Goal: Task Accomplishment & Management: Manage account settings

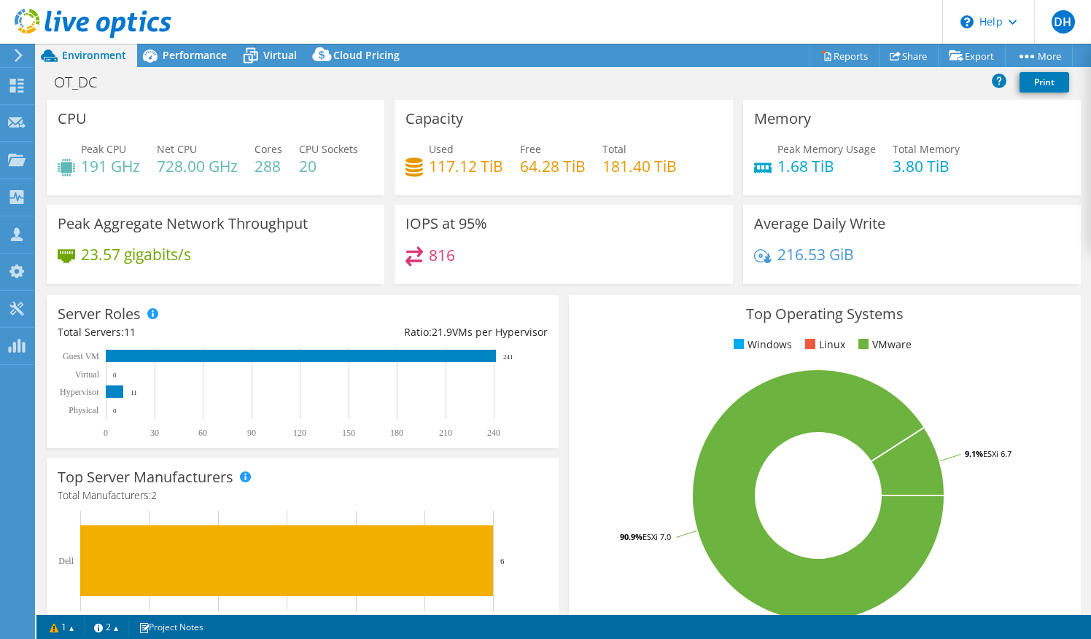
select select "USD"
click at [182, 56] on span "Performance" at bounding box center [195, 55] width 64 height 14
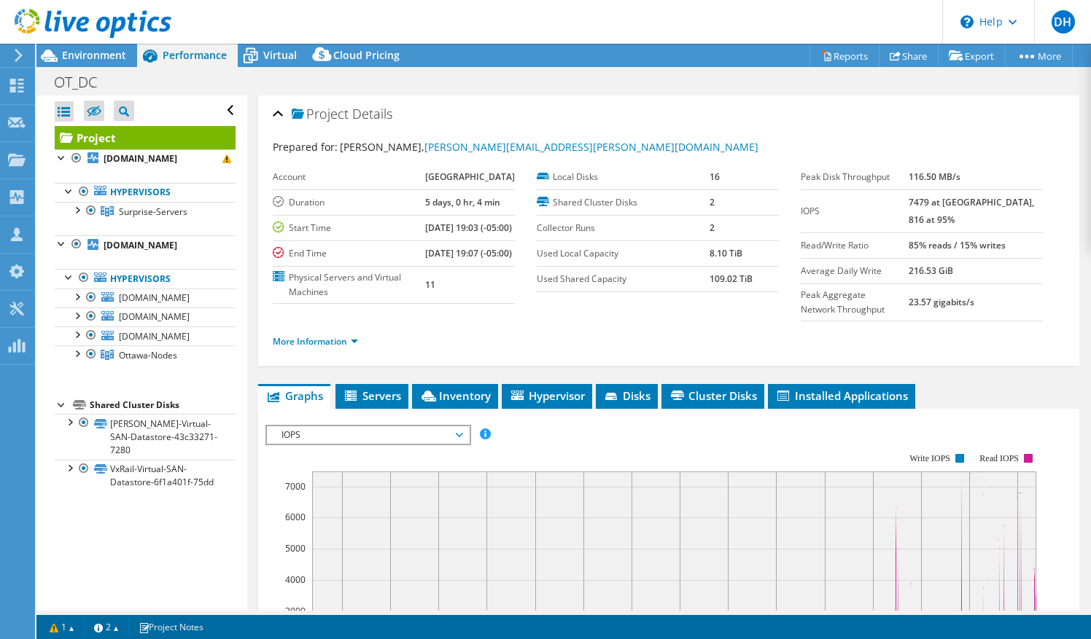
click at [97, 46] on div at bounding box center [85, 24] width 171 height 49
click at [93, 58] on span "Environment" at bounding box center [94, 55] width 64 height 14
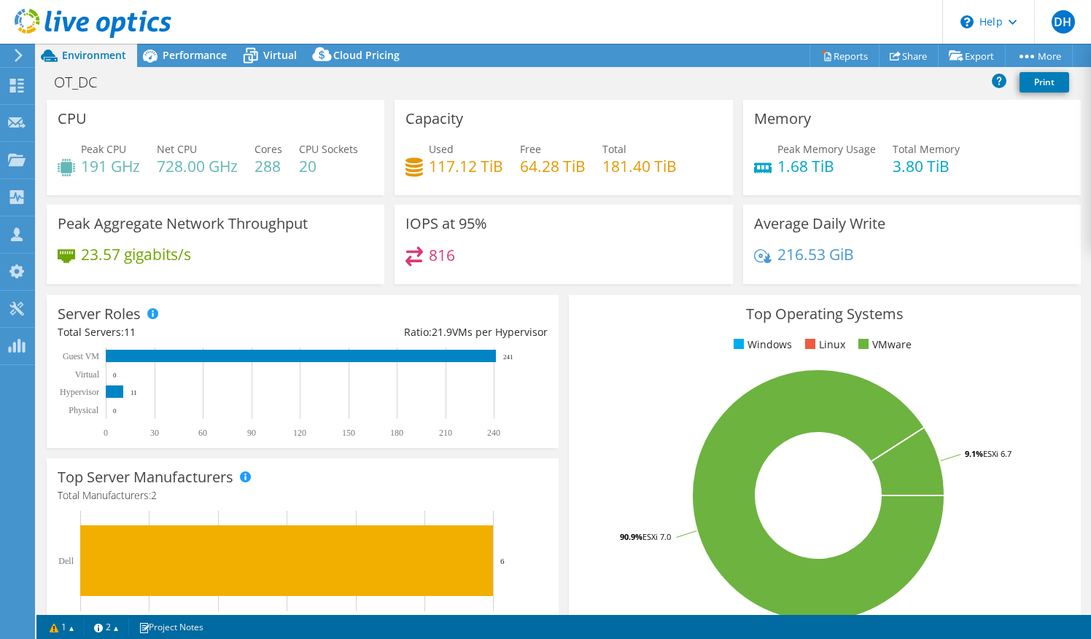
drag, startPoint x: 93, startPoint y: 58, endPoint x: 594, endPoint y: 93, distance: 501.4
click at [594, 93] on div "OT_DC Print" at bounding box center [563, 82] width 1054 height 27
drag, startPoint x: 427, startPoint y: 166, endPoint x: 505, endPoint y: 180, distance: 78.5
click at [505, 180] on div "Used 117.12 TiB Free 64.28 TiB Total 181.40 TiB" at bounding box center [563, 164] width 316 height 47
click at [172, 52] on span "Performance" at bounding box center [195, 55] width 64 height 14
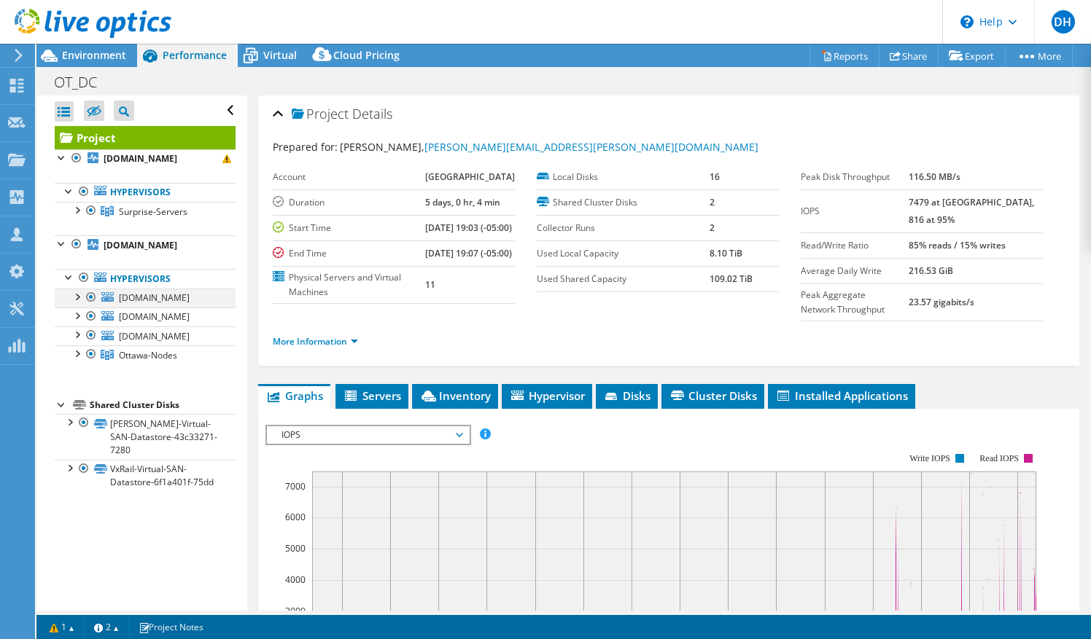
click at [89, 306] on div at bounding box center [91, 297] width 15 height 17
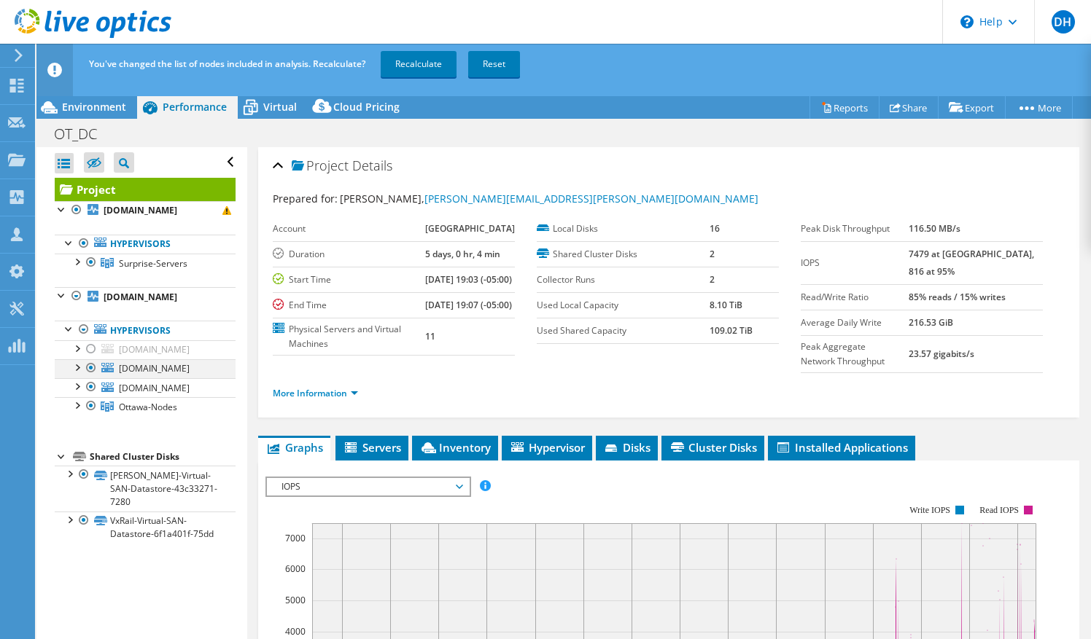
click at [95, 377] on div at bounding box center [91, 367] width 15 height 17
click at [139, 394] on span "[DOMAIN_NAME]" at bounding box center [154, 388] width 71 height 12
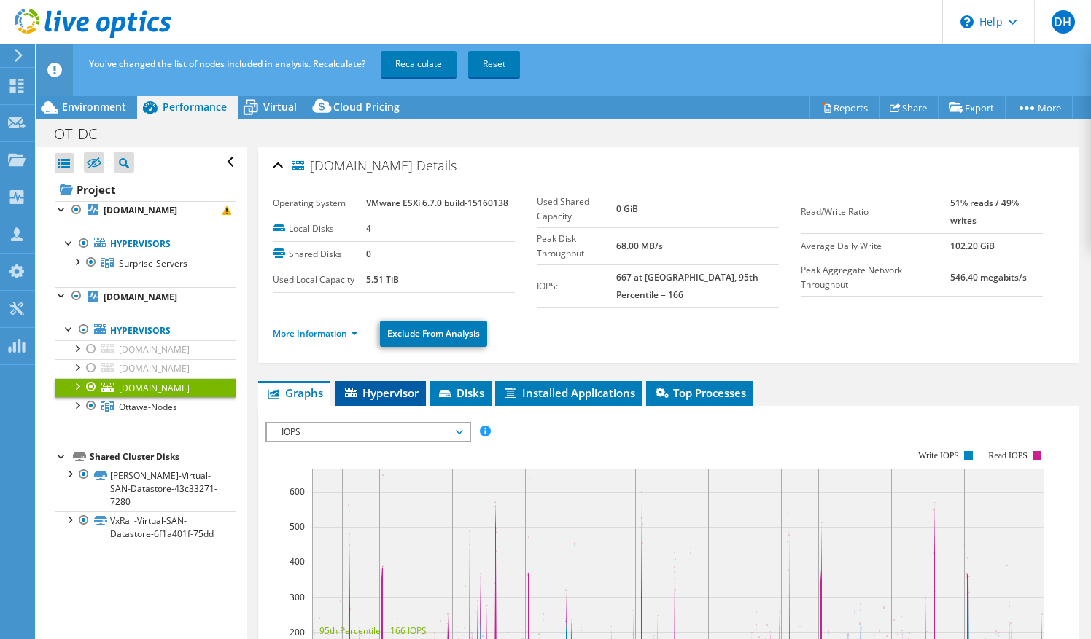
click at [378, 386] on span "Hypervisor" at bounding box center [381, 393] width 76 height 15
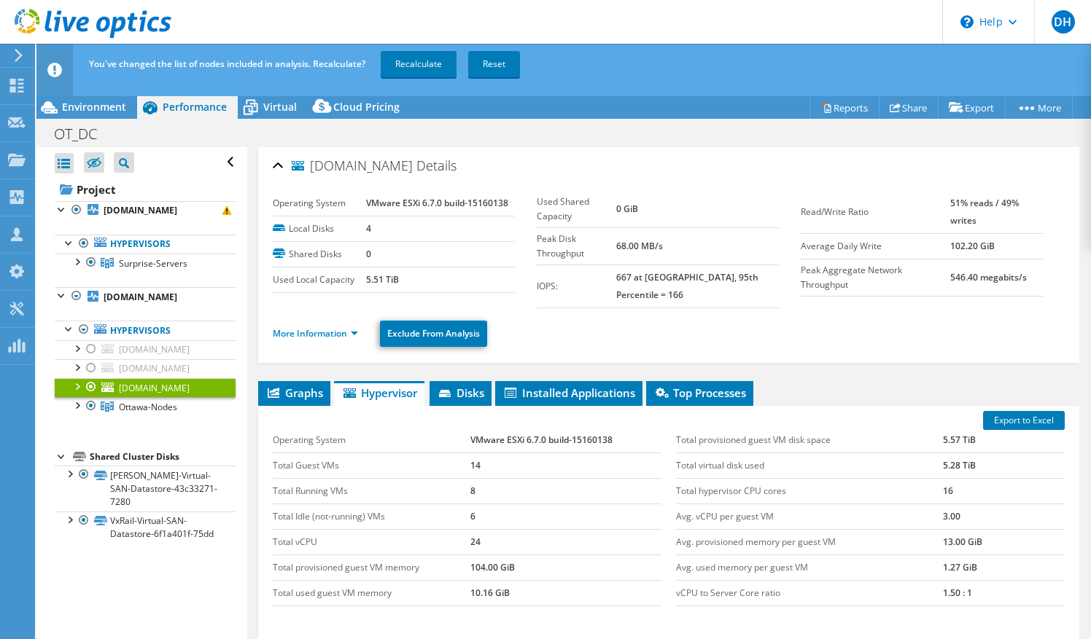
scroll to position [95, 0]
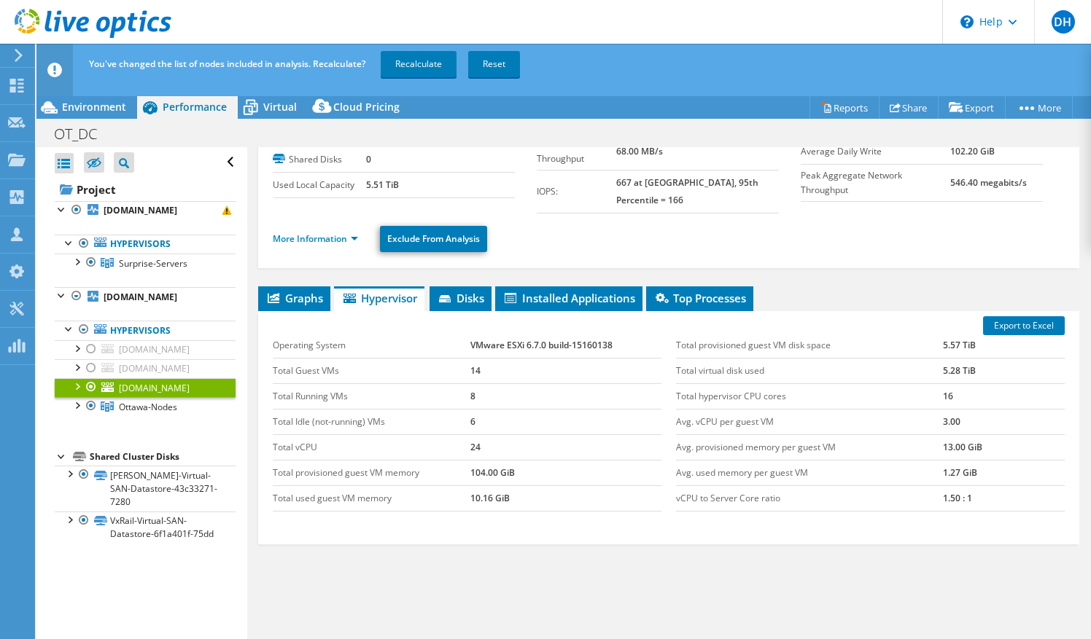
click at [89, 396] on div at bounding box center [91, 386] width 15 height 17
click at [417, 61] on link "Recalculate" at bounding box center [419, 64] width 76 height 26
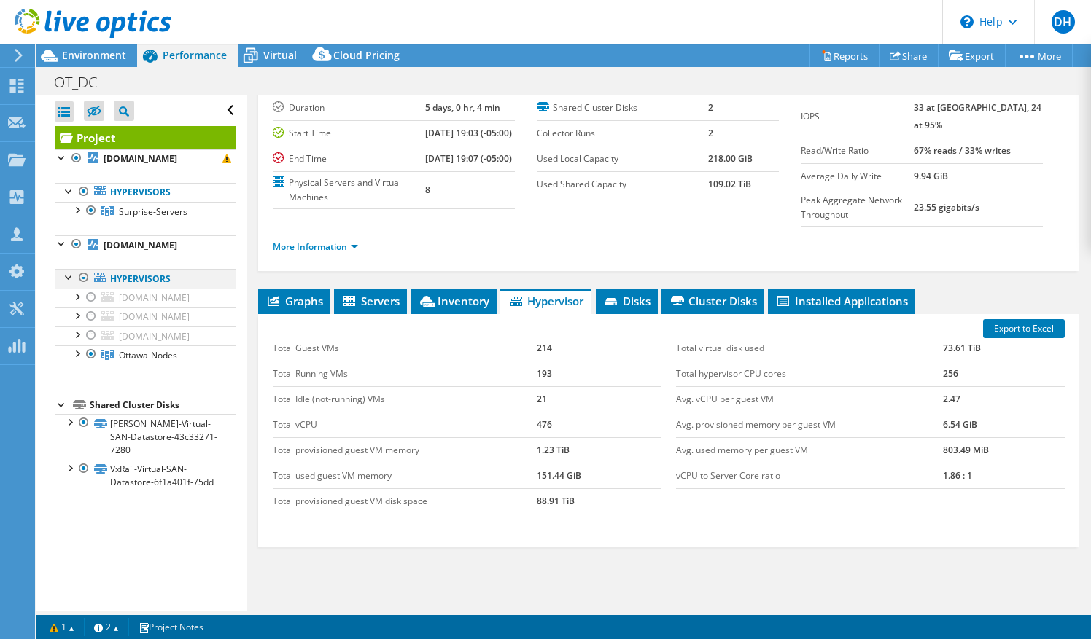
click at [70, 284] on div at bounding box center [69, 276] width 15 height 15
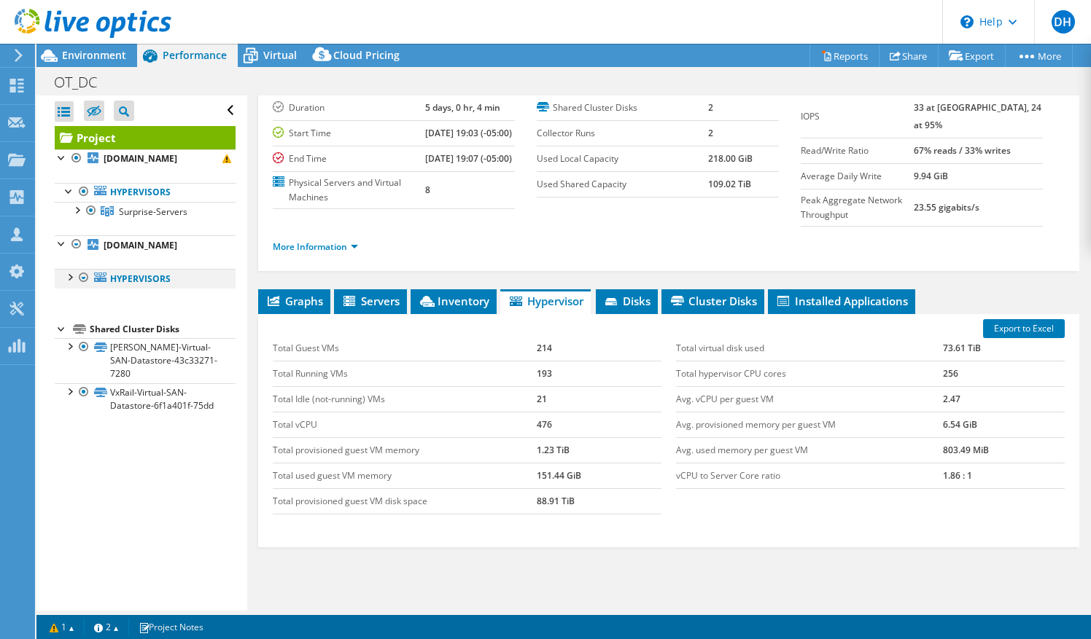
click at [68, 284] on div at bounding box center [69, 276] width 15 height 15
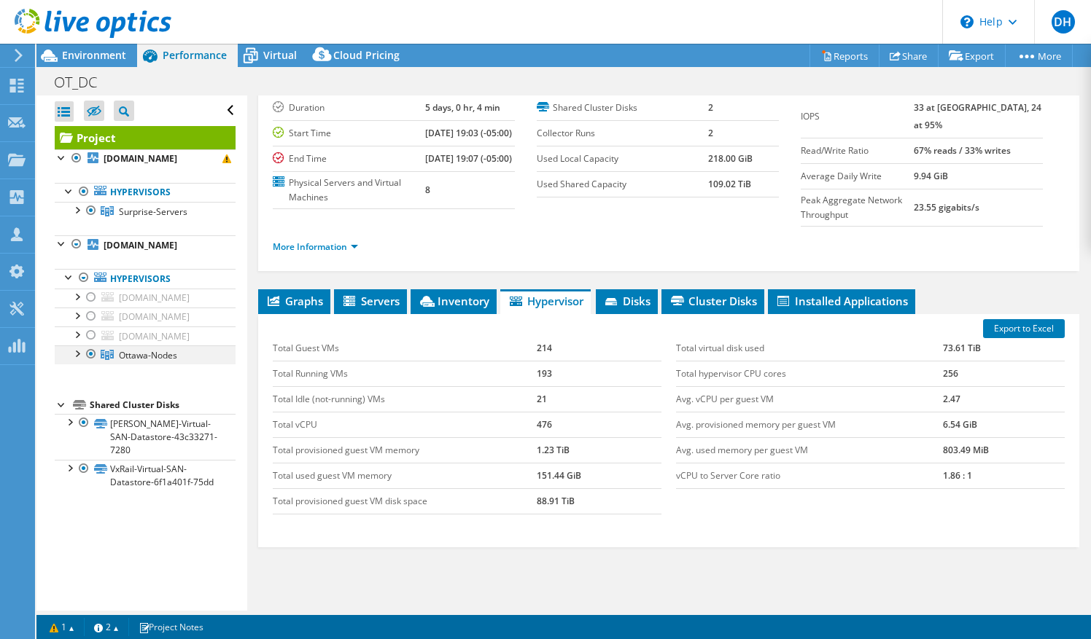
click at [77, 360] on div at bounding box center [76, 353] width 15 height 15
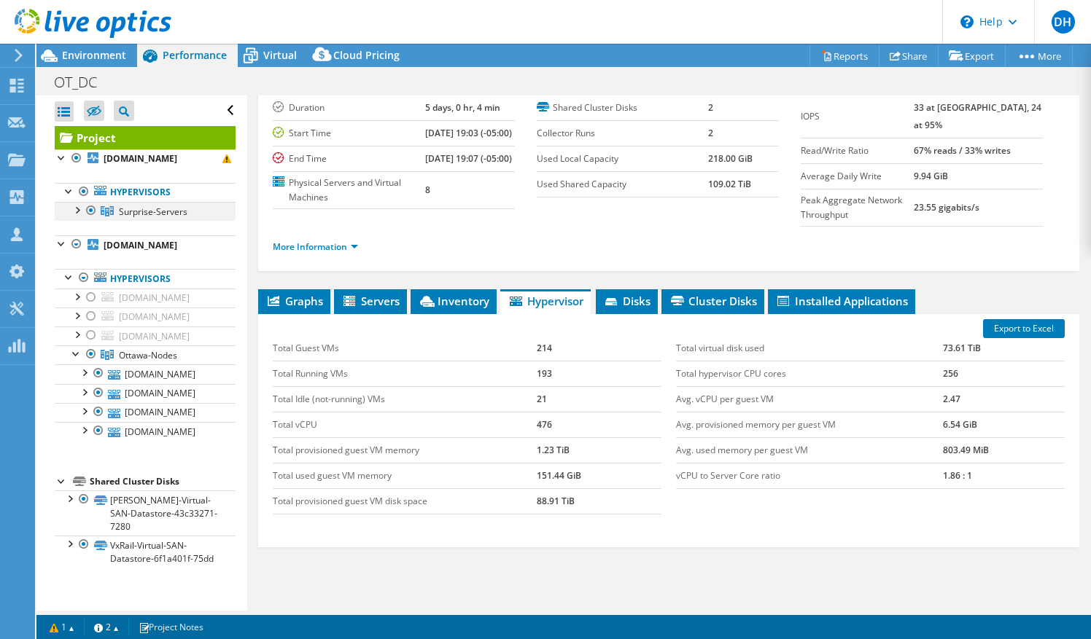
click at [77, 210] on div at bounding box center [76, 209] width 15 height 15
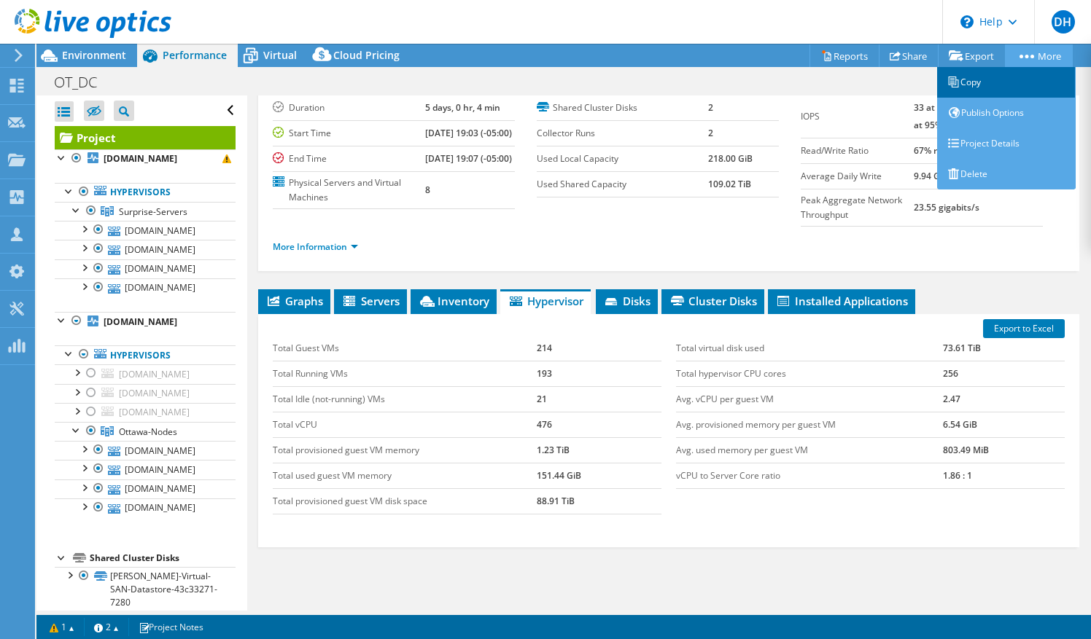
click at [972, 83] on link "Copy" at bounding box center [1006, 82] width 139 height 31
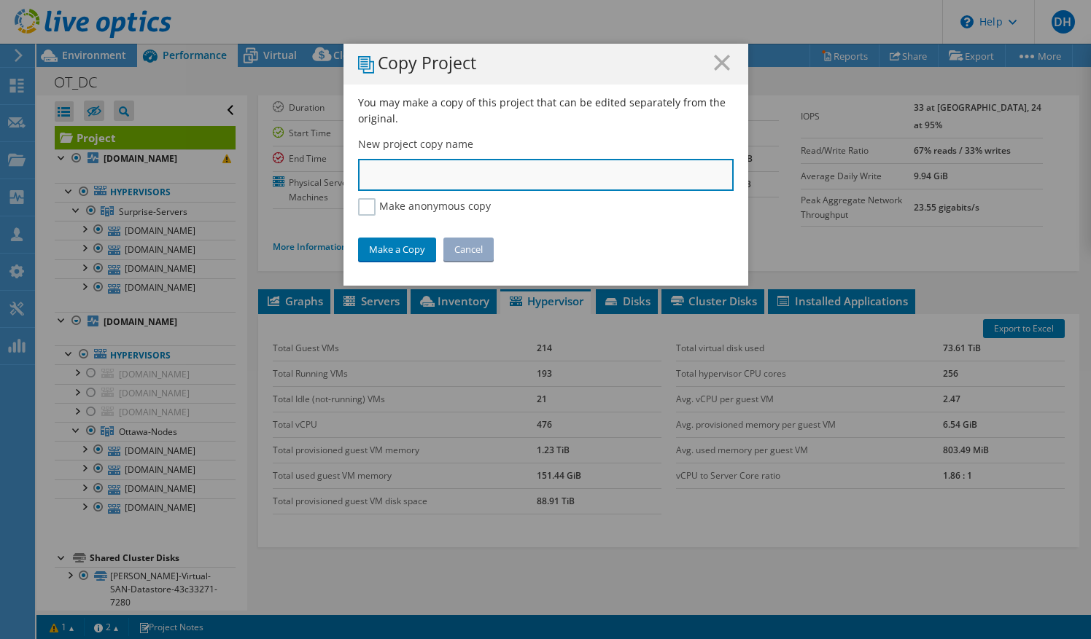
click at [503, 177] on input "text" at bounding box center [546, 175] width 376 height 32
type input "Ottawa University Prod"
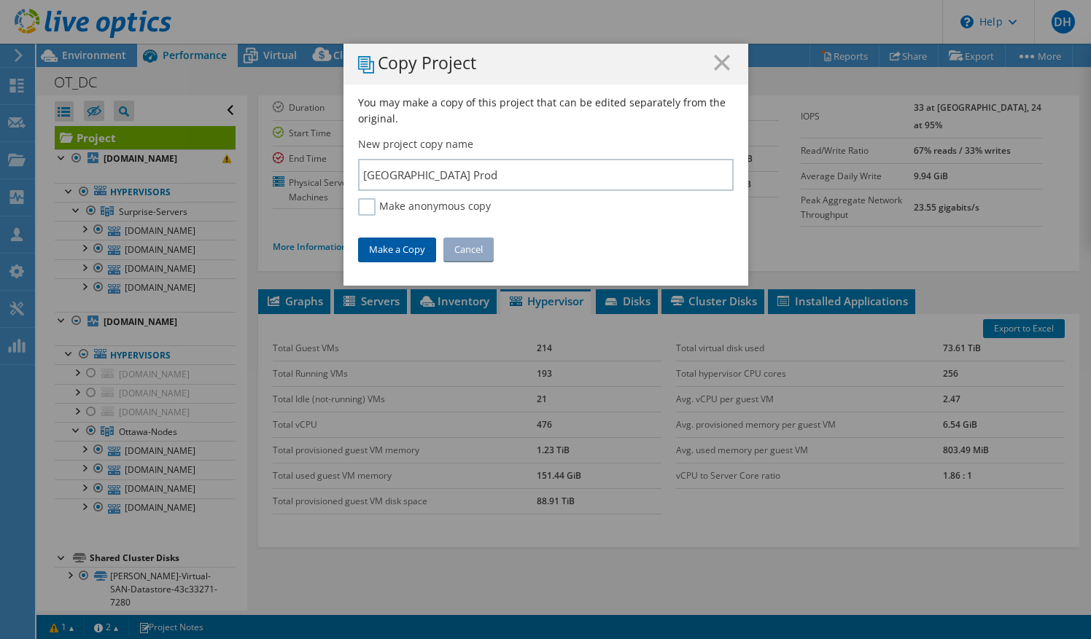
click at [402, 249] on link "Make a Copy" at bounding box center [397, 249] width 78 height 23
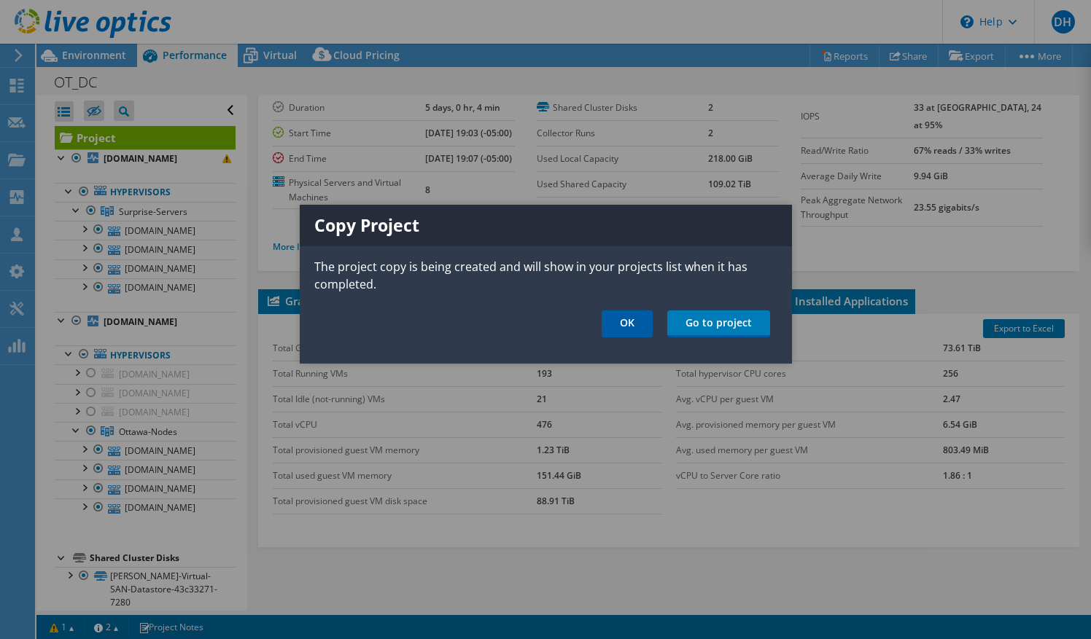
click at [636, 324] on link "OK" at bounding box center [627, 324] width 51 height 27
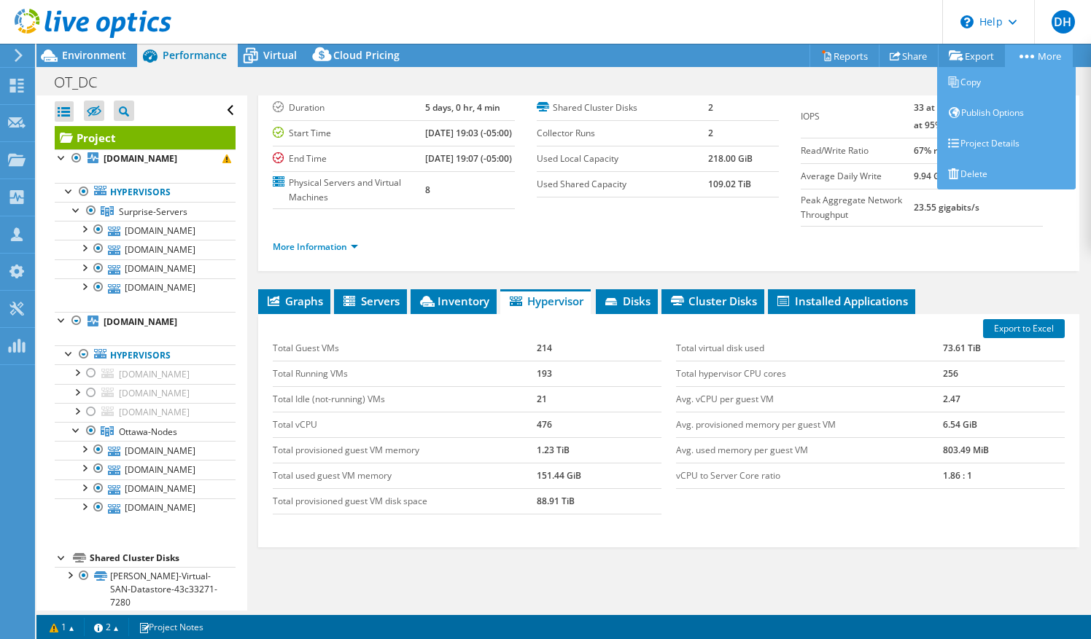
click at [1053, 63] on link "More" at bounding box center [1039, 55] width 68 height 23
click at [981, 79] on link "Copy" at bounding box center [1006, 82] width 139 height 31
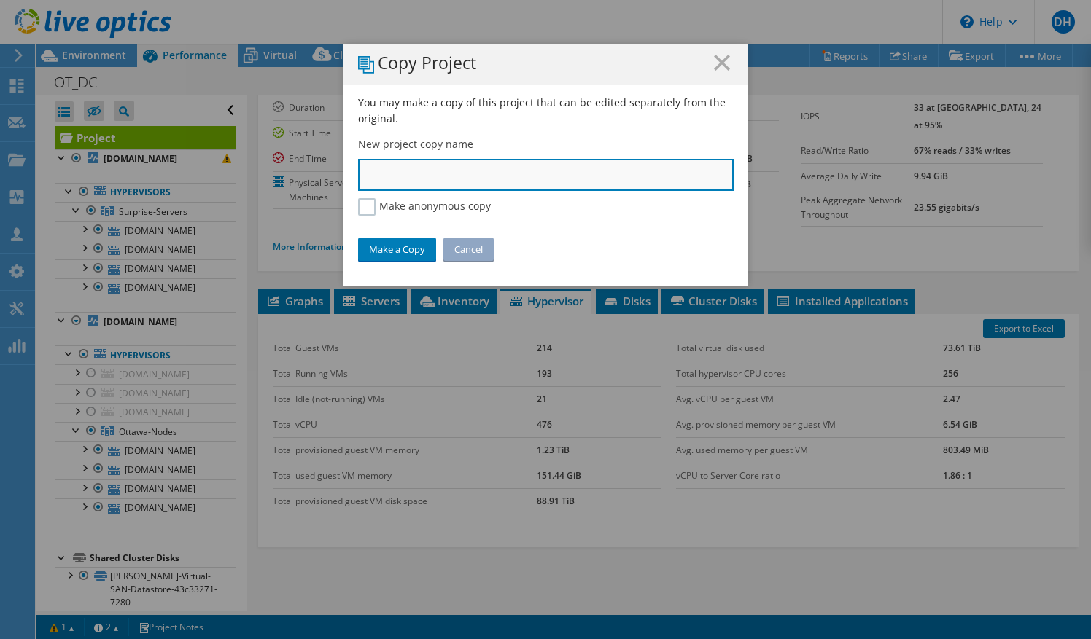
click at [462, 168] on input "text" at bounding box center [546, 175] width 376 height 32
type input "[GEOGRAPHIC_DATA] DR"
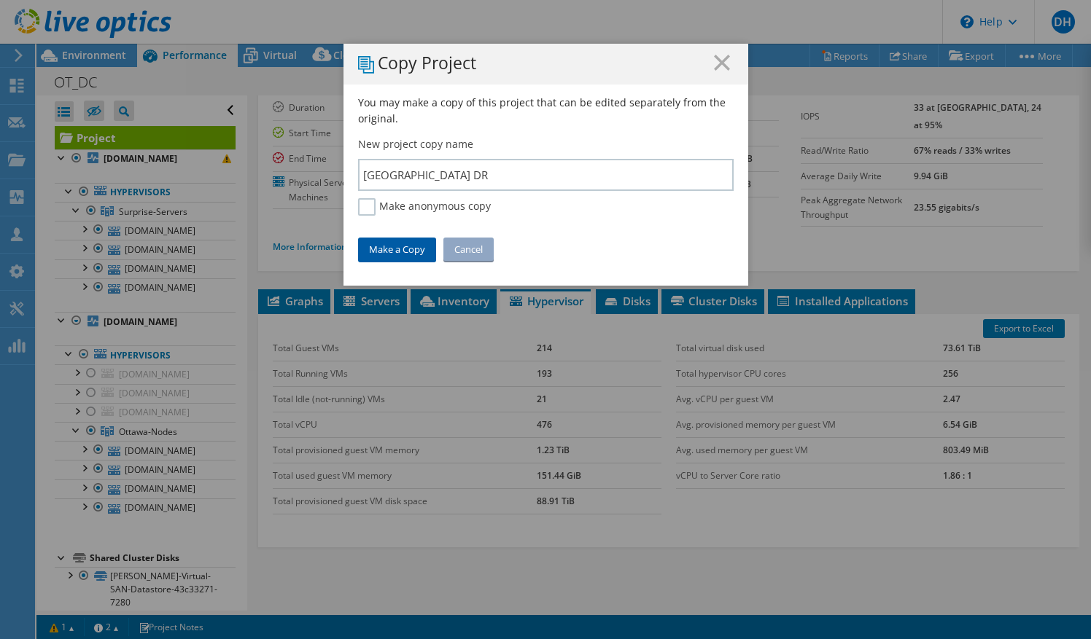
click at [400, 252] on link "Make a Copy" at bounding box center [397, 249] width 78 height 23
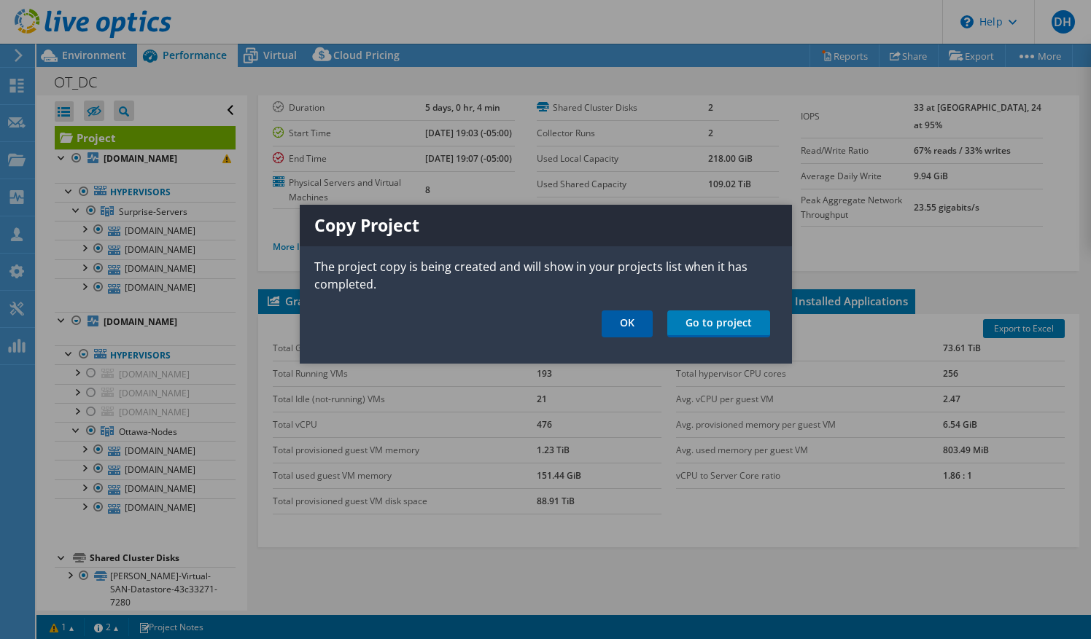
click at [618, 324] on link "OK" at bounding box center [627, 324] width 51 height 27
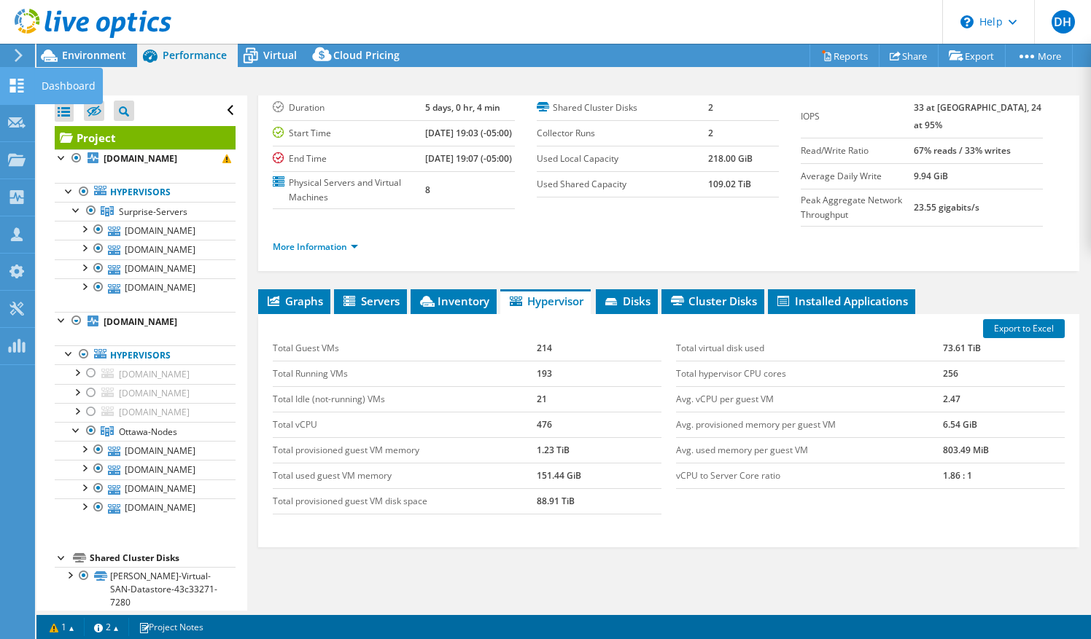
click at [17, 88] on icon at bounding box center [16, 86] width 17 height 14
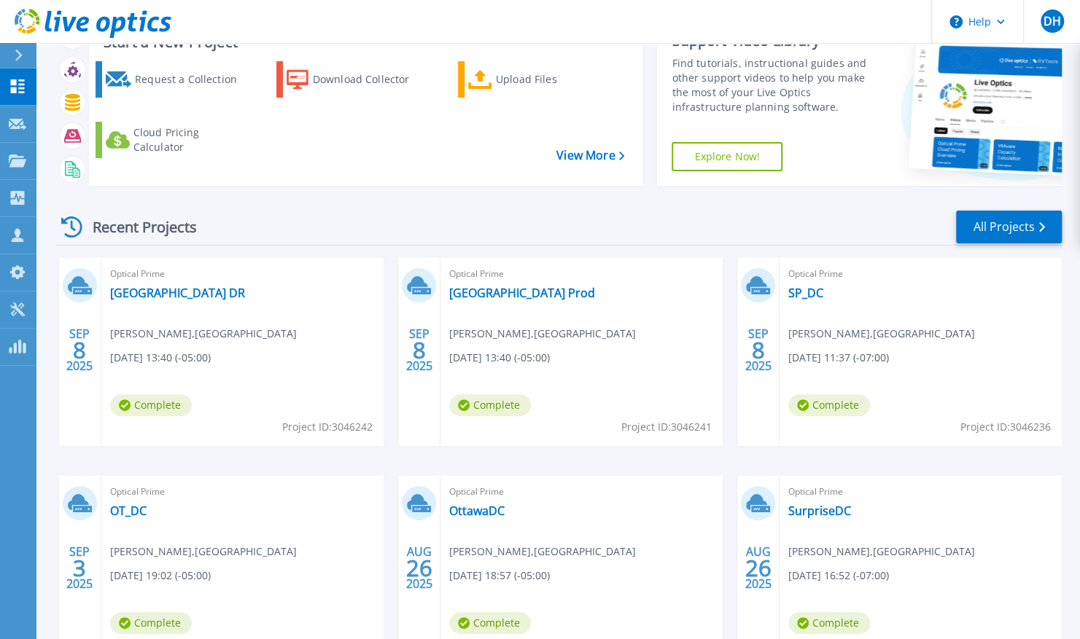
scroll to position [63, 0]
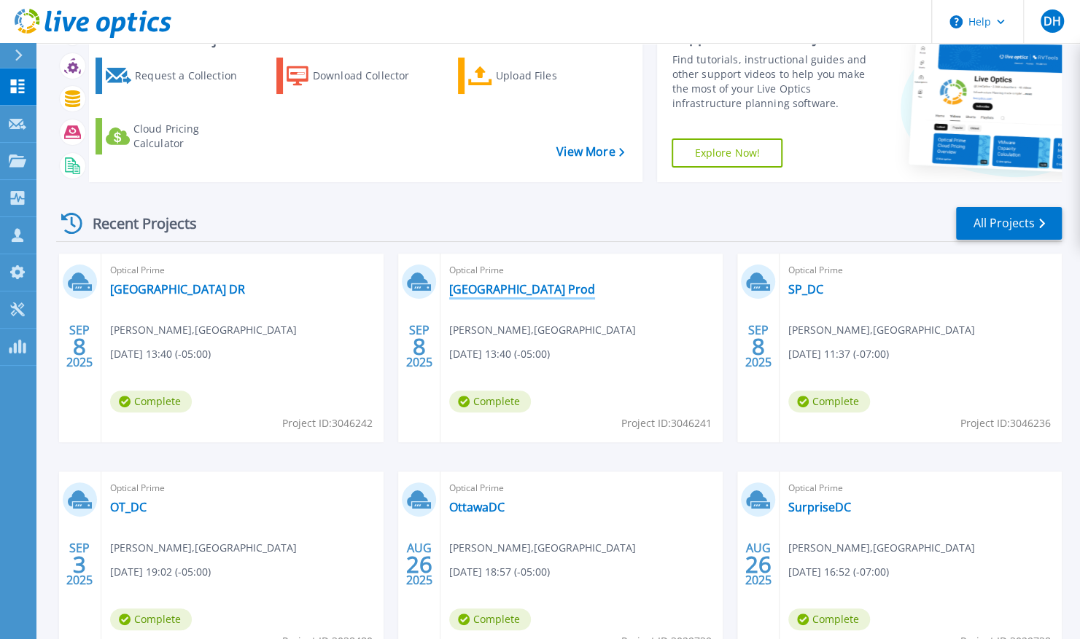
click at [487, 284] on link "[GEOGRAPHIC_DATA] Prod" at bounding box center [522, 289] width 146 height 15
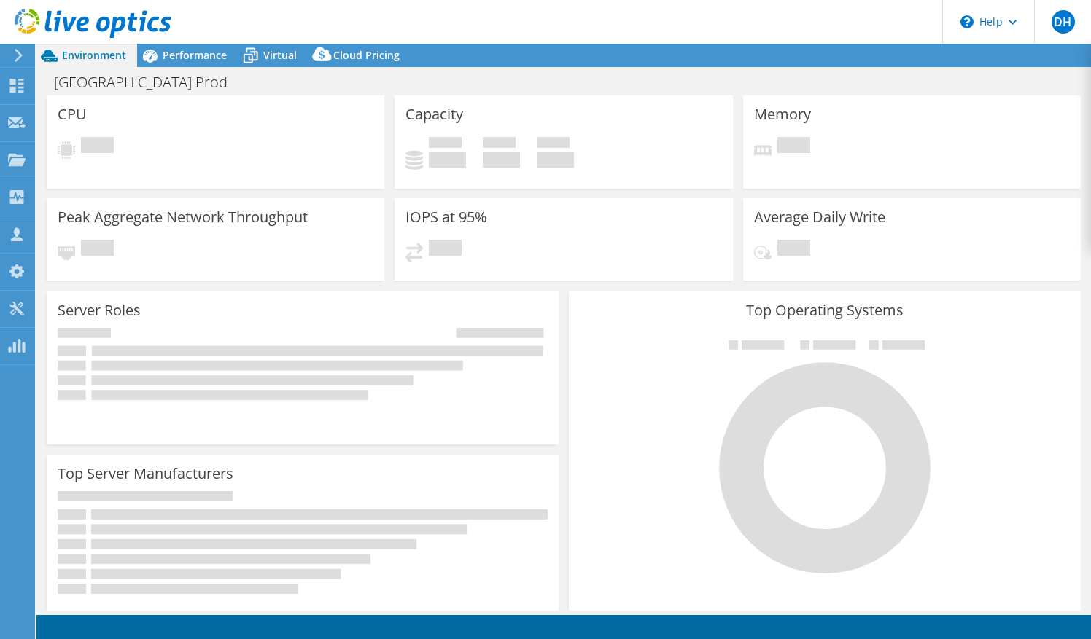
select select "USD"
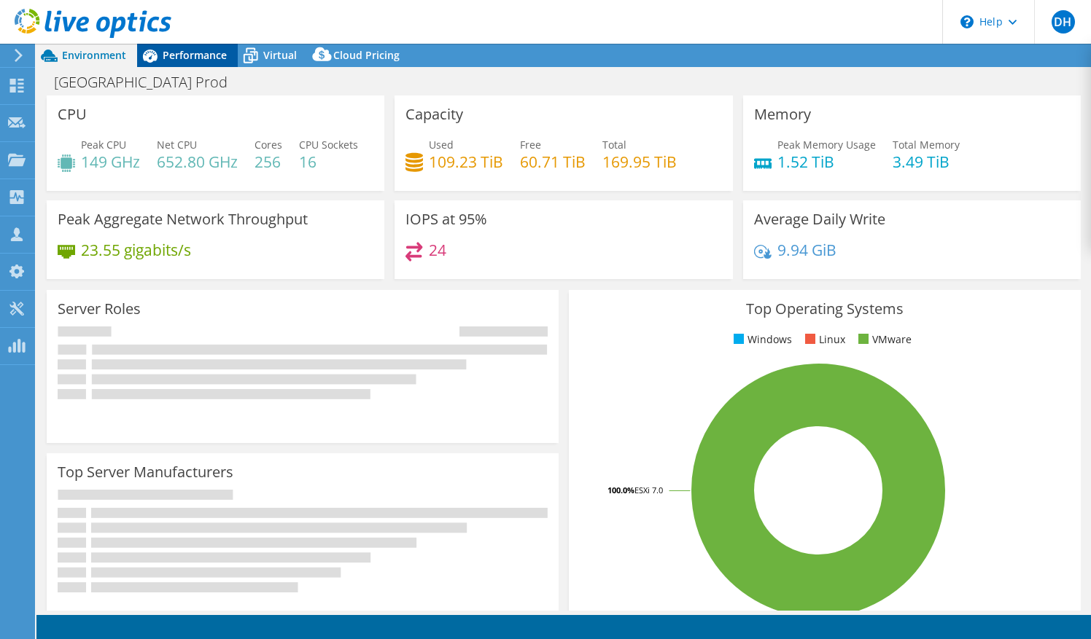
click at [190, 51] on span "Performance" at bounding box center [195, 55] width 64 height 14
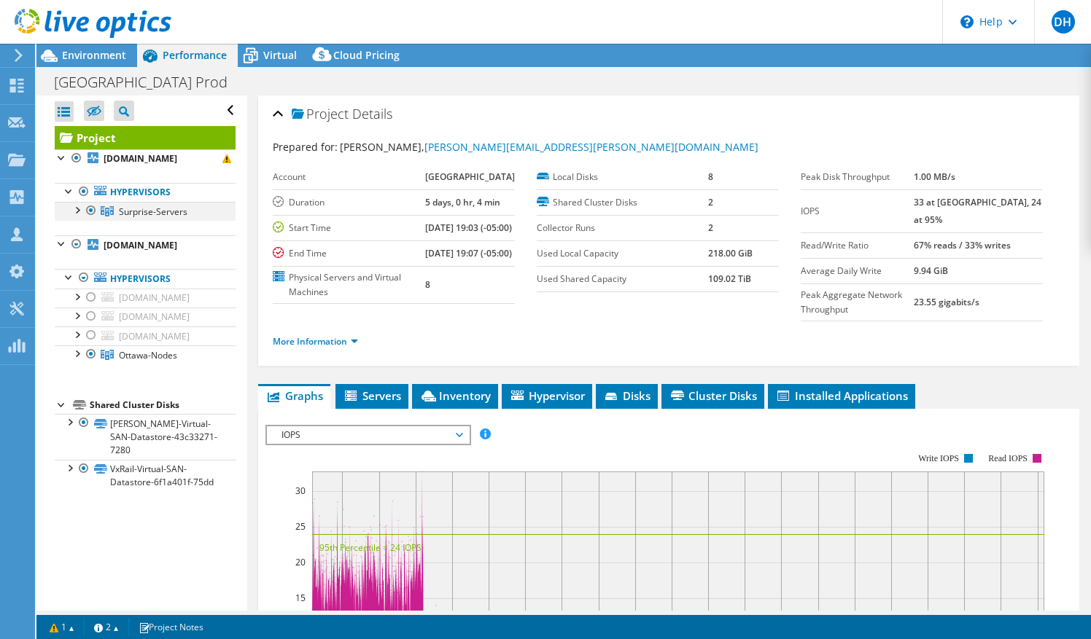
click at [94, 208] on div at bounding box center [91, 210] width 15 height 17
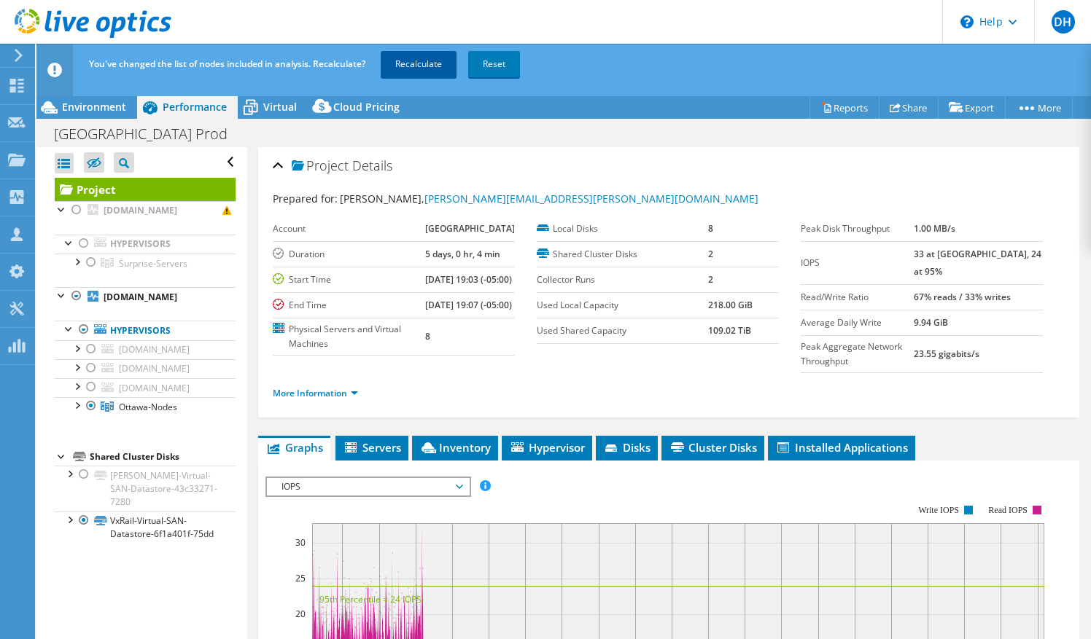
click at [411, 70] on link "Recalculate" at bounding box center [419, 64] width 76 height 26
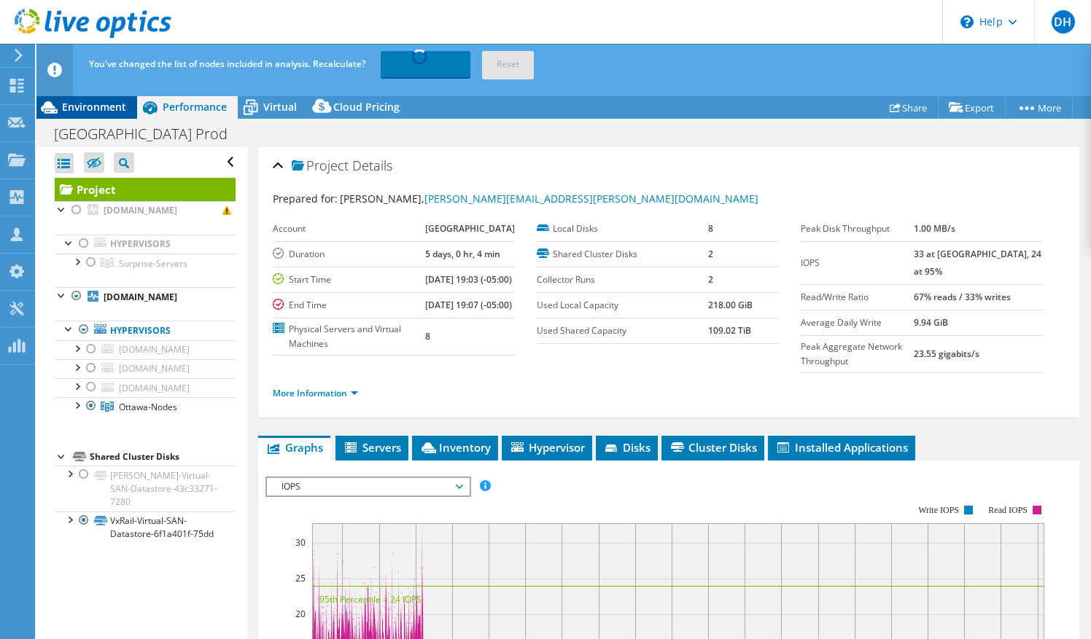
click at [101, 104] on span "Environment" at bounding box center [94, 107] width 64 height 14
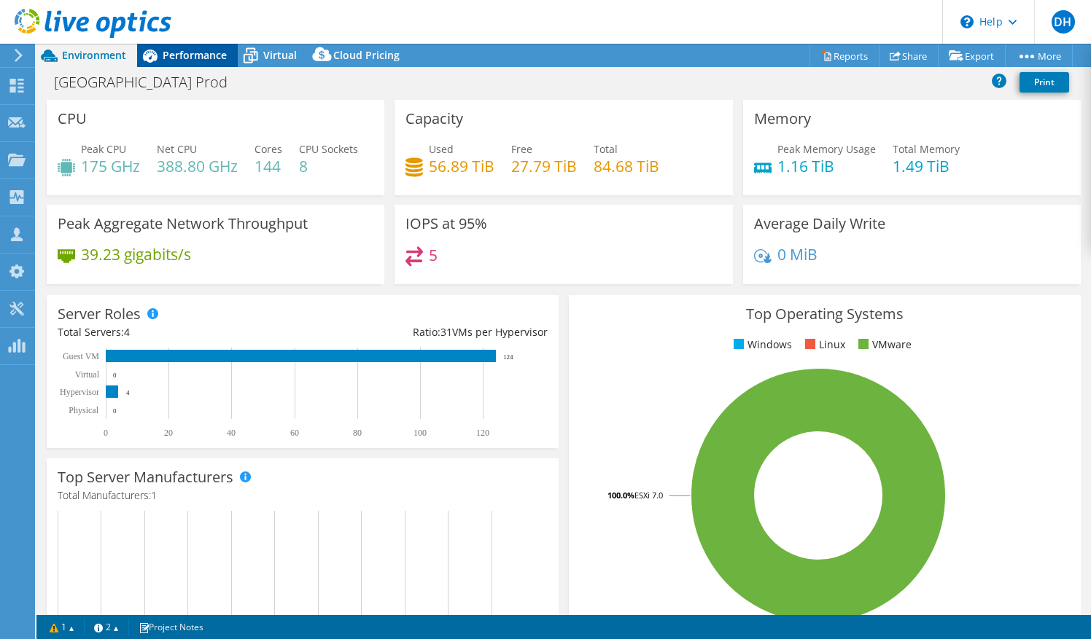
click at [190, 53] on span "Performance" at bounding box center [195, 55] width 64 height 14
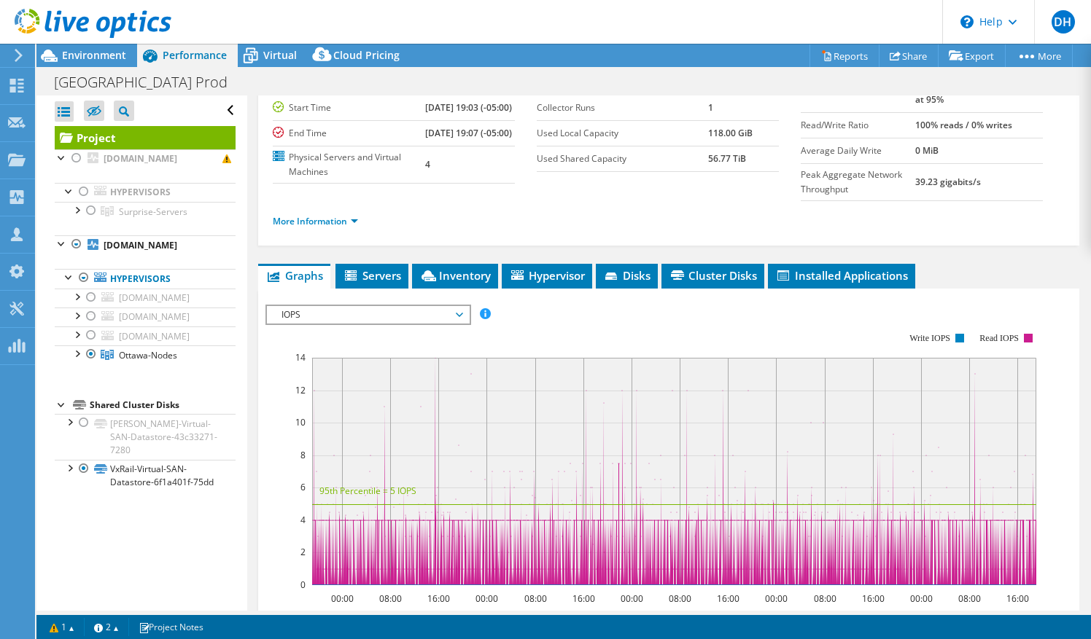
scroll to position [120, 0]
click at [443, 324] on span "IOPS" at bounding box center [367, 315] width 187 height 17
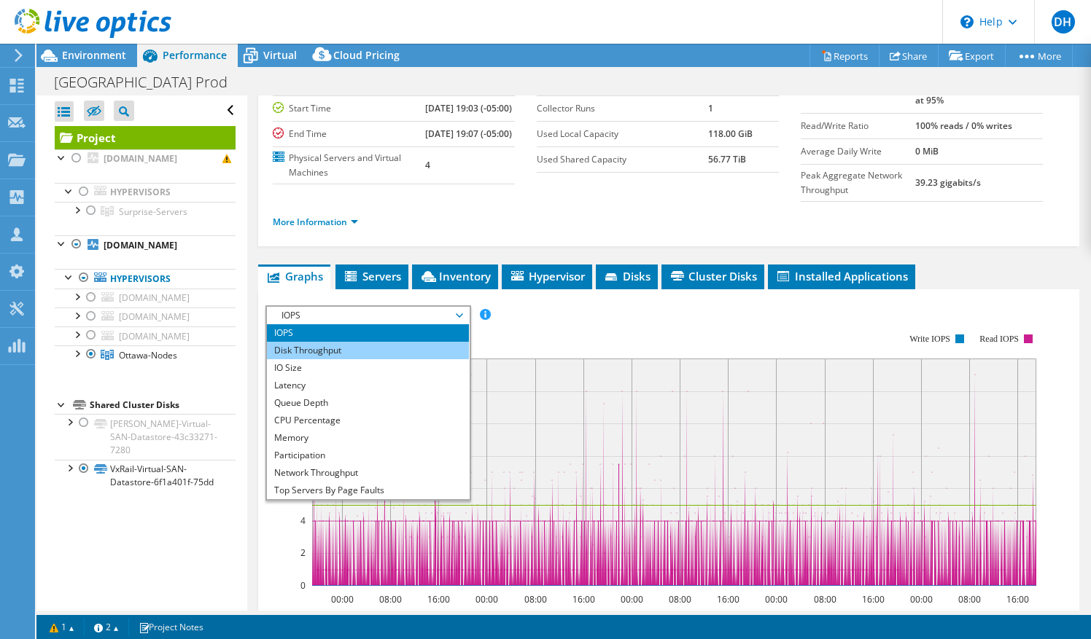
click at [427, 359] on li "Disk Throughput" at bounding box center [368, 350] width 202 height 17
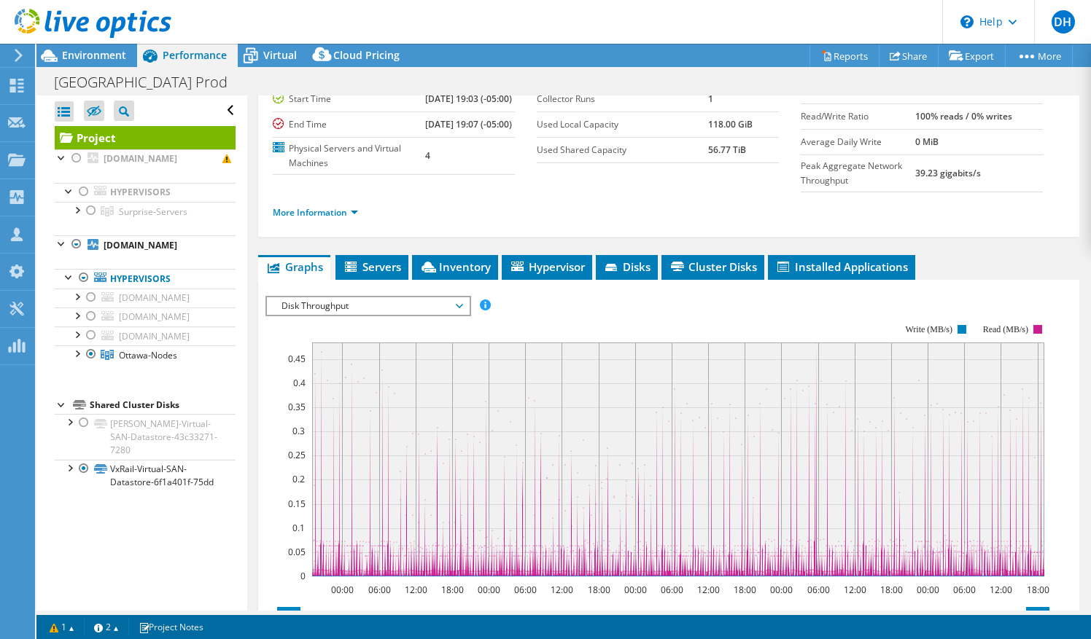
scroll to position [130, 0]
click at [405, 314] on span "Disk Throughput" at bounding box center [367, 305] width 187 height 17
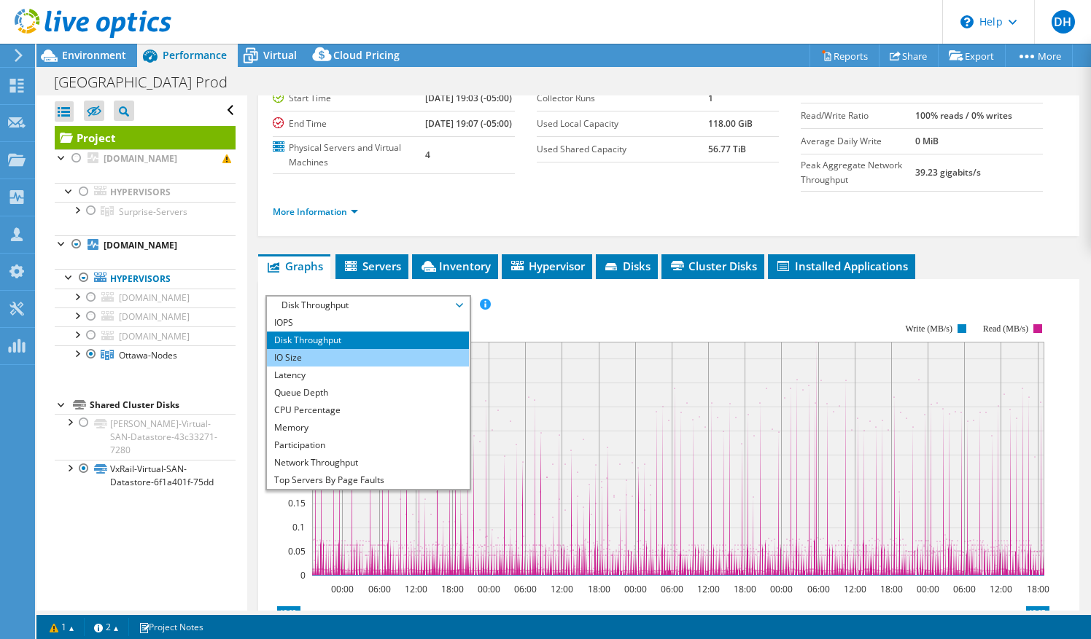
click at [384, 367] on li "IO Size" at bounding box center [368, 357] width 202 height 17
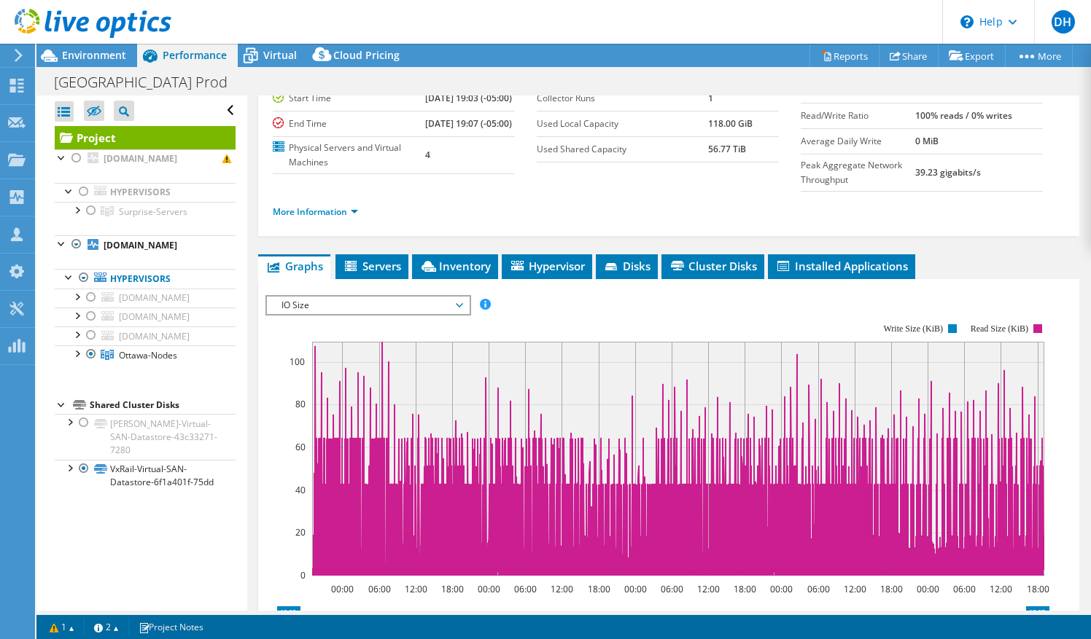
click at [417, 314] on span "IO Size" at bounding box center [367, 305] width 187 height 17
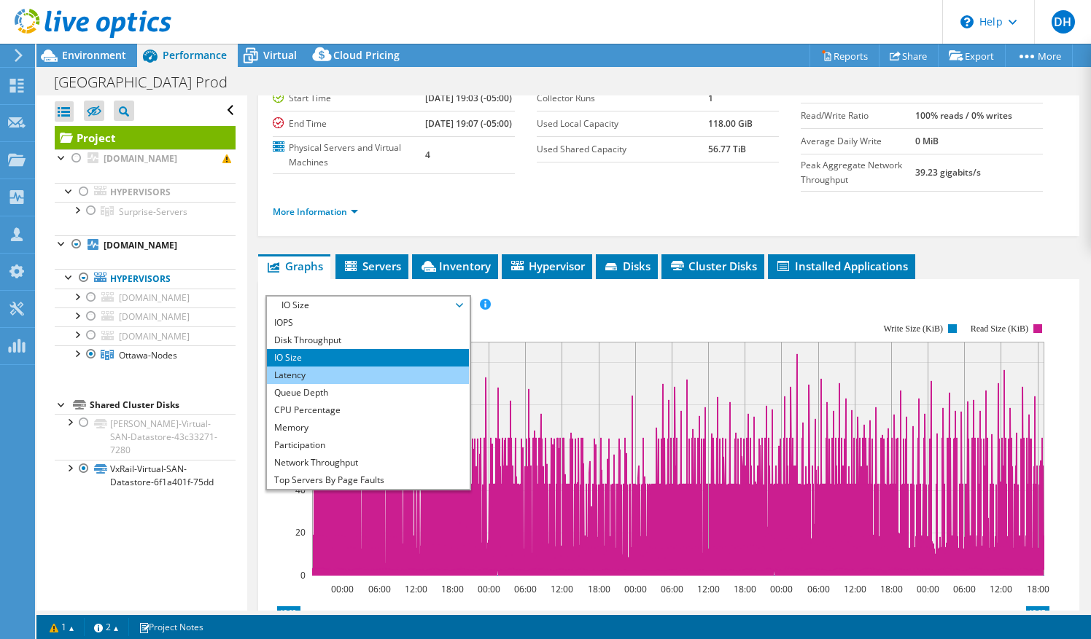
click at [400, 384] on li "Latency" at bounding box center [368, 375] width 202 height 17
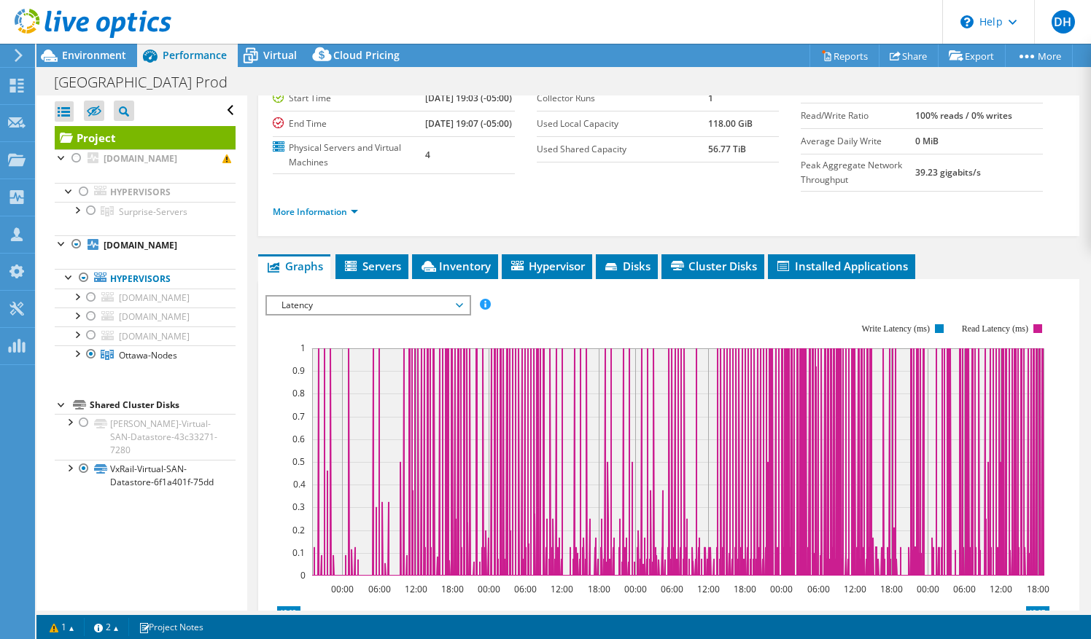
click at [386, 314] on span "Latency" at bounding box center [367, 305] width 187 height 17
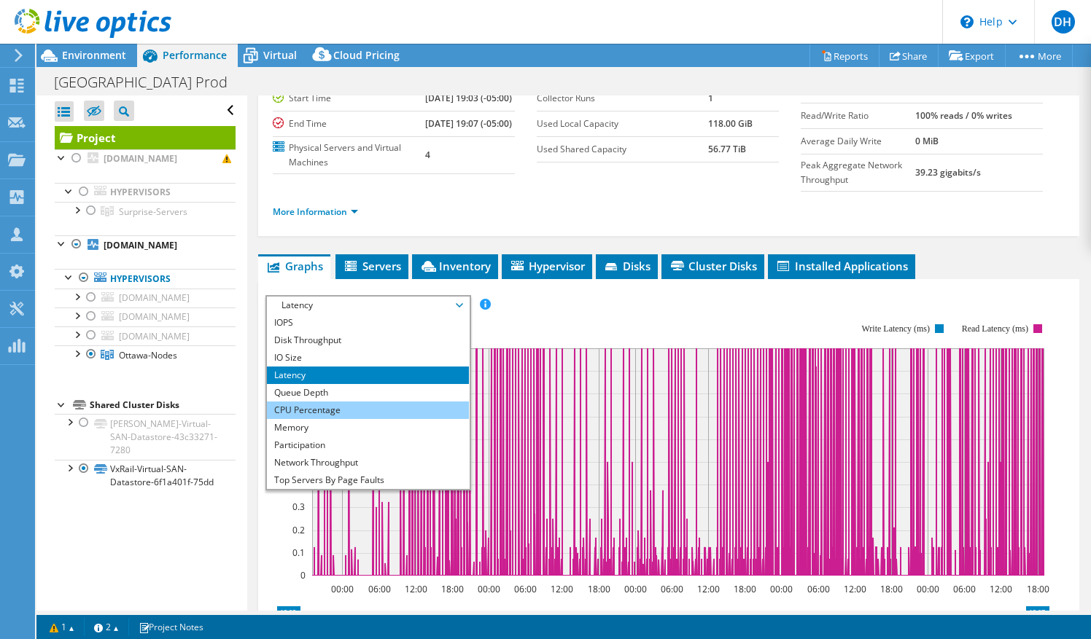
click at [370, 419] on li "CPU Percentage" at bounding box center [368, 410] width 202 height 17
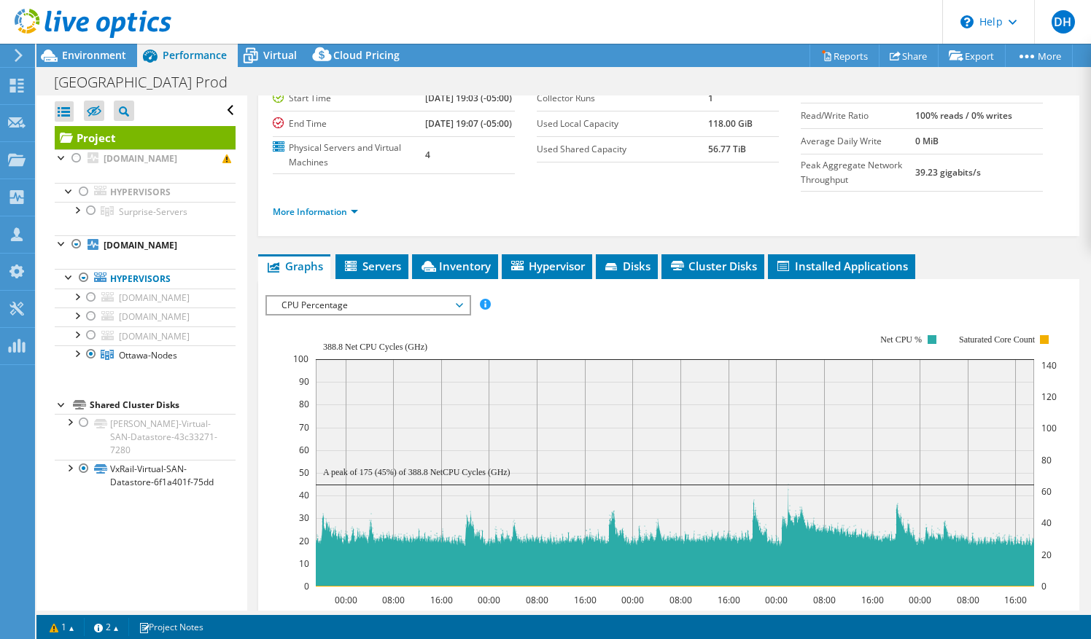
click at [358, 314] on span "CPU Percentage" at bounding box center [367, 305] width 187 height 17
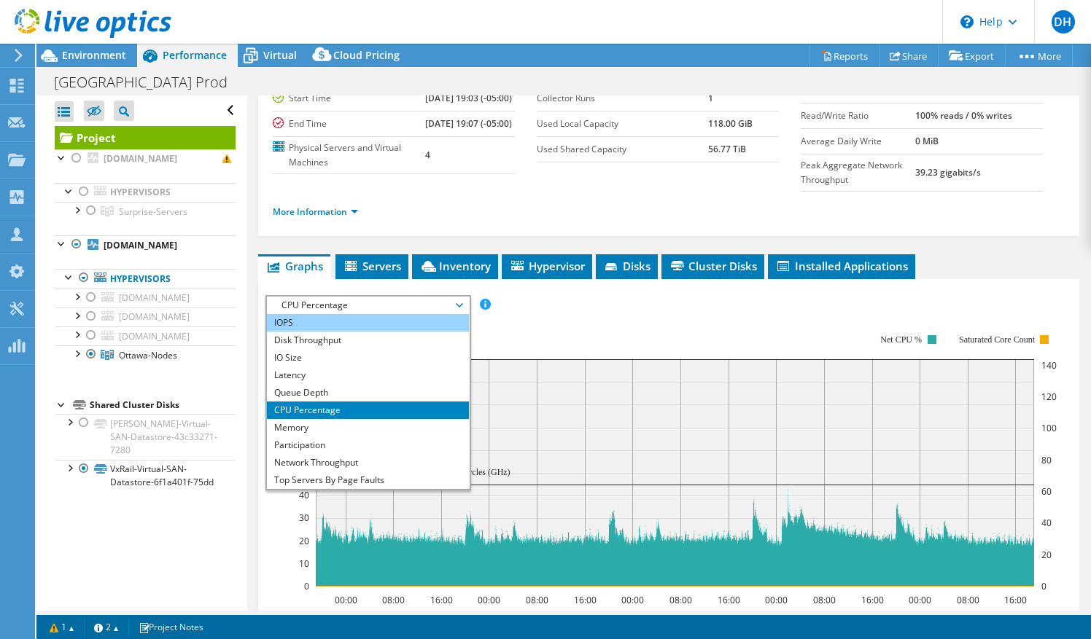
click at [321, 332] on li "IOPS" at bounding box center [368, 322] width 202 height 17
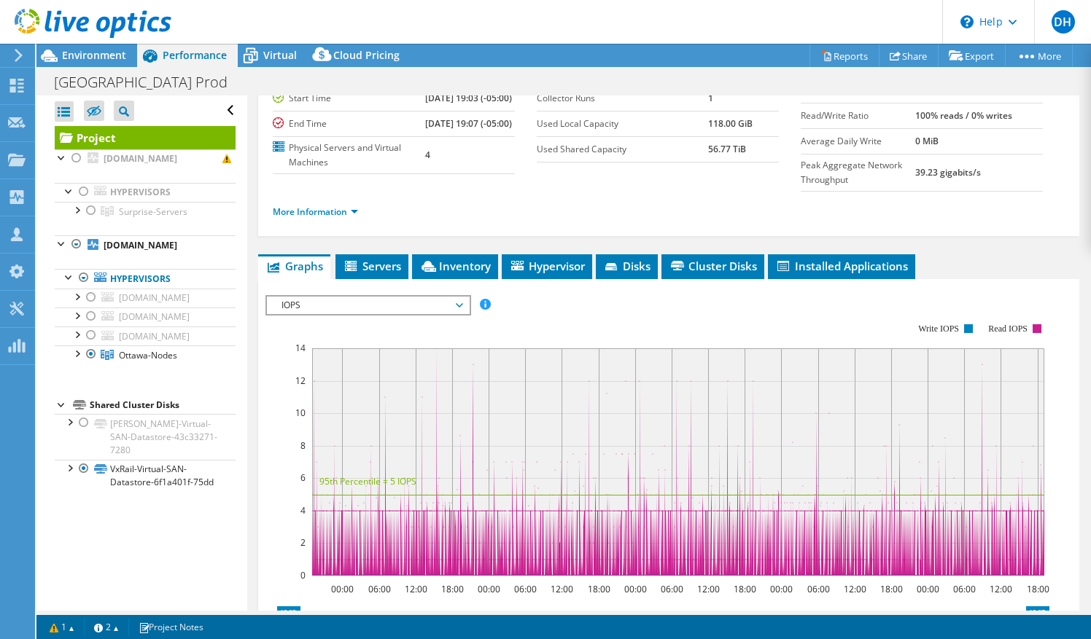
scroll to position [0, 0]
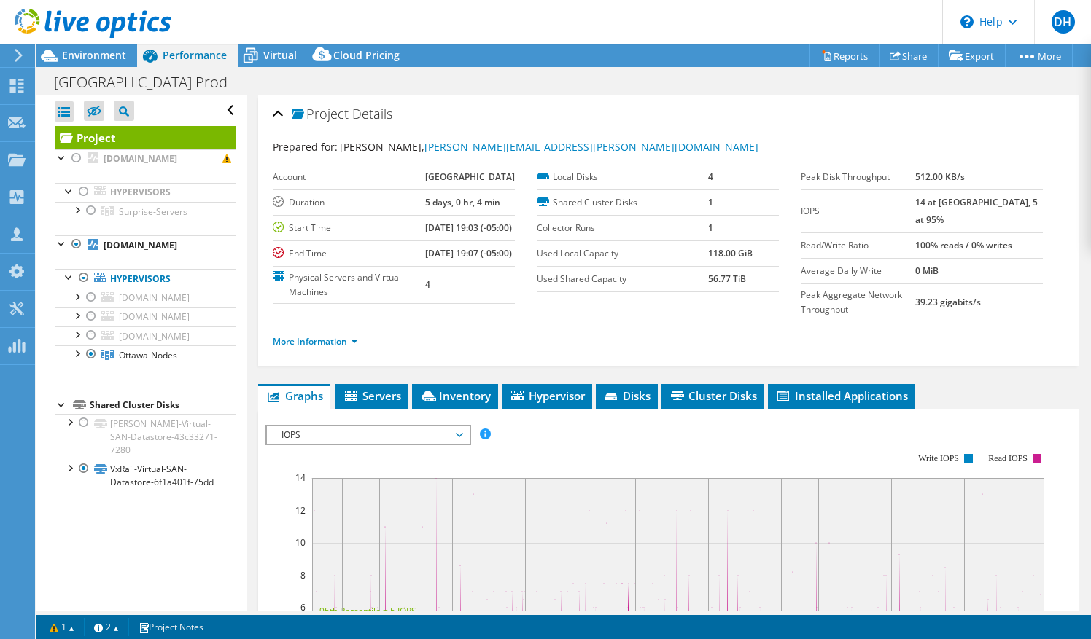
drag, startPoint x: 1026, startPoint y: 201, endPoint x: 895, endPoint y: 168, distance: 134.6
click at [895, 168] on tbody "Peak Disk Throughput 512.00 KB/s IOPS 14 at Peak, 5 at 95% Read/Write Ratio 100…" at bounding box center [922, 243] width 242 height 157
drag, startPoint x: 895, startPoint y: 168, endPoint x: 970, endPoint y: 267, distance: 124.0
click at [970, 267] on td "0 MiB" at bounding box center [979, 271] width 128 height 26
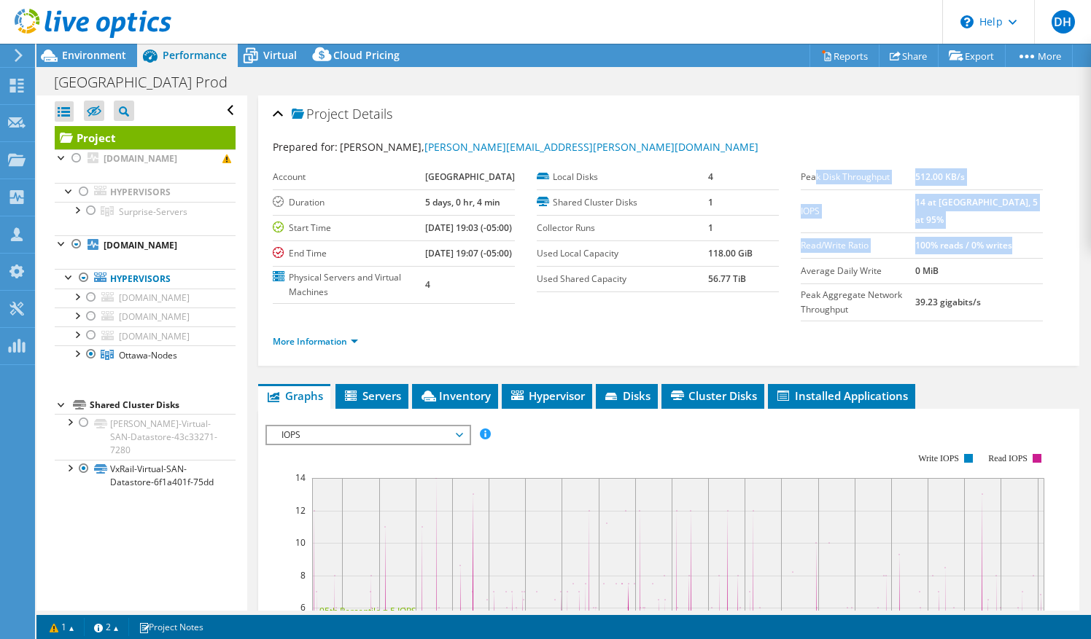
drag, startPoint x: 1000, startPoint y: 246, endPoint x: 802, endPoint y: 160, distance: 216.2
click at [802, 160] on section "Prepared for: Emmanuel Okpara, emmanuel.okpara@ottawa.edu Account Ottawa Univer…" at bounding box center [669, 250] width 792 height 223
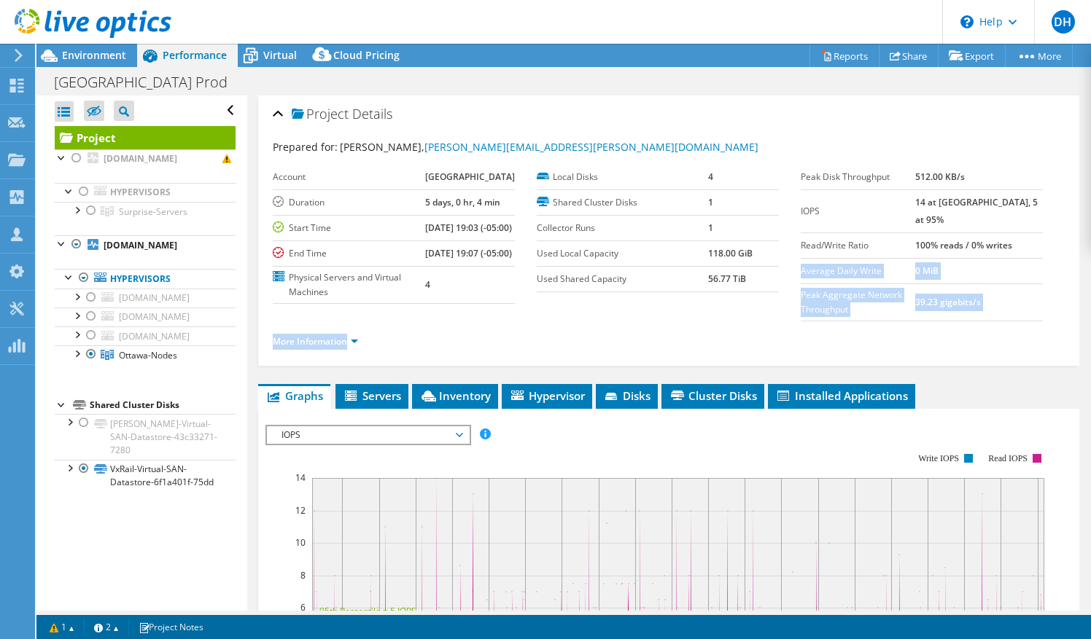
drag, startPoint x: 802, startPoint y: 160, endPoint x: 988, endPoint y: 286, distance: 224.7
click at [988, 286] on td "39.23 gigabits/s" at bounding box center [979, 302] width 128 height 37
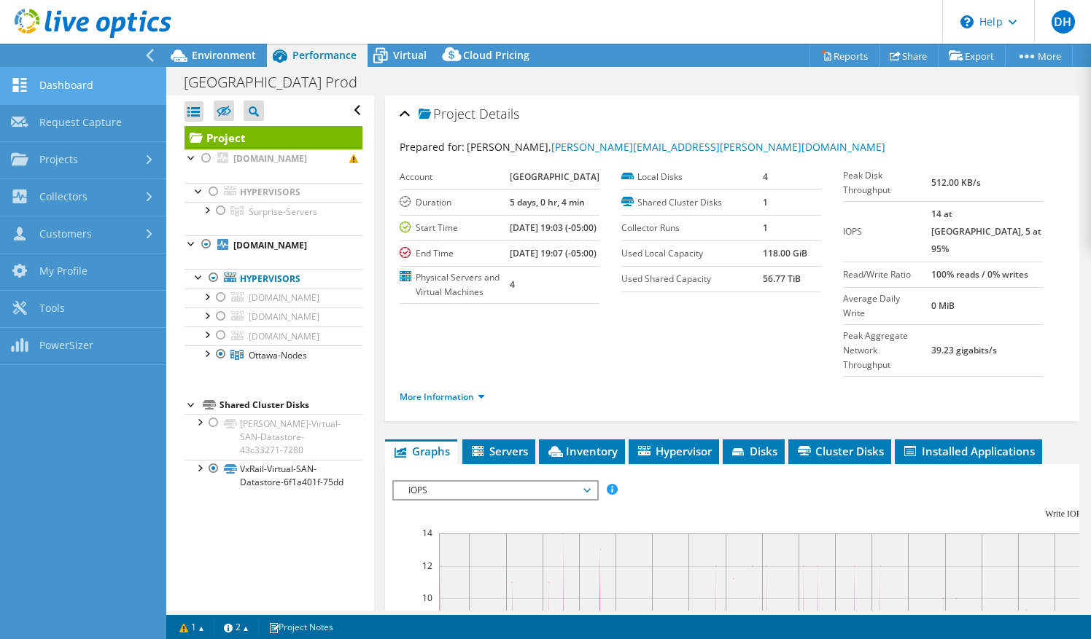
click at [64, 90] on link "Dashboard" at bounding box center [83, 86] width 166 height 37
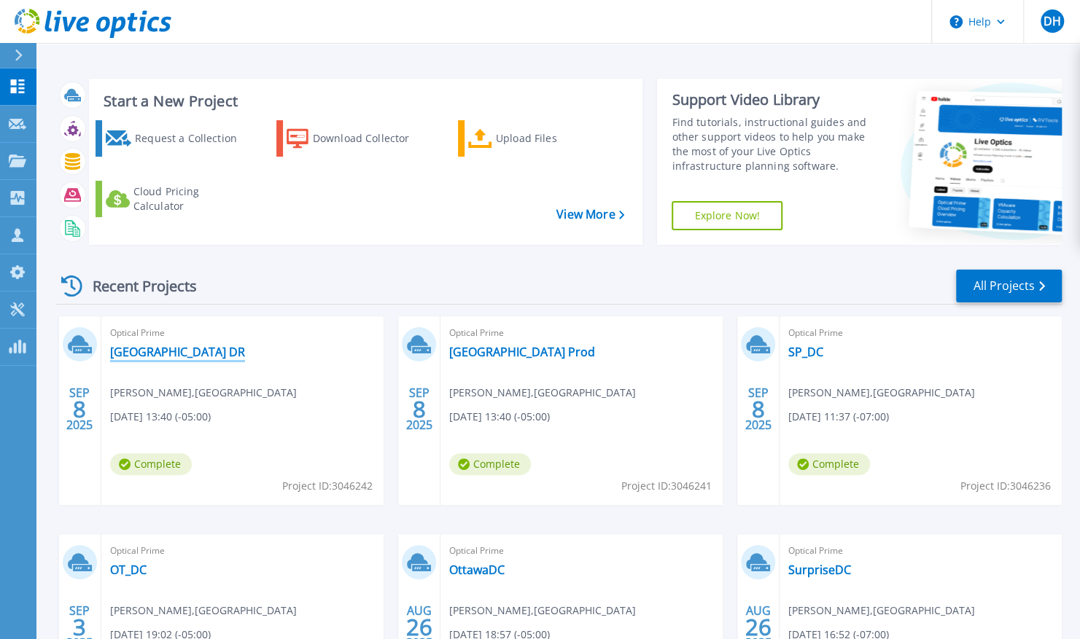
click at [179, 347] on link "Ottawa University DR" at bounding box center [177, 352] width 135 height 15
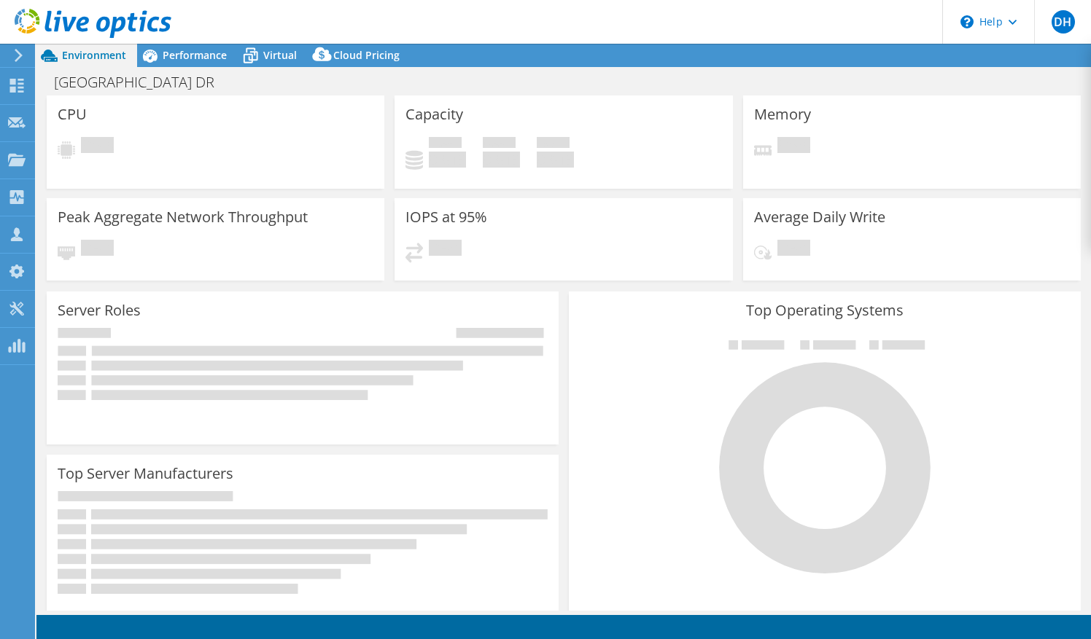
select select "USD"
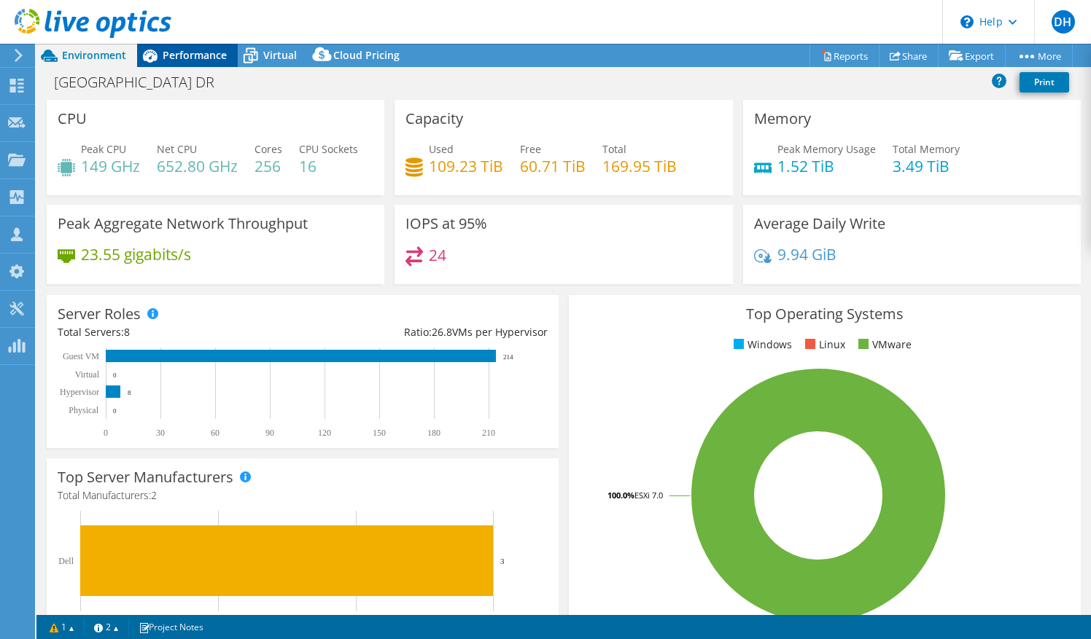
click at [195, 55] on span "Performance" at bounding box center [195, 55] width 64 height 14
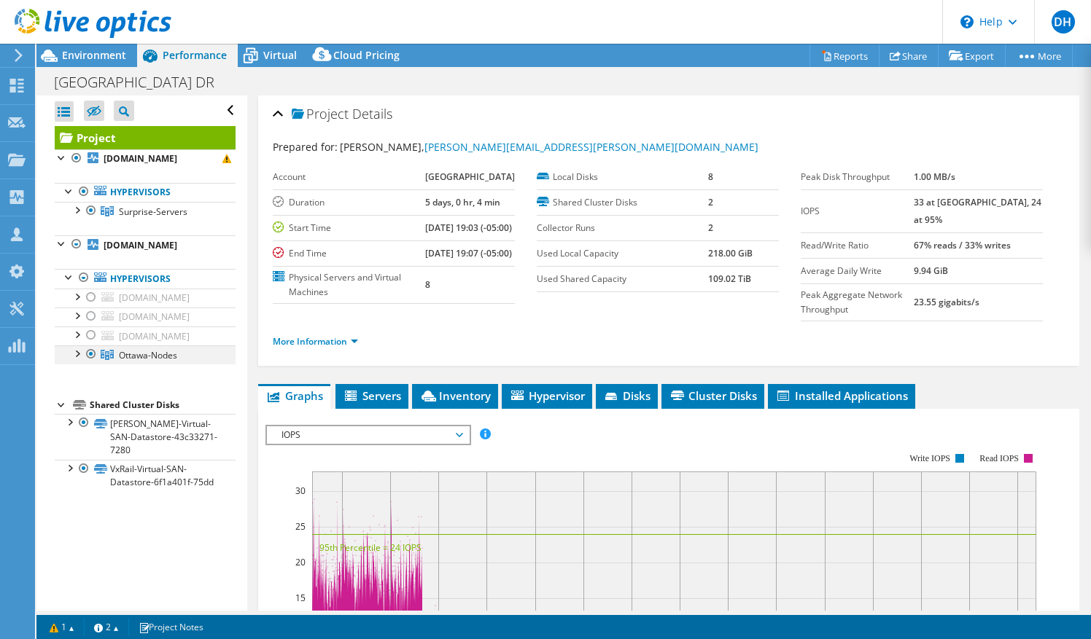
click at [90, 363] on div at bounding box center [91, 354] width 15 height 17
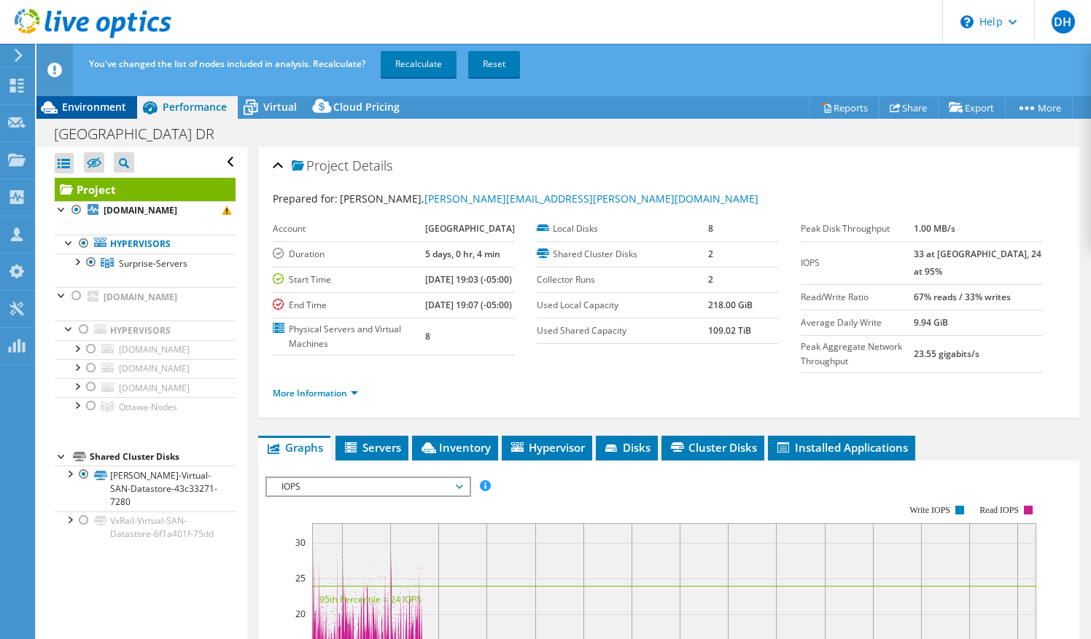
click at [83, 112] on span "Environment" at bounding box center [94, 107] width 64 height 14
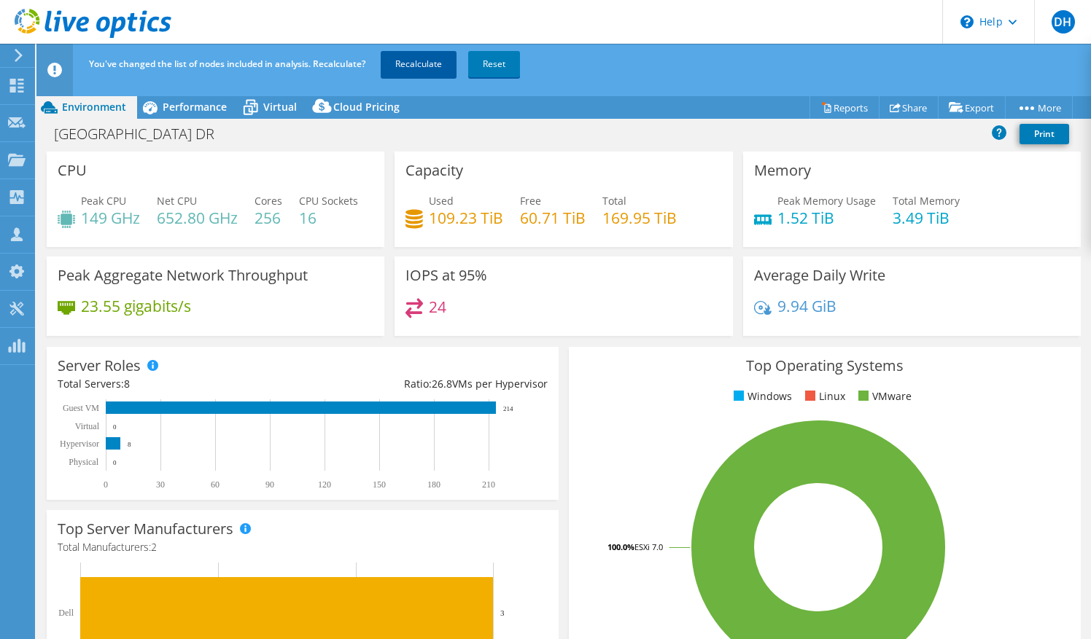
click at [389, 65] on link "Recalculate" at bounding box center [419, 64] width 76 height 26
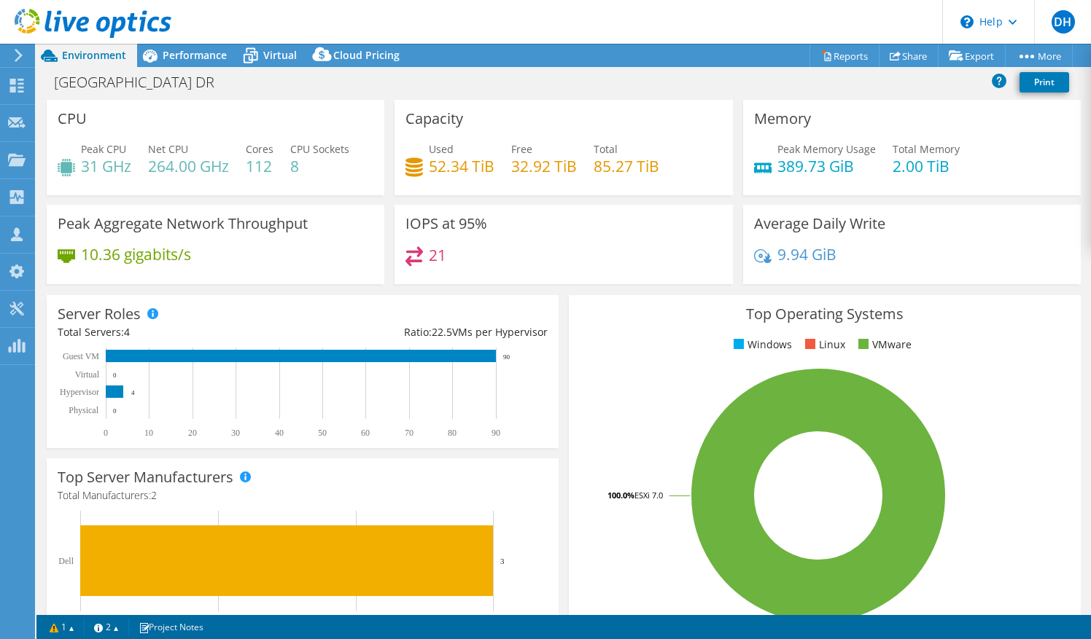
click at [204, 39] on header "DH Channel Partner Dave Heinen dave.heinen@us.logicalis.com LOGICALIS My Profil…" at bounding box center [545, 22] width 1091 height 44
click at [257, 52] on icon at bounding box center [251, 57] width 15 height 12
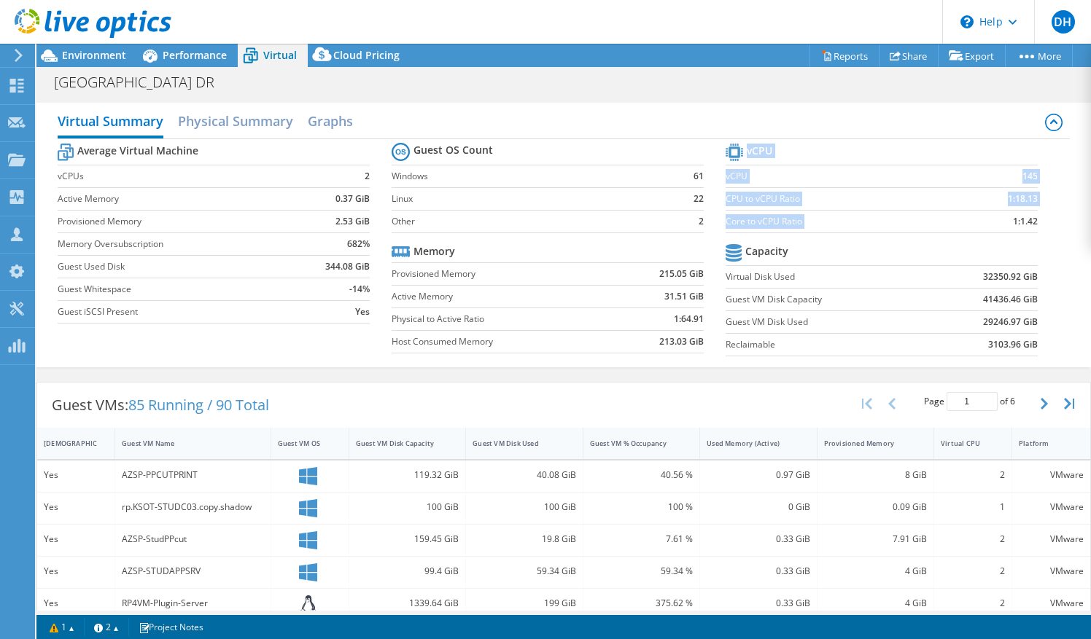
drag, startPoint x: 993, startPoint y: 222, endPoint x: 1040, endPoint y: 220, distance: 46.7
click at [1040, 220] on section "vCPU vCPU 145 CPU to vCPU Ratio 1:18.13 Core to vCPU Ratio 1:1.42 Capacity Virt…" at bounding box center [893, 252] width 334 height 224
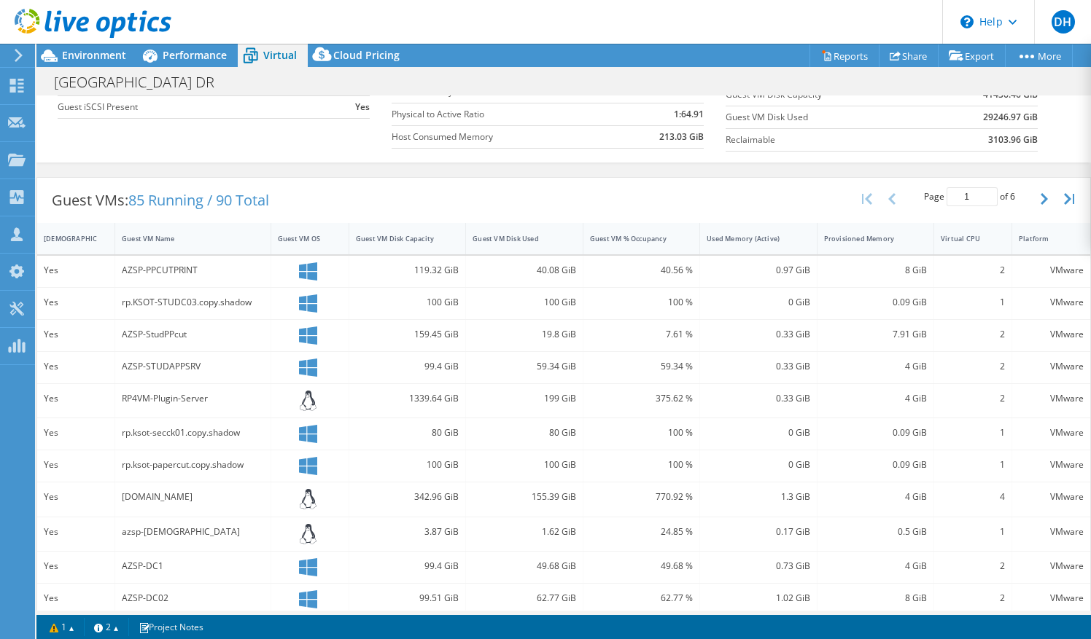
scroll to position [211, 0]
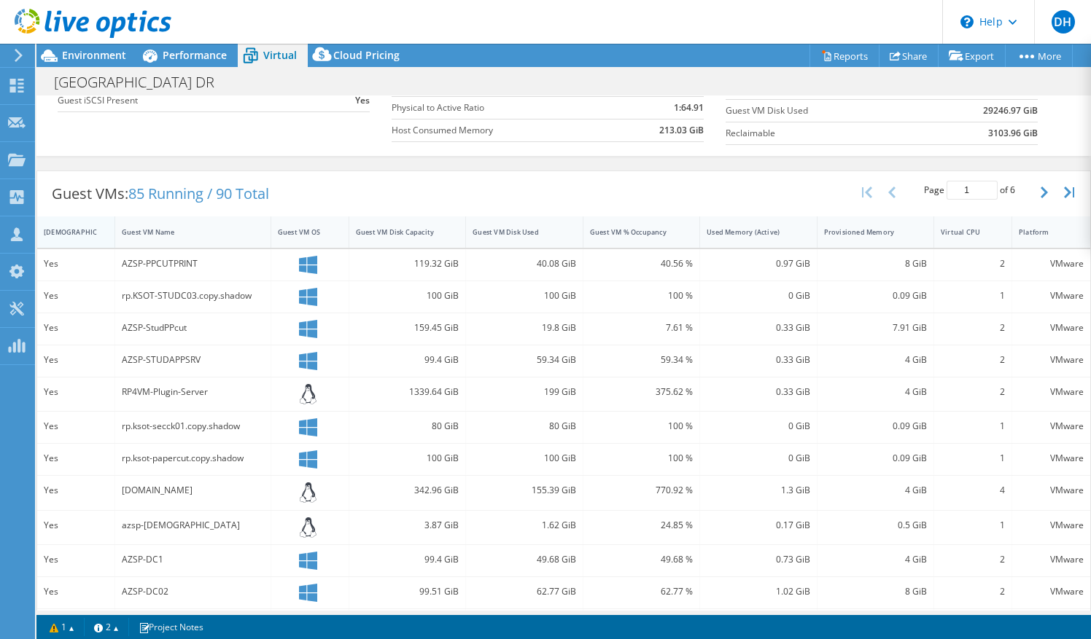
click at [61, 222] on div "[DEMOGRAPHIC_DATA]" at bounding box center [67, 232] width 60 height 23
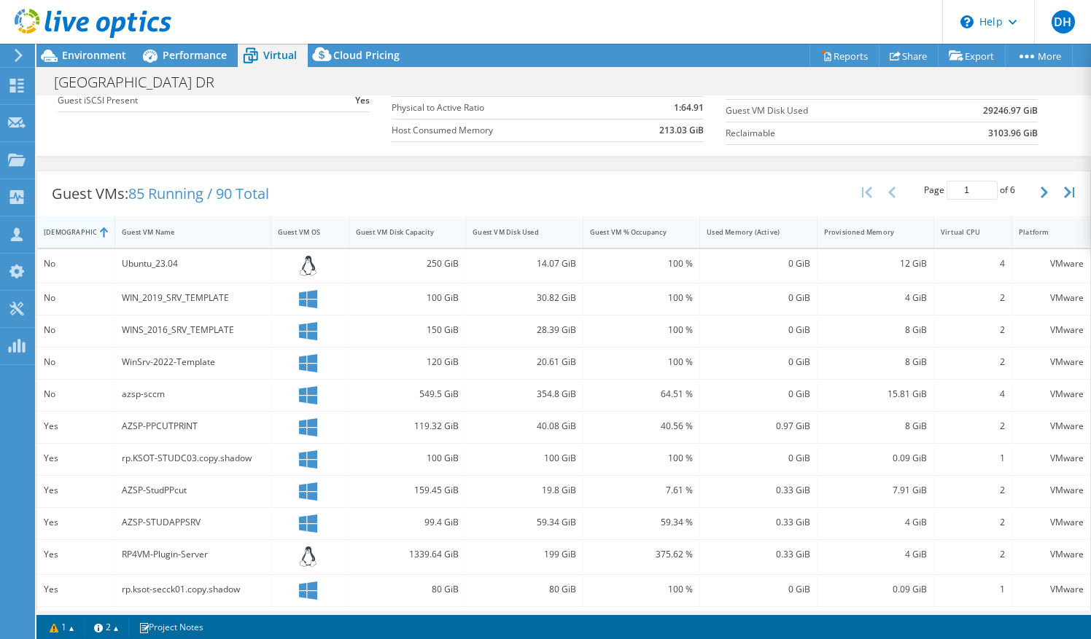
click at [63, 227] on div "[DEMOGRAPHIC_DATA]" at bounding box center [67, 231] width 47 height 9
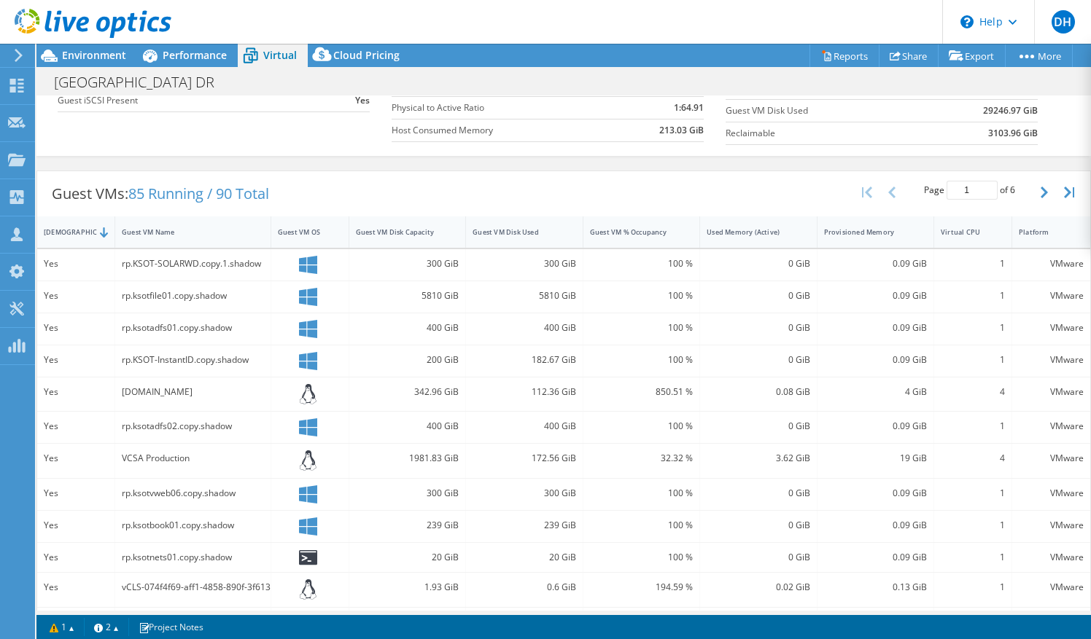
drag, startPoint x: 119, startPoint y: 388, endPoint x: 237, endPoint y: 383, distance: 118.2
click at [237, 383] on div "azsp-avprx03.ottawa.edu" at bounding box center [193, 395] width 156 height 34
drag, startPoint x: 122, startPoint y: 454, endPoint x: 216, endPoint y: 451, distance: 94.1
click at [216, 451] on div "VCSA Production" at bounding box center [193, 459] width 142 height 16
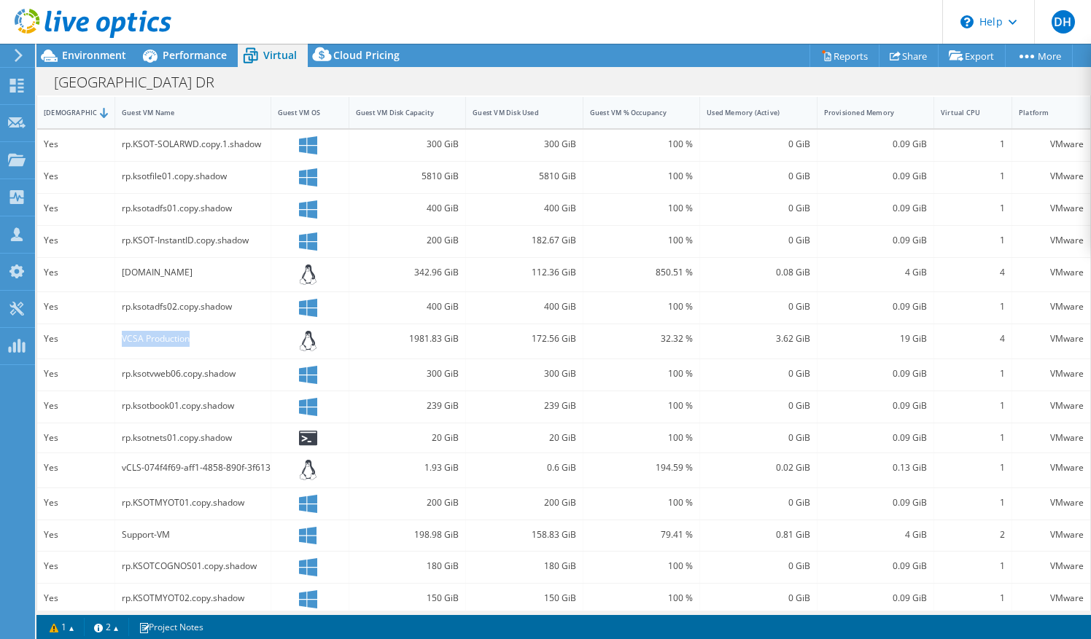
scroll to position [337, 0]
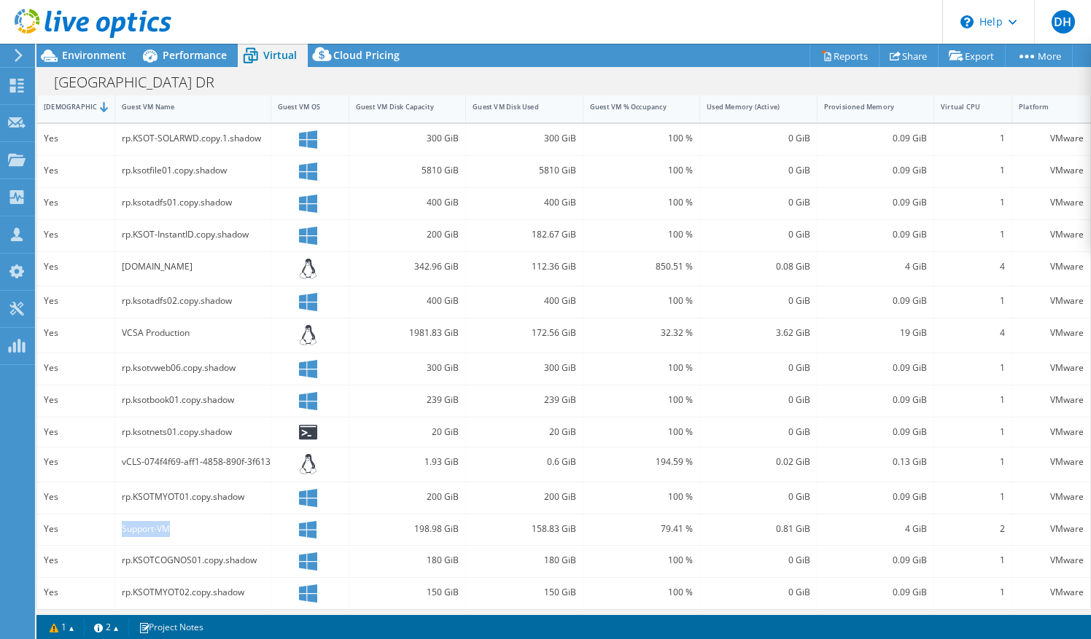
drag, startPoint x: 122, startPoint y: 517, endPoint x: 198, endPoint y: 525, distance: 76.3
click at [198, 525] on div "Support-VM" at bounding box center [193, 529] width 142 height 16
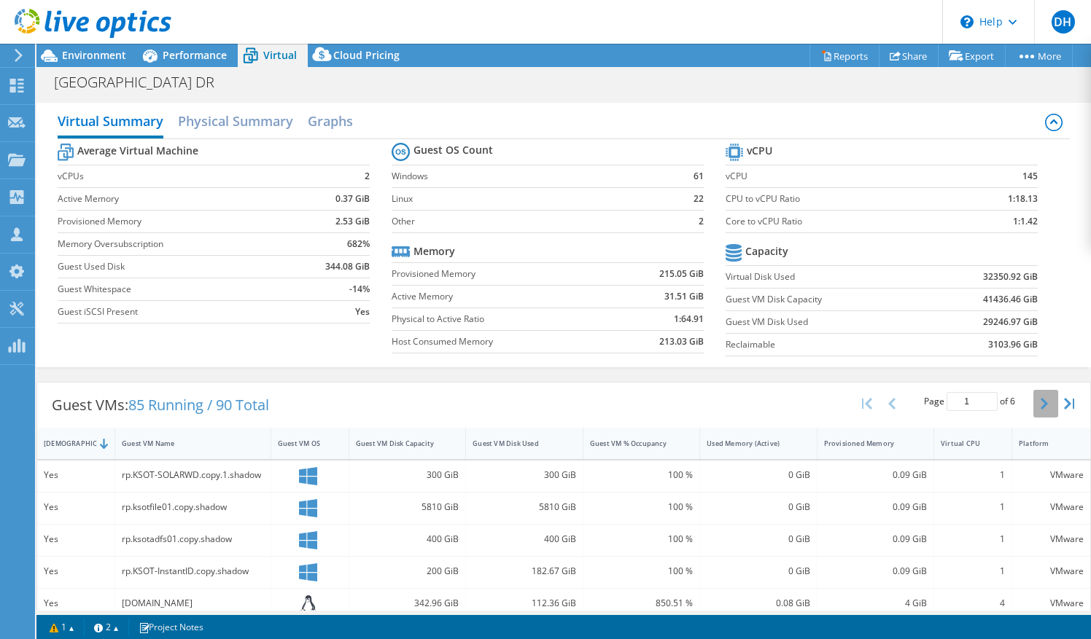
click at [1033, 402] on button "button" at bounding box center [1045, 404] width 25 height 28
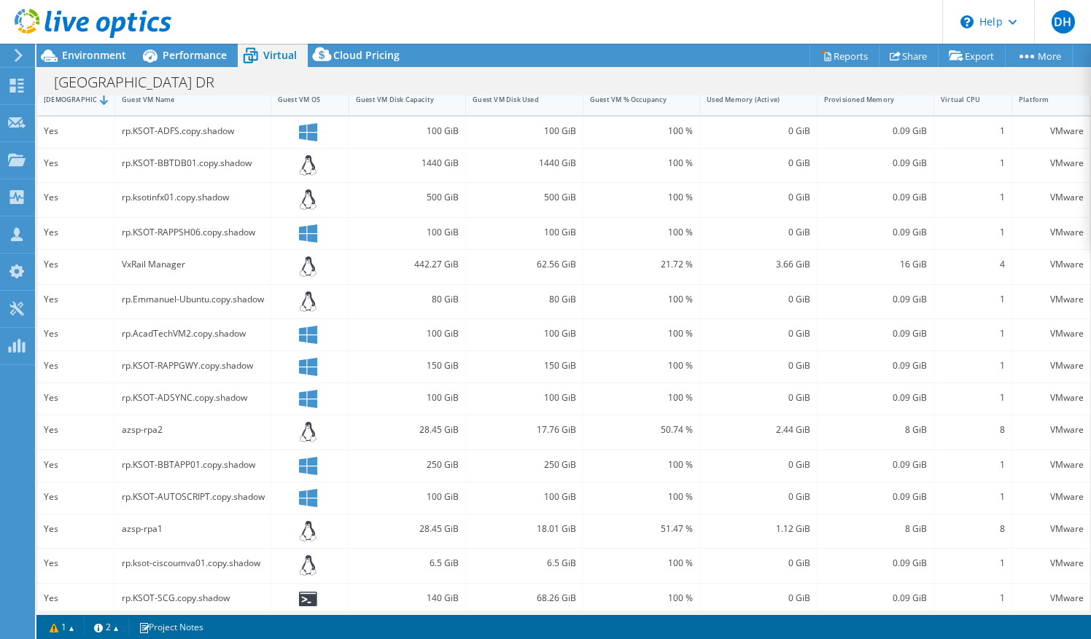
scroll to position [345, 0]
drag, startPoint x: 126, startPoint y: 424, endPoint x: 179, endPoint y: 422, distance: 53.3
click at [179, 422] on div "azsp-rpa2" at bounding box center [193, 429] width 142 height 16
drag, startPoint x: 179, startPoint y: 422, endPoint x: 128, endPoint y: 521, distance: 110.9
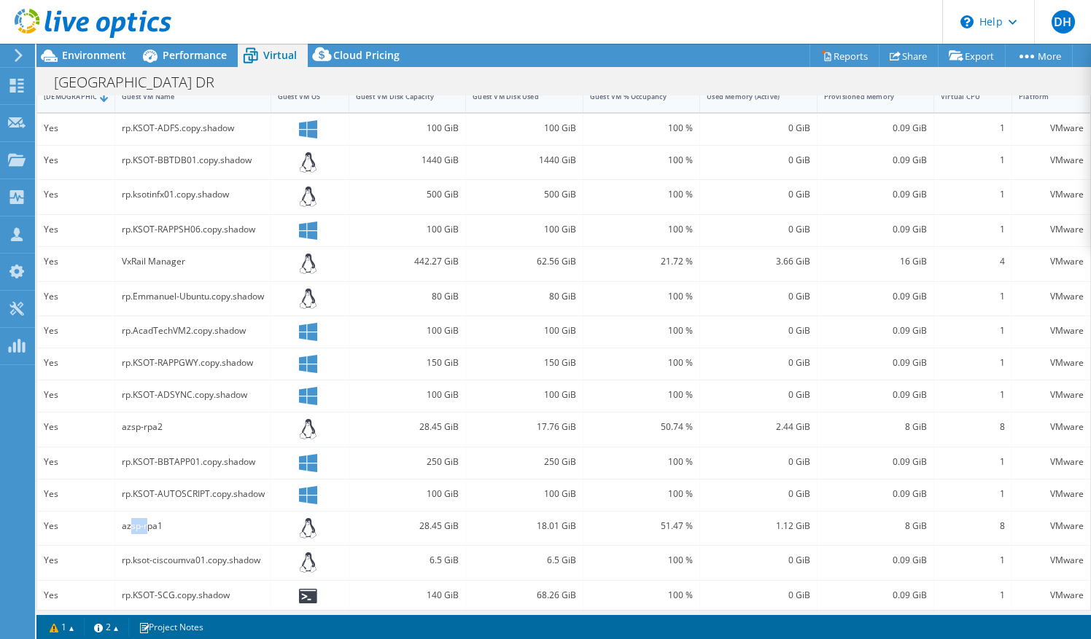
click at [128, 521] on div "azsp-rpa1" at bounding box center [193, 526] width 142 height 16
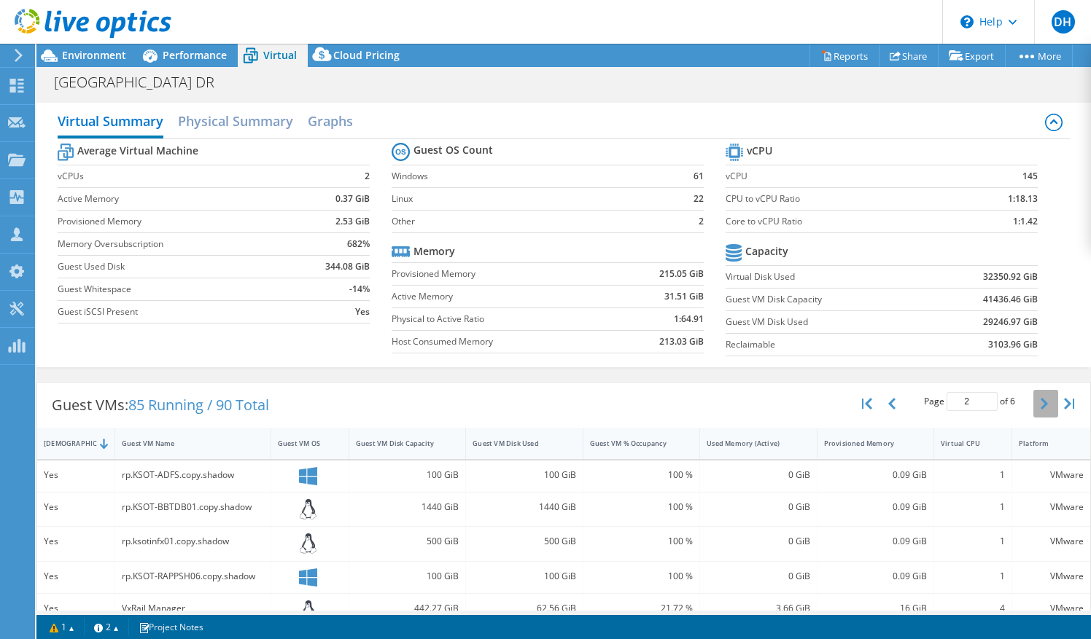
click at [1034, 407] on button "button" at bounding box center [1045, 404] width 25 height 28
type input "3"
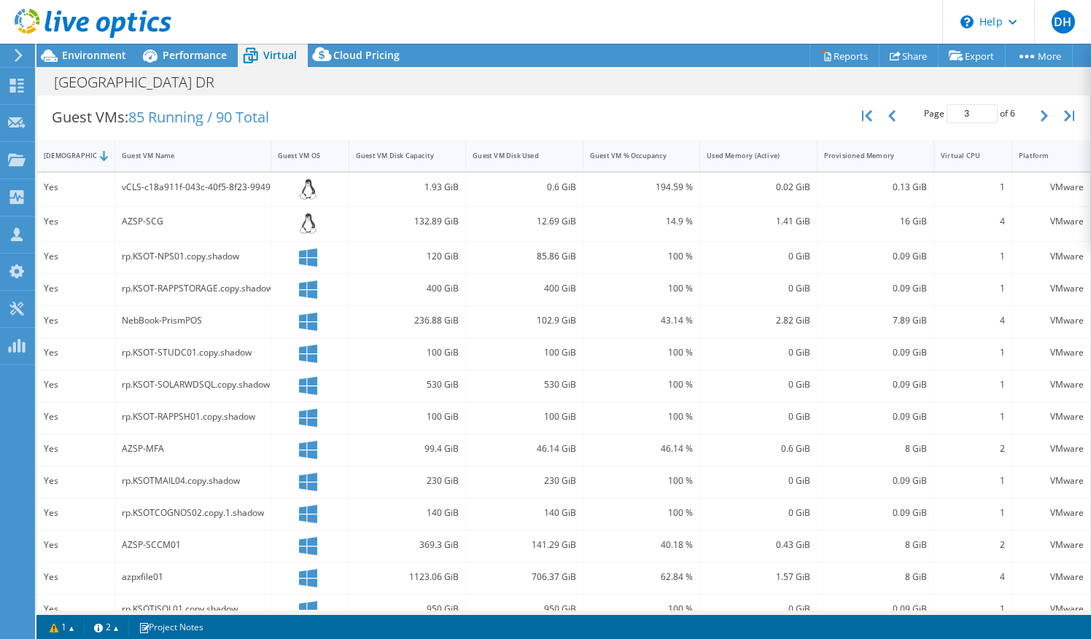
scroll to position [289, 0]
drag, startPoint x: 192, startPoint y: 312, endPoint x: 120, endPoint y: 319, distance: 73.3
click at [120, 319] on div "NebBook-PrismPOS" at bounding box center [193, 321] width 156 height 31
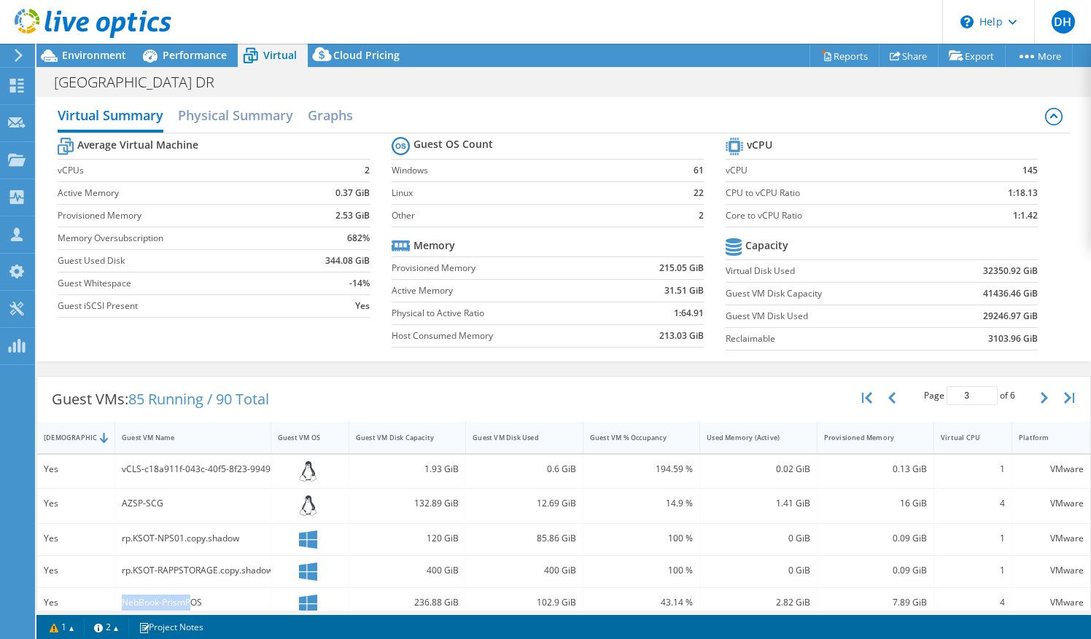
scroll to position [0, 0]
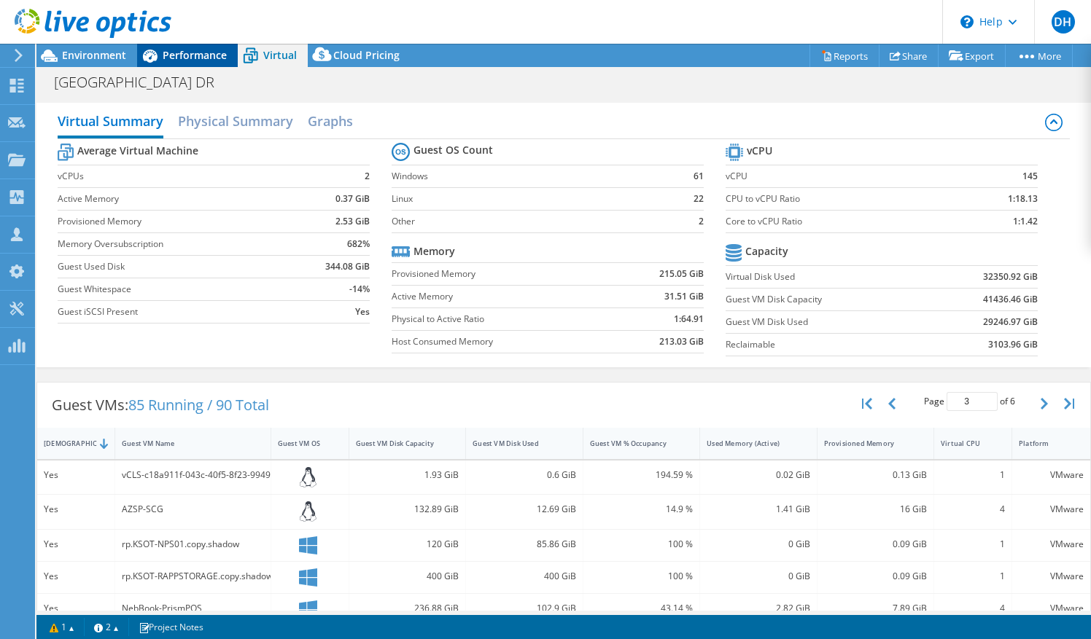
click at [210, 50] on span "Performance" at bounding box center [195, 55] width 64 height 14
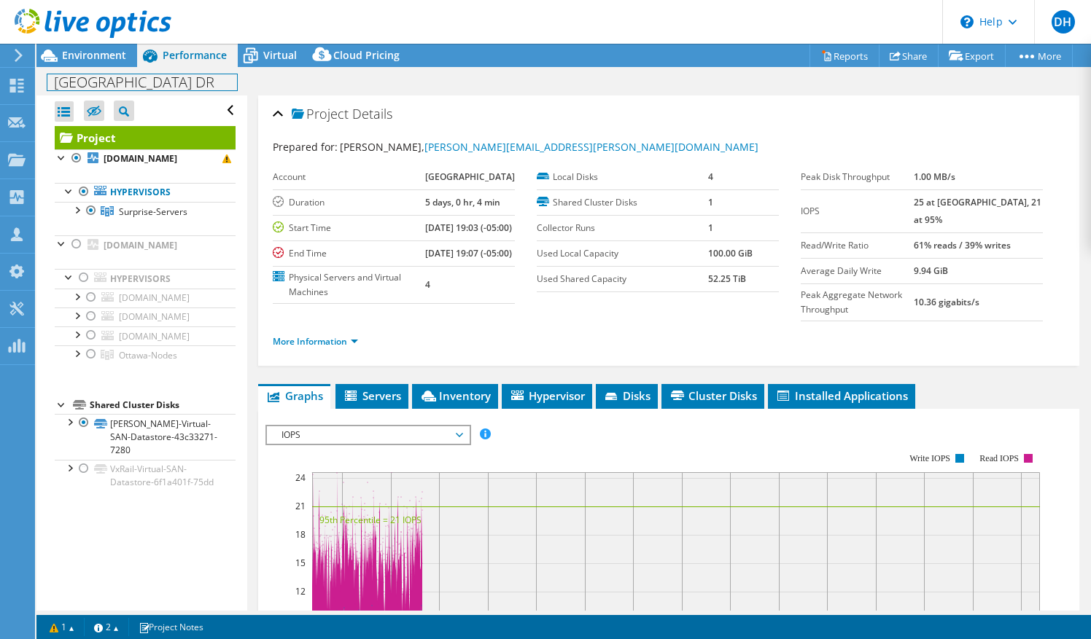
click at [87, 67] on div "Ottawa University DR Print" at bounding box center [563, 81] width 1054 height 28
click at [96, 54] on span "Environment" at bounding box center [94, 55] width 64 height 14
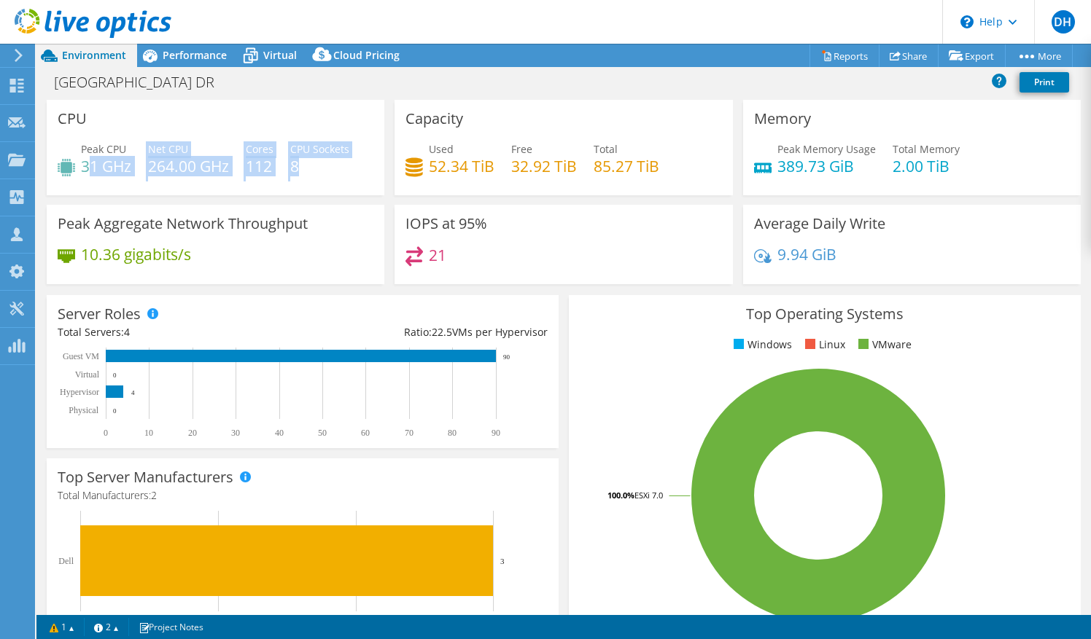
drag, startPoint x: 90, startPoint y: 172, endPoint x: 381, endPoint y: 192, distance: 290.9
click at [381, 192] on div "CPU Peak CPU 31 GHz Net CPU 264.00 GHz Cores 112 CPU Sockets 8" at bounding box center [216, 148] width 338 height 96
click at [183, 161] on h4 "264.00 GHz" at bounding box center [188, 166] width 81 height 16
click at [206, 163] on h4 "264.00 GHz" at bounding box center [188, 166] width 81 height 16
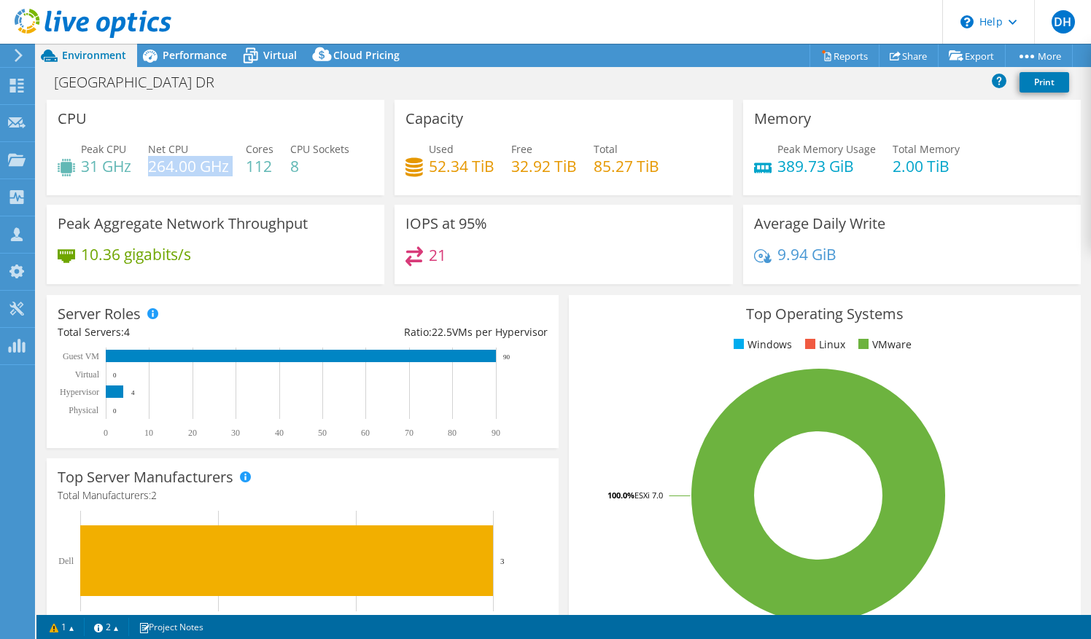
click at [206, 163] on h4 "264.00 GHz" at bounding box center [188, 166] width 81 height 16
drag, startPoint x: 206, startPoint y: 163, endPoint x: 176, endPoint y: 166, distance: 30.0
click at [176, 166] on h4 "264.00 GHz" at bounding box center [188, 166] width 81 height 16
click at [206, 171] on h4 "264.00 GHz" at bounding box center [188, 166] width 81 height 16
click at [160, 171] on h4 "264.00 GHz" at bounding box center [188, 166] width 81 height 16
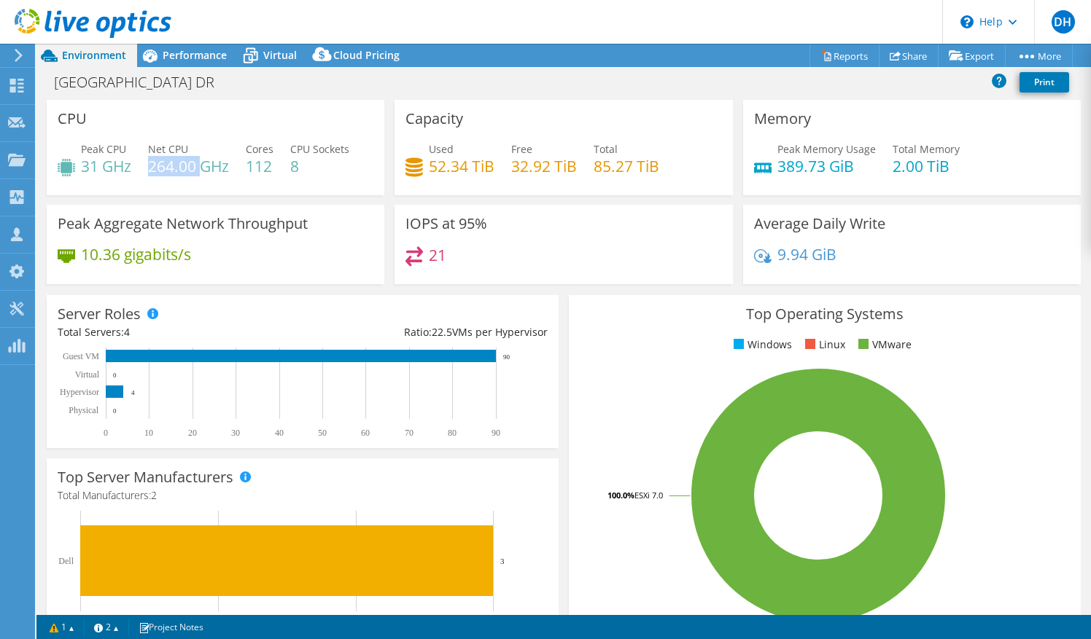
click at [160, 171] on h4 "264.00 GHz" at bounding box center [188, 166] width 81 height 16
drag, startPoint x: 160, startPoint y: 171, endPoint x: 201, endPoint y: 174, distance: 40.2
click at [201, 174] on h4 "264.00 GHz" at bounding box center [188, 166] width 81 height 16
click at [214, 173] on h4 "264.00 GHz" at bounding box center [188, 166] width 81 height 16
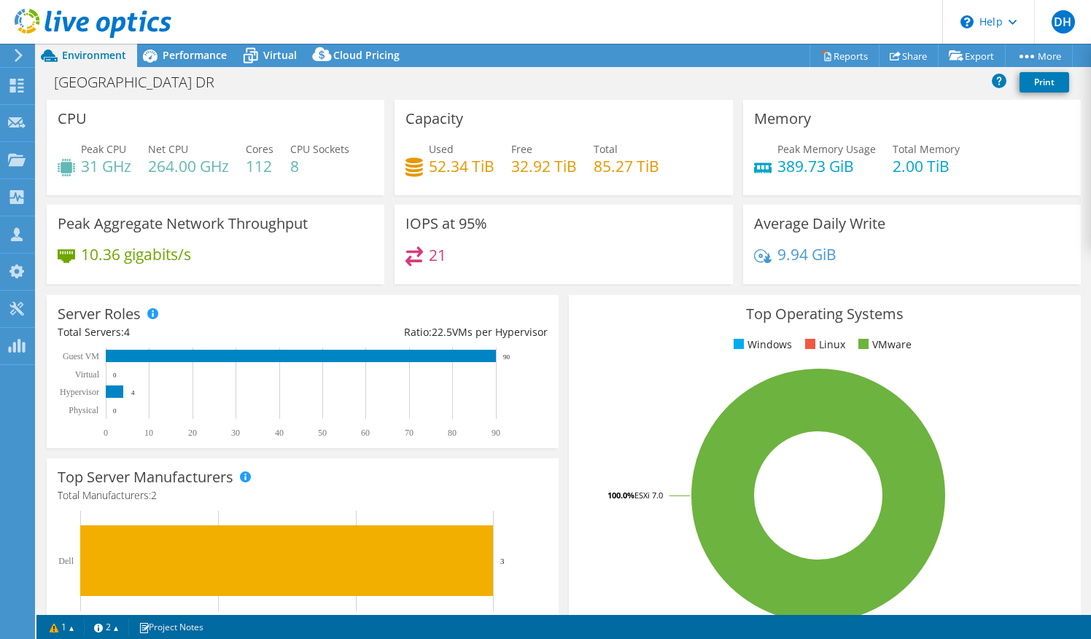
click at [97, 163] on h4 "31 GHz" at bounding box center [106, 166] width 50 height 16
click at [204, 182] on div "Peak CPU 31 GHz Net CPU 264.00 GHz Cores 112 CPU Sockets 8" at bounding box center [216, 164] width 316 height 47
click at [166, 162] on h4 "264.00 GHz" at bounding box center [188, 166] width 81 height 16
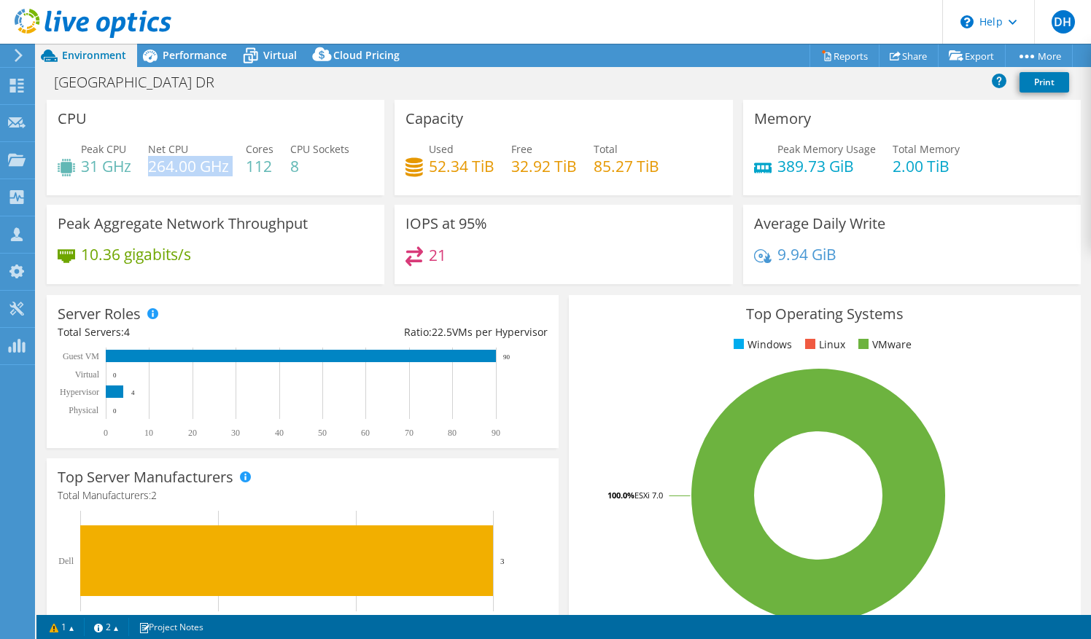
drag, startPoint x: 166, startPoint y: 162, endPoint x: 188, endPoint y: 167, distance: 22.5
click at [188, 167] on h4 "264.00 GHz" at bounding box center [188, 166] width 81 height 16
click at [212, 165] on h4 "264.00 GHz" at bounding box center [188, 166] width 81 height 16
click at [122, 171] on h4 "31 GHz" at bounding box center [106, 166] width 50 height 16
click at [178, 174] on h4 "264.00 GHz" at bounding box center [188, 166] width 81 height 16
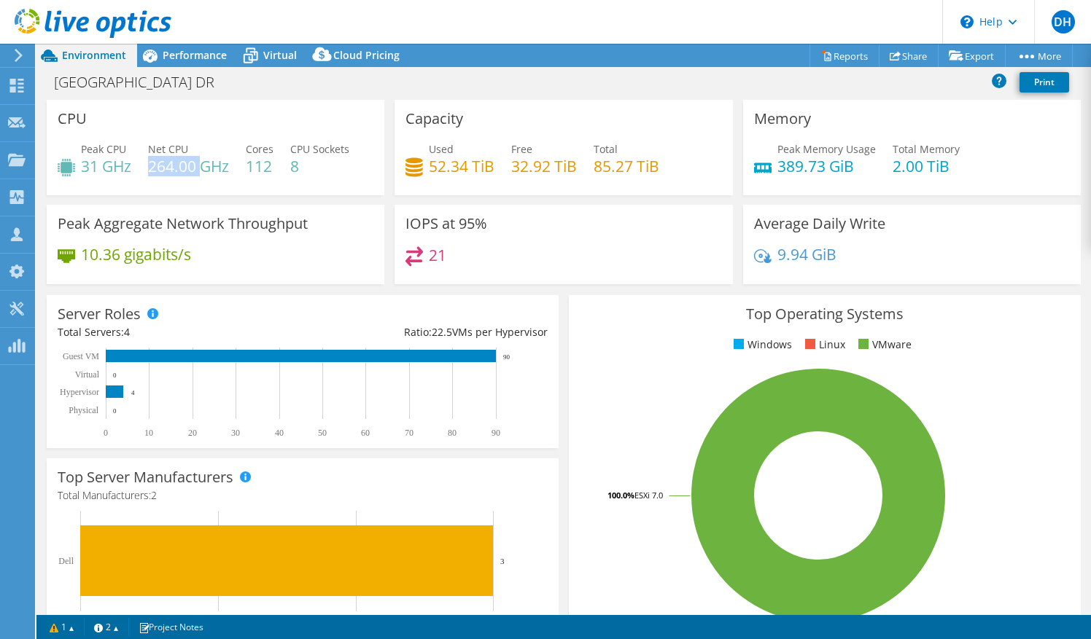
click at [178, 174] on h4 "264.00 GHz" at bounding box center [188, 166] width 81 height 16
drag, startPoint x: 178, startPoint y: 174, endPoint x: 185, endPoint y: 173, distance: 7.3
click at [185, 173] on h4 "264.00 GHz" at bounding box center [188, 166] width 81 height 16
click at [147, 166] on div "Peak CPU 31 GHz Net CPU 264.00 GHz Cores 112 CPU Sockets 8" at bounding box center [216, 164] width 316 height 47
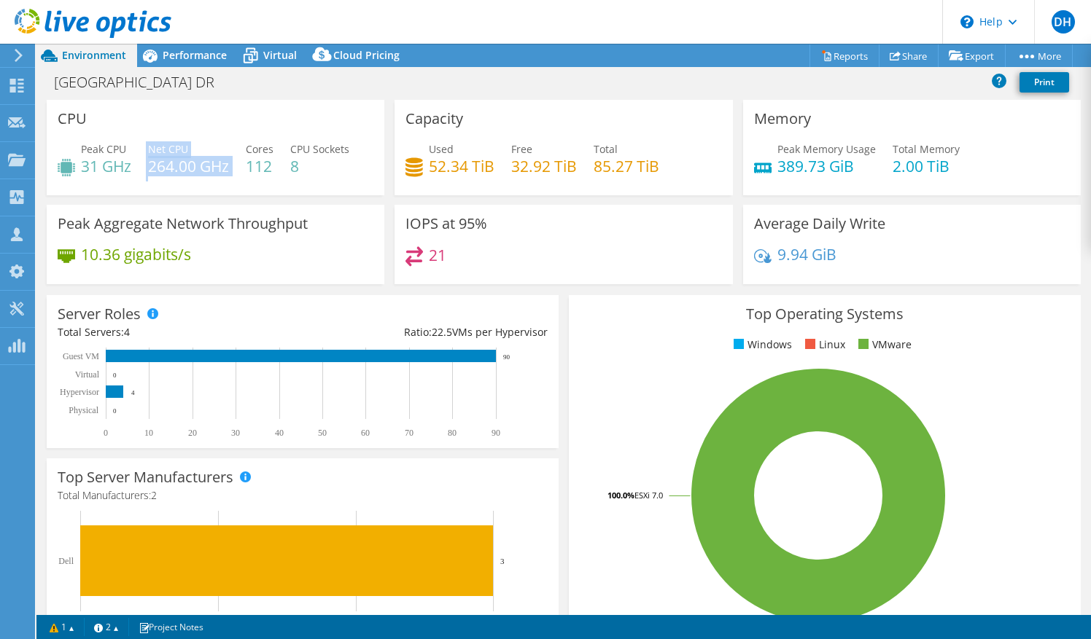
drag, startPoint x: 141, startPoint y: 168, endPoint x: 242, endPoint y: 168, distance: 100.6
click at [242, 168] on div "Peak CPU 31 GHz Net CPU 264.00 GHz Cores 112 CPU Sockets 8" at bounding box center [216, 164] width 316 height 47
drag, startPoint x: 242, startPoint y: 168, endPoint x: 174, endPoint y: 168, distance: 67.8
click at [174, 168] on h4 "264.00 GHz" at bounding box center [188, 166] width 81 height 16
click at [155, 168] on h4 "264.00 GHz" at bounding box center [188, 166] width 81 height 16
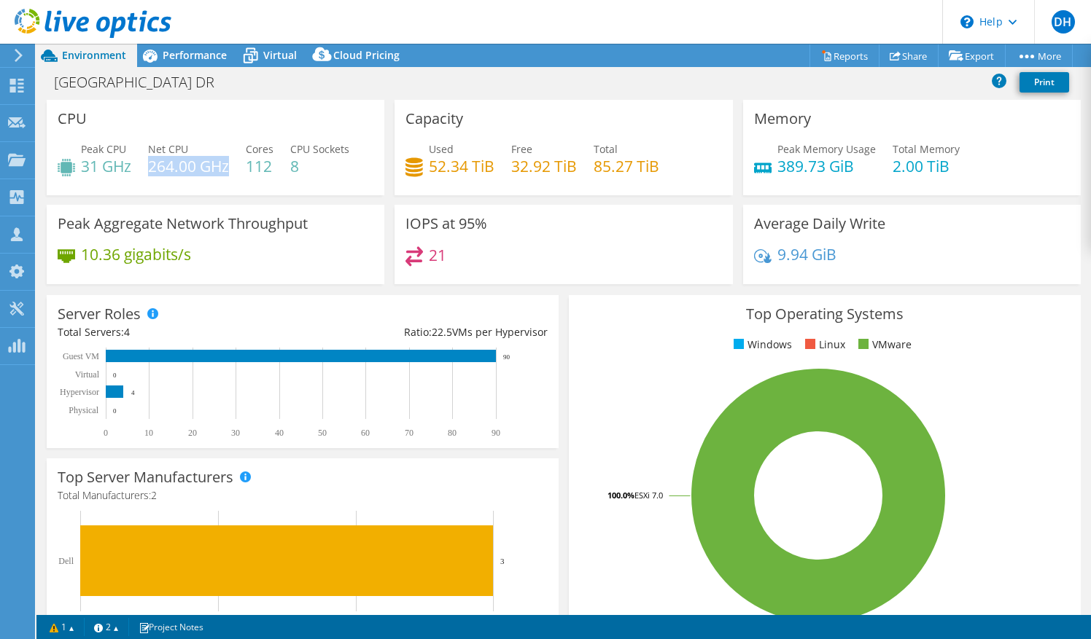
drag, startPoint x: 149, startPoint y: 168, endPoint x: 229, endPoint y: 167, distance: 80.2
click at [229, 167] on h4 "264.00 GHz" at bounding box center [188, 166] width 81 height 16
drag, startPoint x: 229, startPoint y: 167, endPoint x: 143, endPoint y: 152, distance: 87.4
click at [143, 152] on div "Peak CPU 31 GHz Net CPU 264.00 GHz Cores 112 CPU Sockets 8" at bounding box center [216, 164] width 316 height 47
drag, startPoint x: 160, startPoint y: 169, endPoint x: 242, endPoint y: 169, distance: 81.7
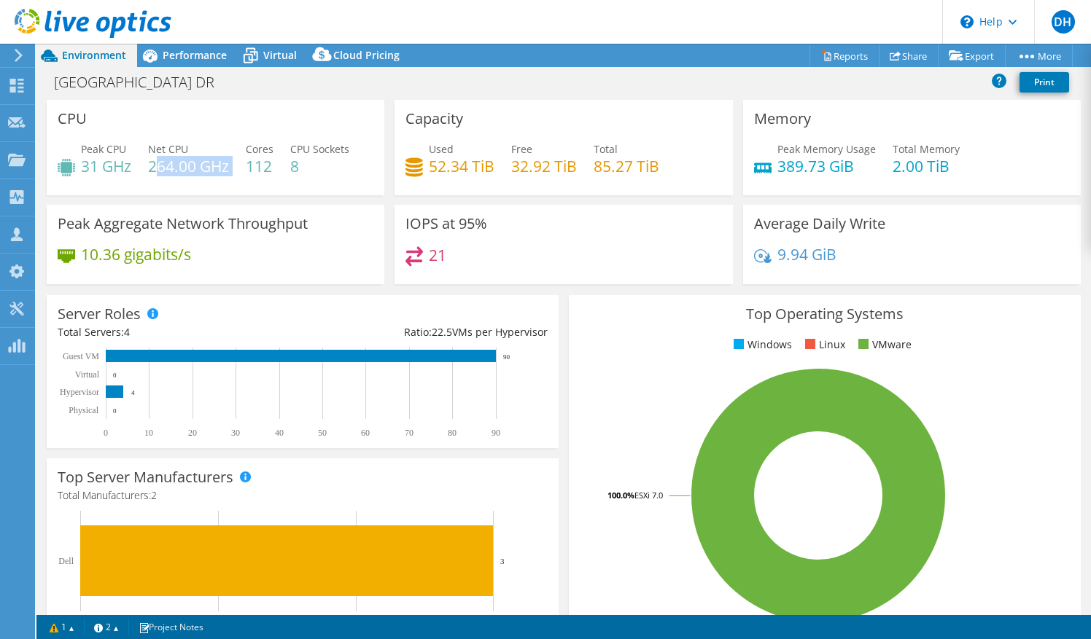
click at [242, 169] on div "Peak CPU 31 GHz Net CPU 264.00 GHz Cores 112 CPU Sockets 8" at bounding box center [216, 164] width 316 height 47
drag, startPoint x: 242, startPoint y: 169, endPoint x: 174, endPoint y: 168, distance: 67.8
click at [174, 168] on h4 "264.00 GHz" at bounding box center [188, 166] width 81 height 16
drag, startPoint x: 150, startPoint y: 163, endPoint x: 232, endPoint y: 176, distance: 82.6
click at [232, 176] on div "Peak CPU 31 GHz Net CPU 264.00 GHz Cores 112 CPU Sockets 8" at bounding box center [216, 164] width 316 height 47
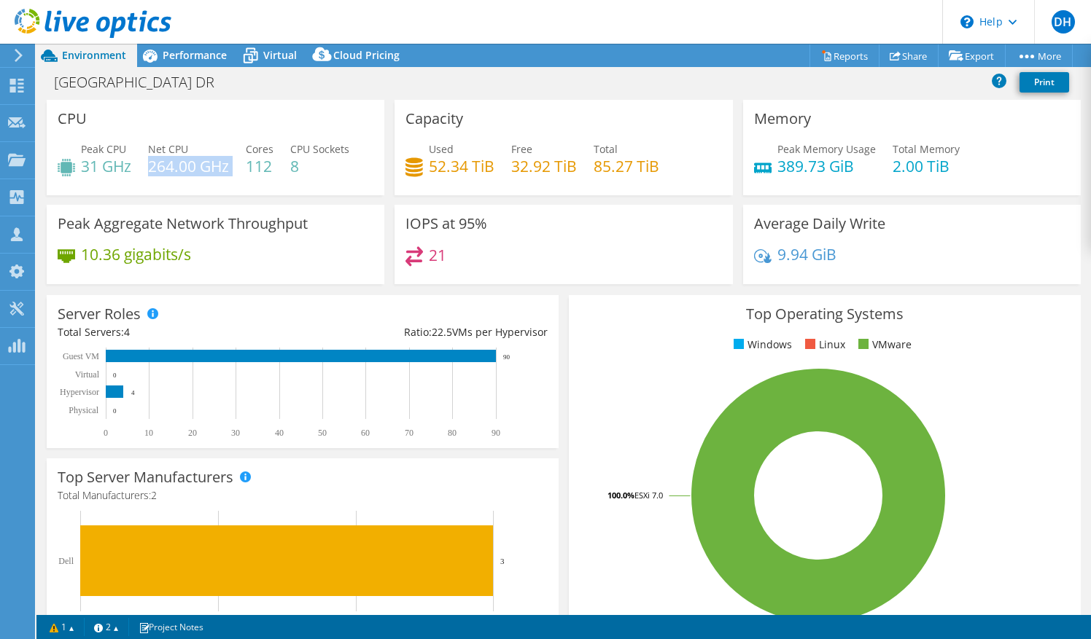
click at [232, 176] on div "Peak CPU 31 GHz Net CPU 264.00 GHz Cores 112 CPU Sockets 8" at bounding box center [216, 164] width 316 height 47
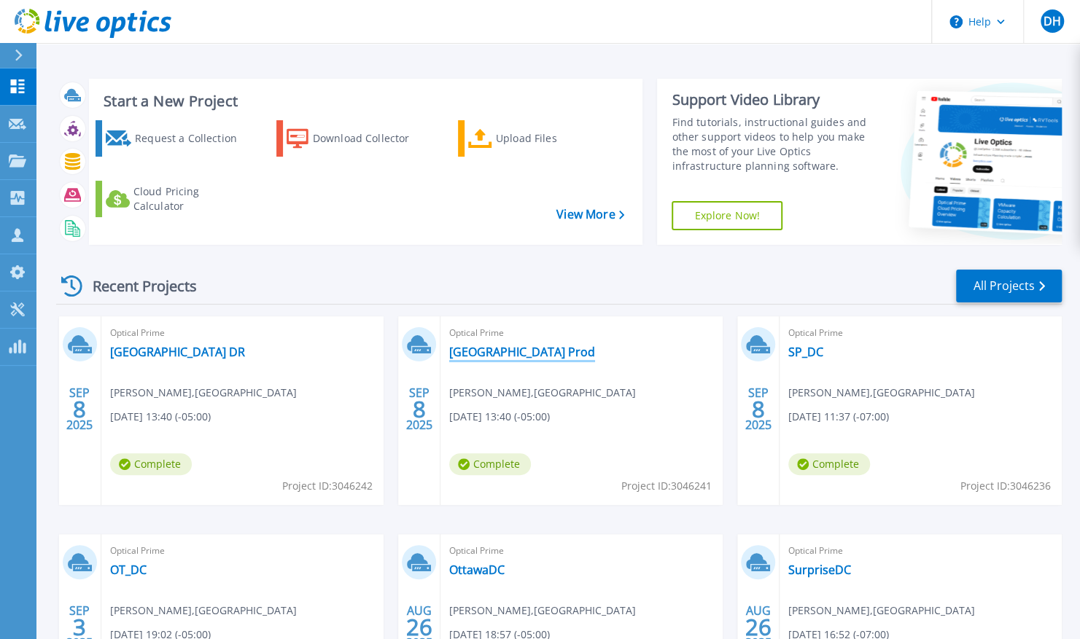
click at [500, 346] on link "[GEOGRAPHIC_DATA] Prod" at bounding box center [522, 352] width 146 height 15
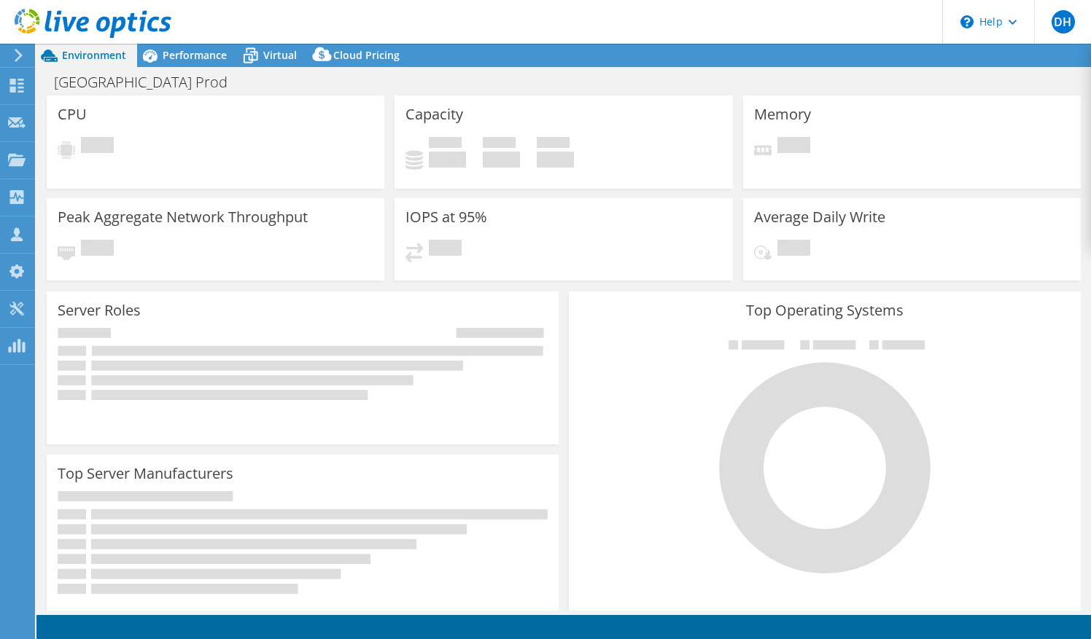
select select "USD"
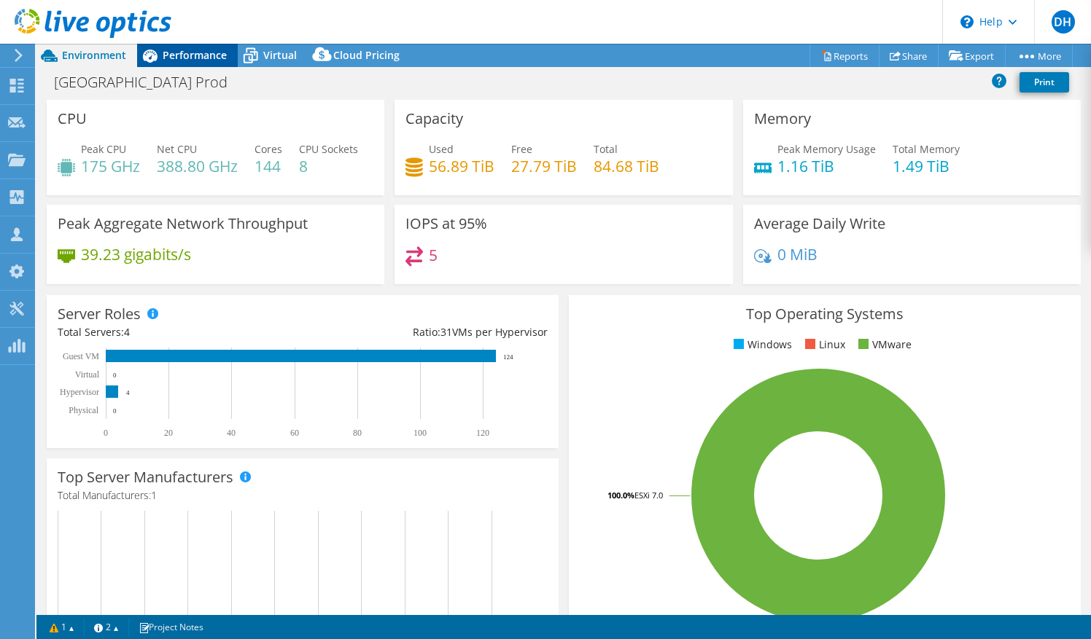
click at [211, 61] on span "Performance" at bounding box center [195, 55] width 64 height 14
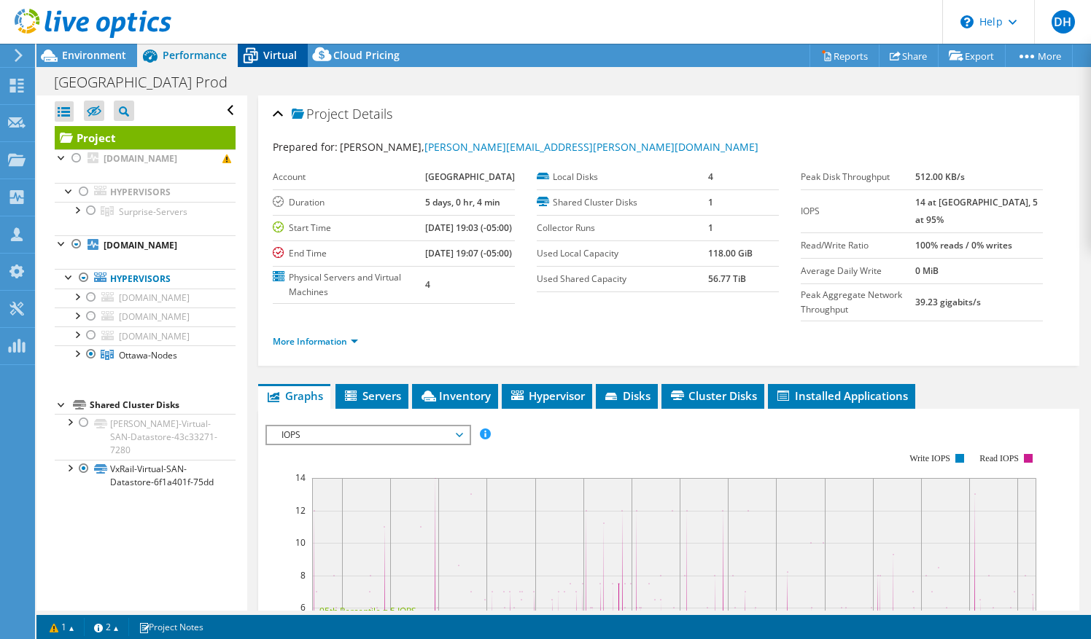
click at [281, 52] on span "Virtual" at bounding box center [280, 55] width 34 height 14
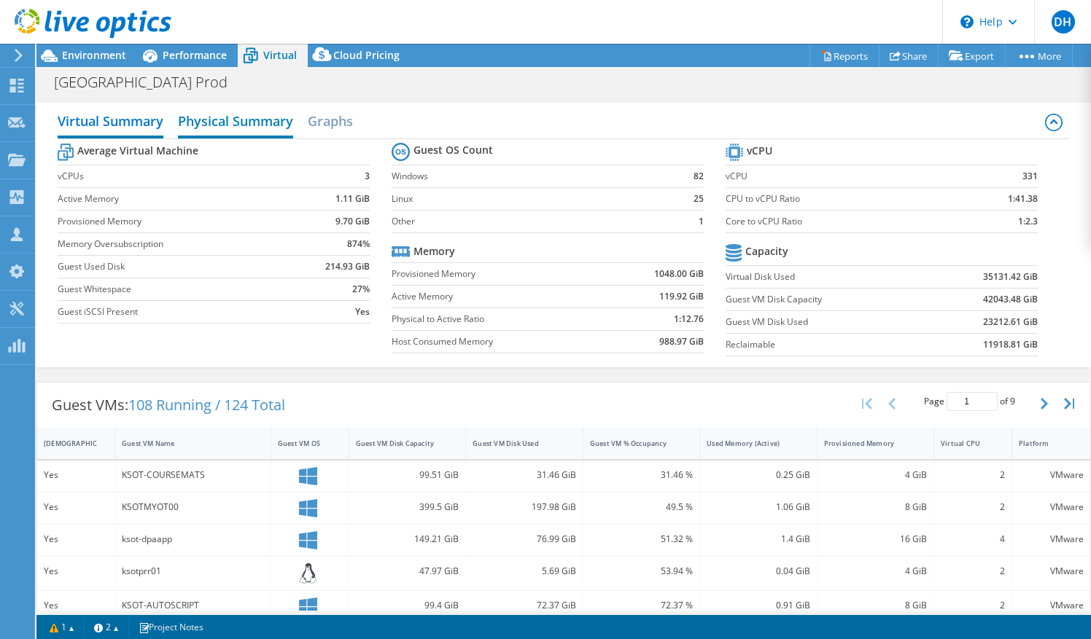
click at [219, 124] on h2 "Physical Summary" at bounding box center [235, 122] width 115 height 32
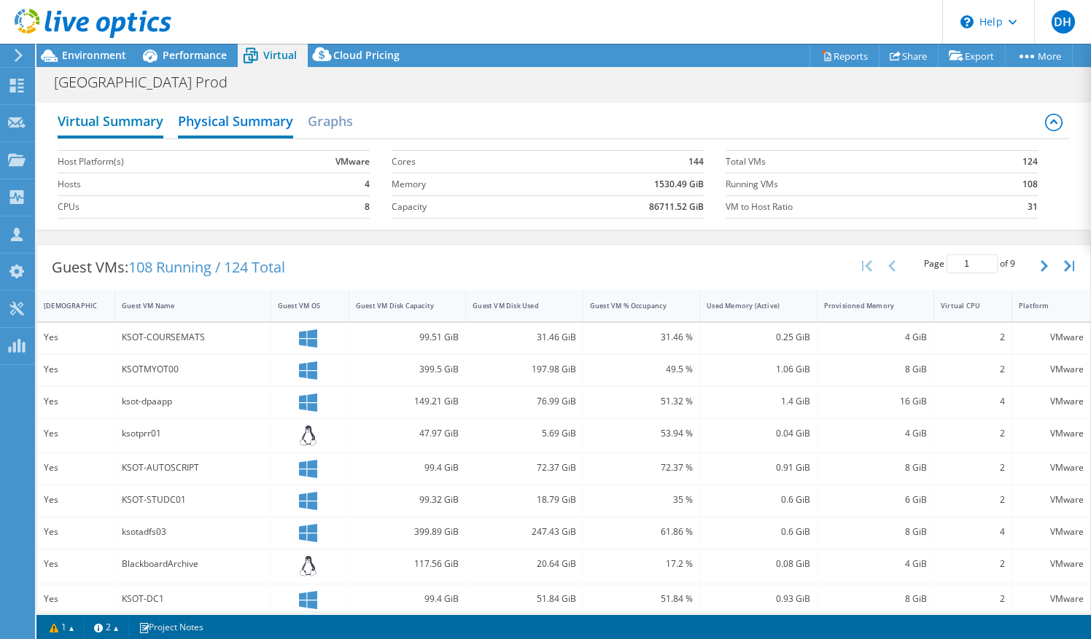
click at [148, 120] on h2 "Virtual Summary" at bounding box center [111, 122] width 106 height 32
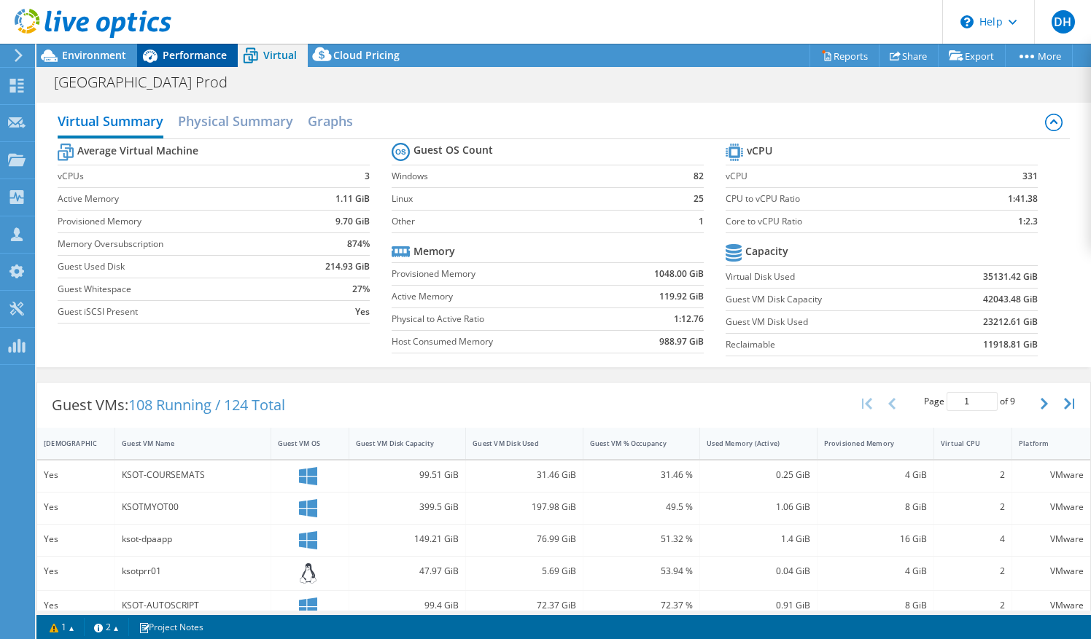
click at [168, 58] on span "Performance" at bounding box center [195, 55] width 64 height 14
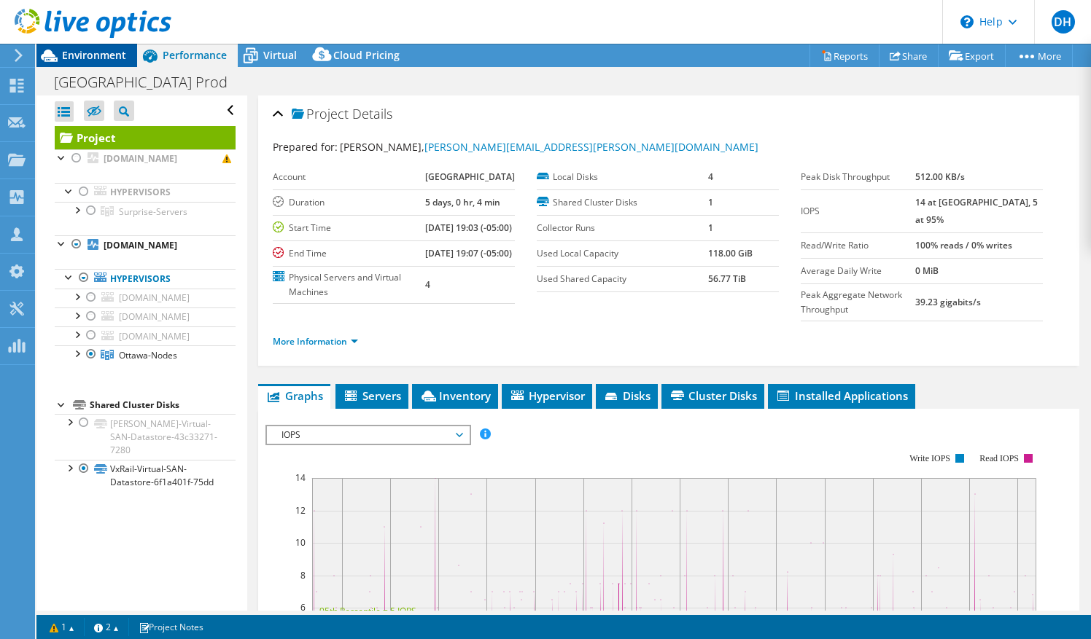
click at [96, 58] on span "Environment" at bounding box center [94, 55] width 64 height 14
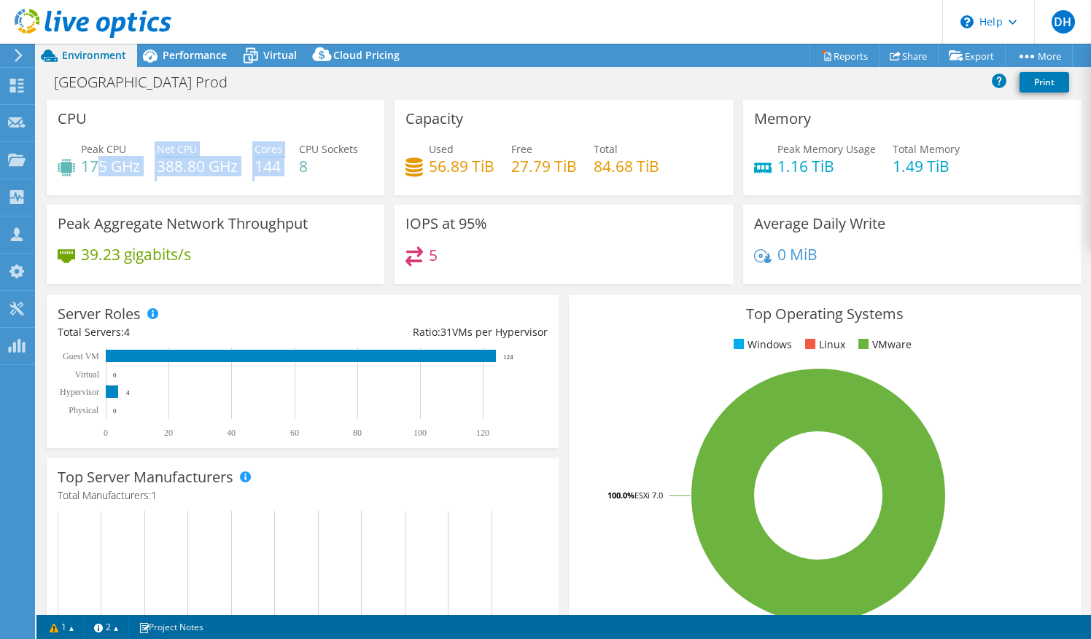
drag, startPoint x: 99, startPoint y: 165, endPoint x: 351, endPoint y: 178, distance: 252.6
click at [351, 178] on div "Peak CPU 175 GHz Net CPU 388.80 GHz Cores 144 CPU Sockets 8" at bounding box center [216, 164] width 316 height 47
drag, startPoint x: 351, startPoint y: 178, endPoint x: 192, endPoint y: 172, distance: 159.8
click at [192, 172] on h4 "388.80 GHz" at bounding box center [197, 166] width 81 height 16
click at [135, 153] on div "Peak CPU 175 GHz" at bounding box center [110, 157] width 59 height 33
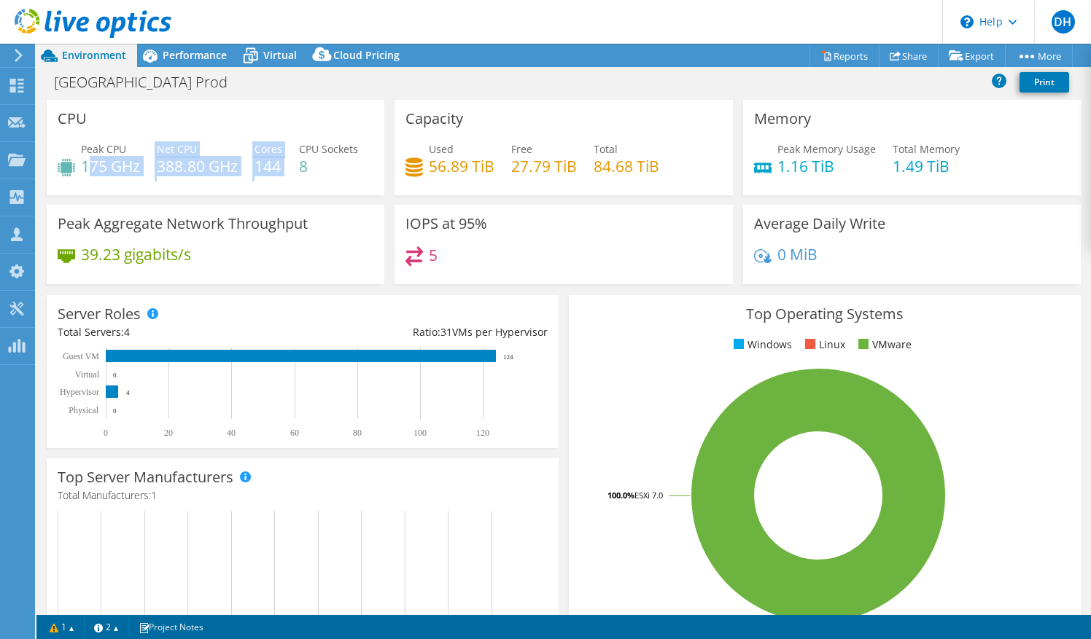
drag, startPoint x: 86, startPoint y: 157, endPoint x: 343, endPoint y: 180, distance: 257.7
click at [343, 180] on div "Peak CPU 175 GHz Net CPU 388.80 GHz Cores 144 CPU Sockets 8" at bounding box center [216, 164] width 316 height 47
drag, startPoint x: 343, startPoint y: 180, endPoint x: 219, endPoint y: 171, distance: 124.3
click at [219, 171] on h4 "388.80 GHz" at bounding box center [197, 166] width 81 height 16
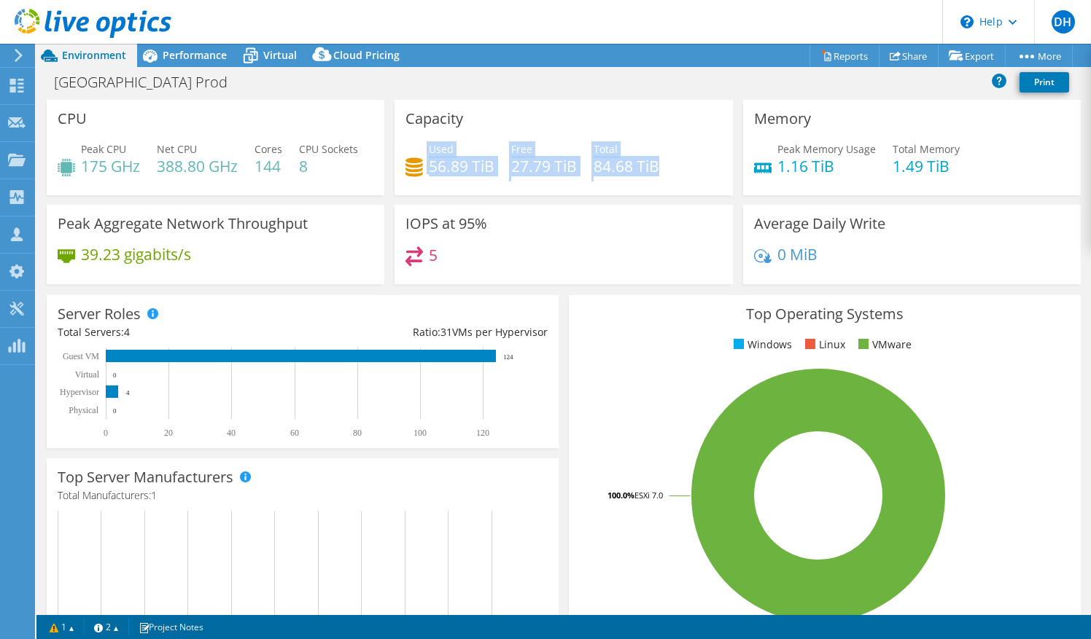
drag, startPoint x: 421, startPoint y: 163, endPoint x: 638, endPoint y: 179, distance: 217.9
click at [638, 179] on div "Used 56.89 TiB Free 27.79 TiB Total 84.68 TiB" at bounding box center [563, 164] width 316 height 47
drag, startPoint x: 638, startPoint y: 179, endPoint x: 466, endPoint y: 155, distance: 173.8
click at [466, 155] on div "Used 56.89 TiB" at bounding box center [462, 157] width 66 height 33
click at [442, 166] on h4 "56.89 TiB" at bounding box center [462, 166] width 66 height 16
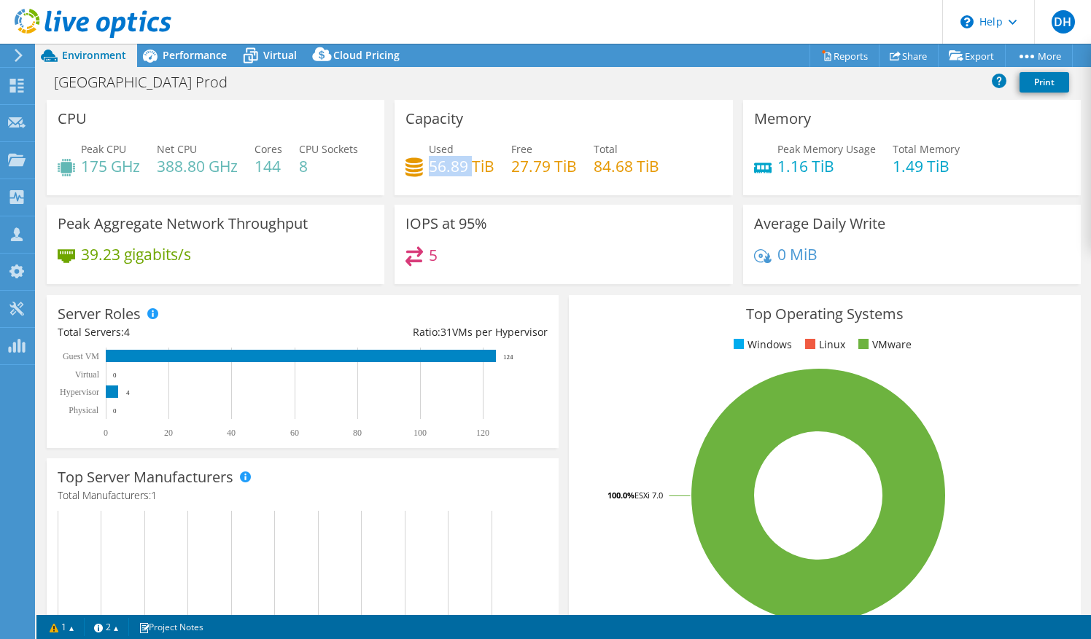
click at [442, 166] on h4 "56.89 TiB" at bounding box center [462, 166] width 66 height 16
drag, startPoint x: 442, startPoint y: 166, endPoint x: 427, endPoint y: 165, distance: 15.3
click at [429, 165] on h4 "56.89 TiB" at bounding box center [462, 166] width 66 height 16
drag, startPoint x: 427, startPoint y: 165, endPoint x: 445, endPoint y: 168, distance: 18.6
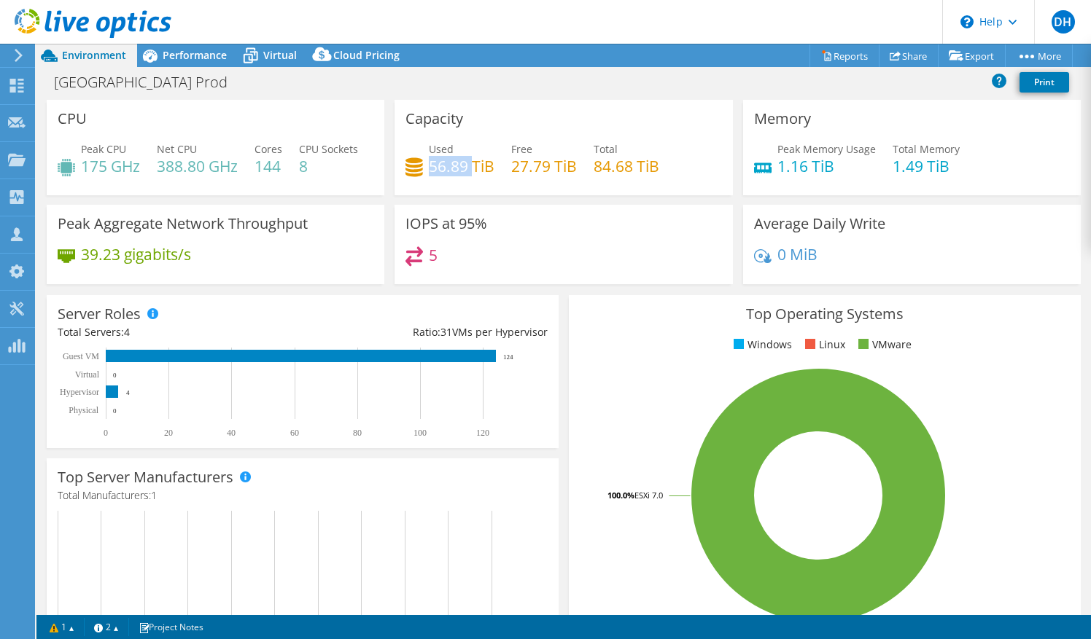
click at [445, 168] on h4 "56.89 TiB" at bounding box center [462, 166] width 66 height 16
drag, startPoint x: 445, startPoint y: 168, endPoint x: 477, endPoint y: 173, distance: 32.4
click at [477, 173] on h4 "56.89 TiB" at bounding box center [462, 166] width 66 height 16
click at [446, 166] on h4 "56.89 TiB" at bounding box center [462, 166] width 66 height 16
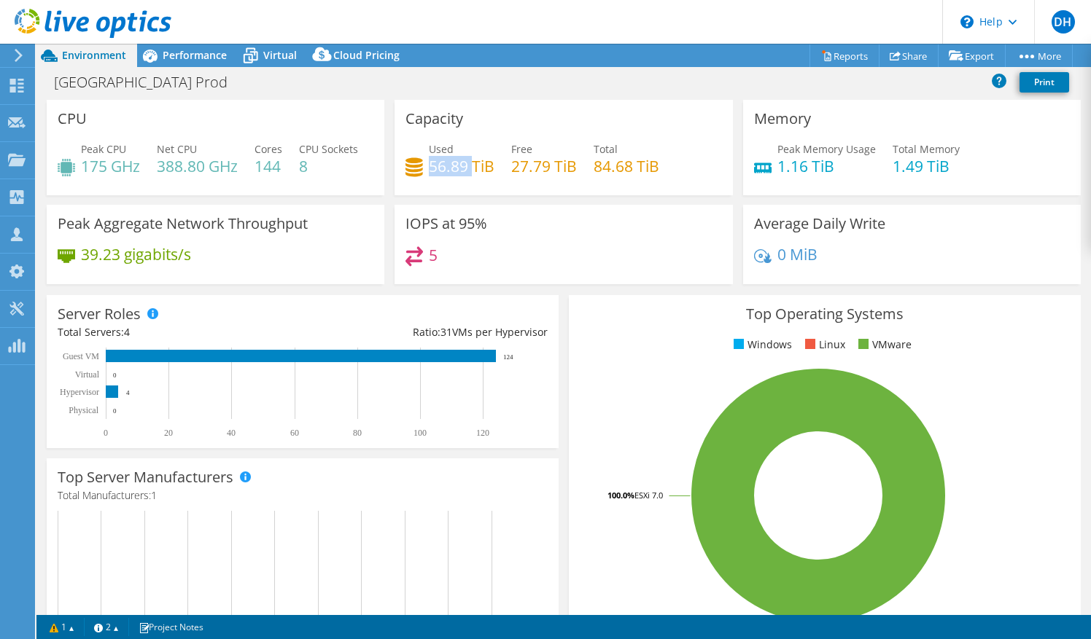
click at [446, 166] on h4 "56.89 TiB" at bounding box center [462, 166] width 66 height 16
click at [19, 81] on icon at bounding box center [16, 86] width 17 height 14
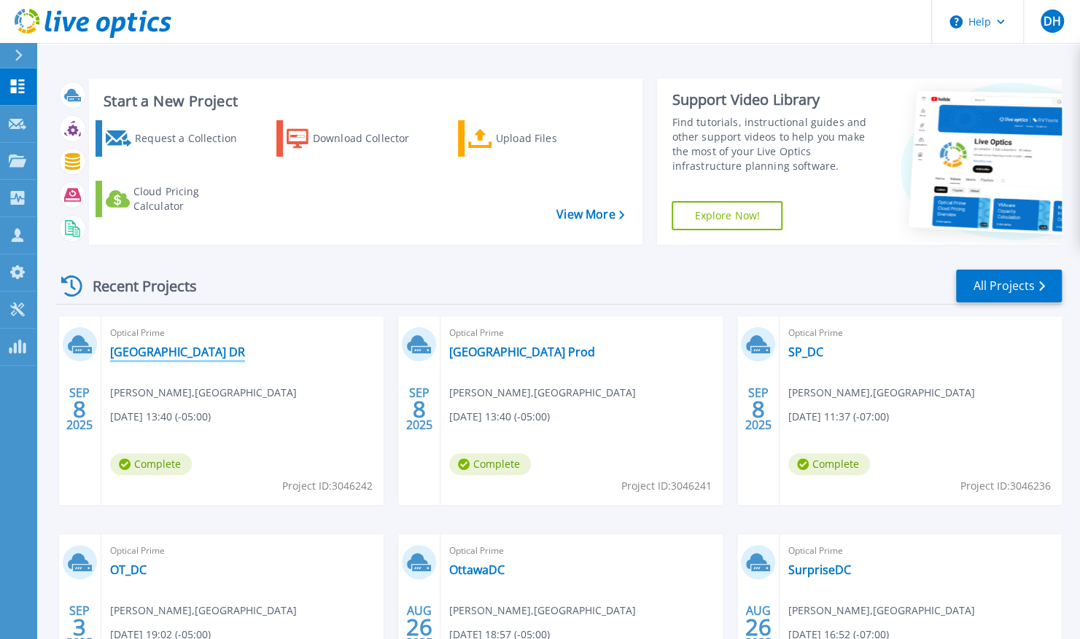
click at [184, 354] on link "[GEOGRAPHIC_DATA] DR" at bounding box center [177, 352] width 135 height 15
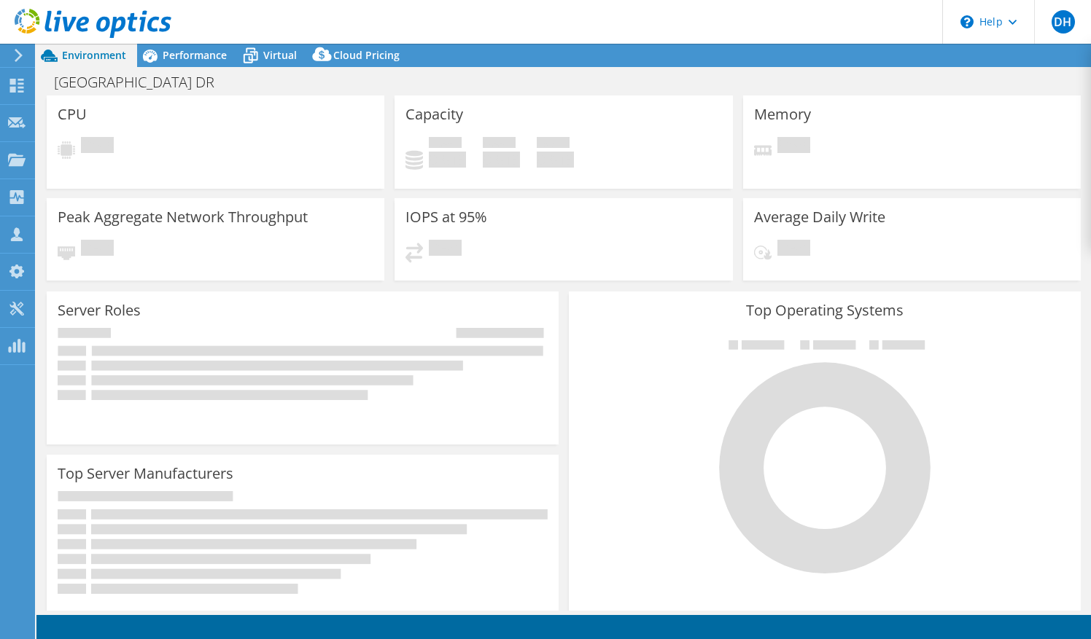
select select "USD"
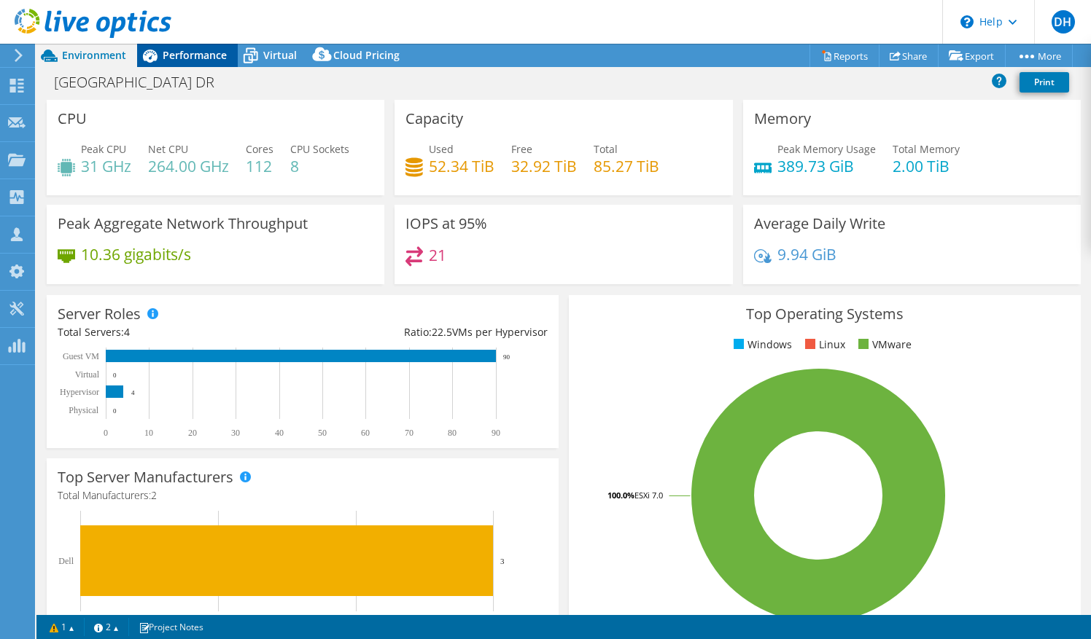
click at [204, 44] on div "Performance" at bounding box center [187, 55] width 101 height 23
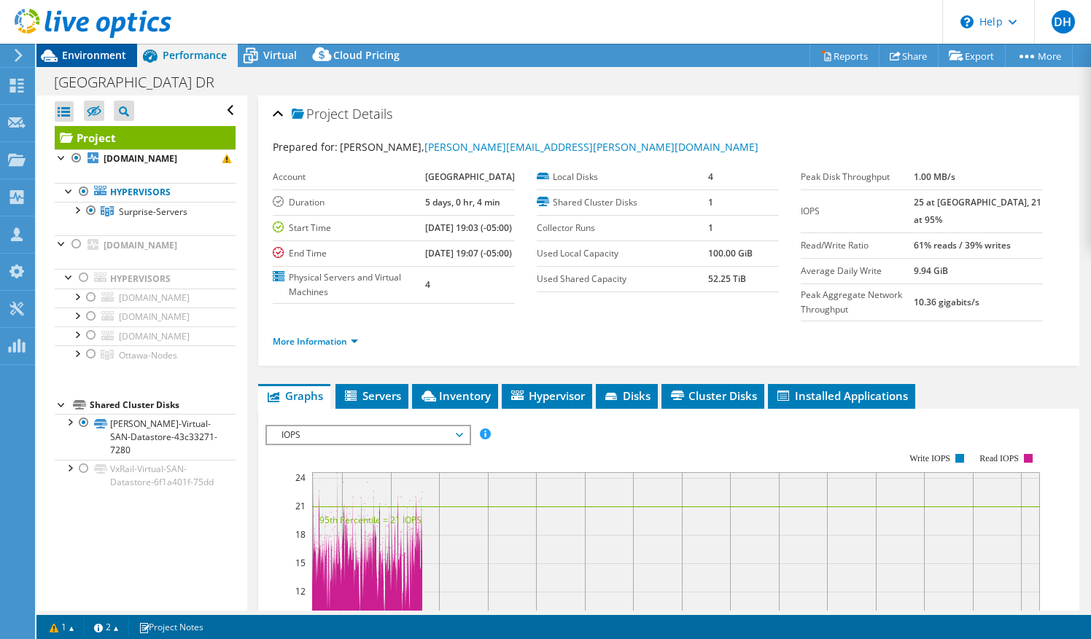
click at [105, 59] on span "Environment" at bounding box center [94, 55] width 64 height 14
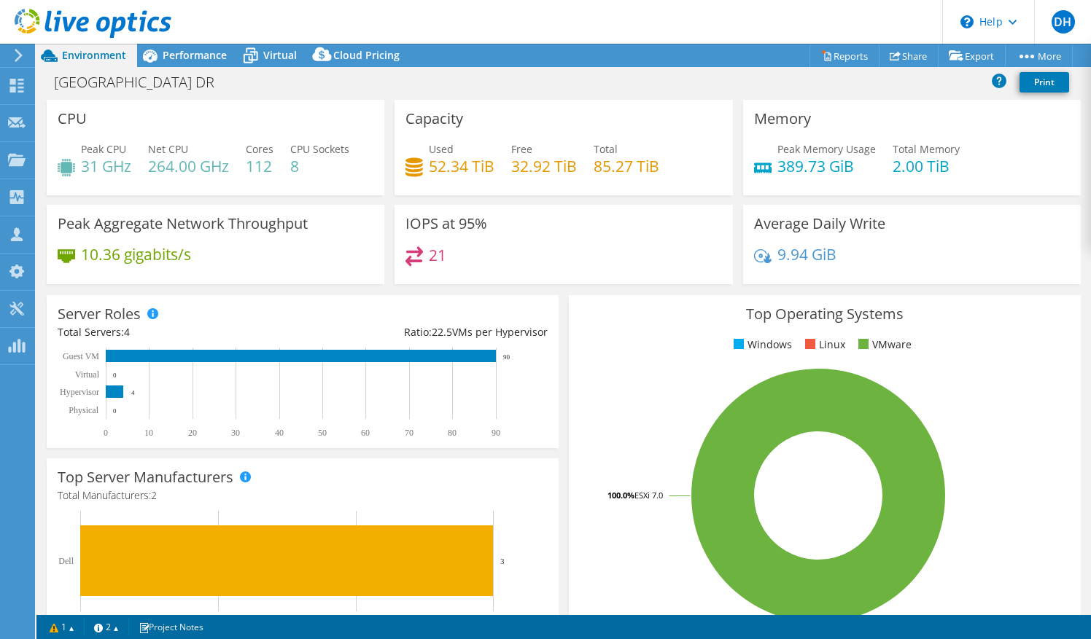
click at [12, 58] on div at bounding box center [16, 55] width 16 height 13
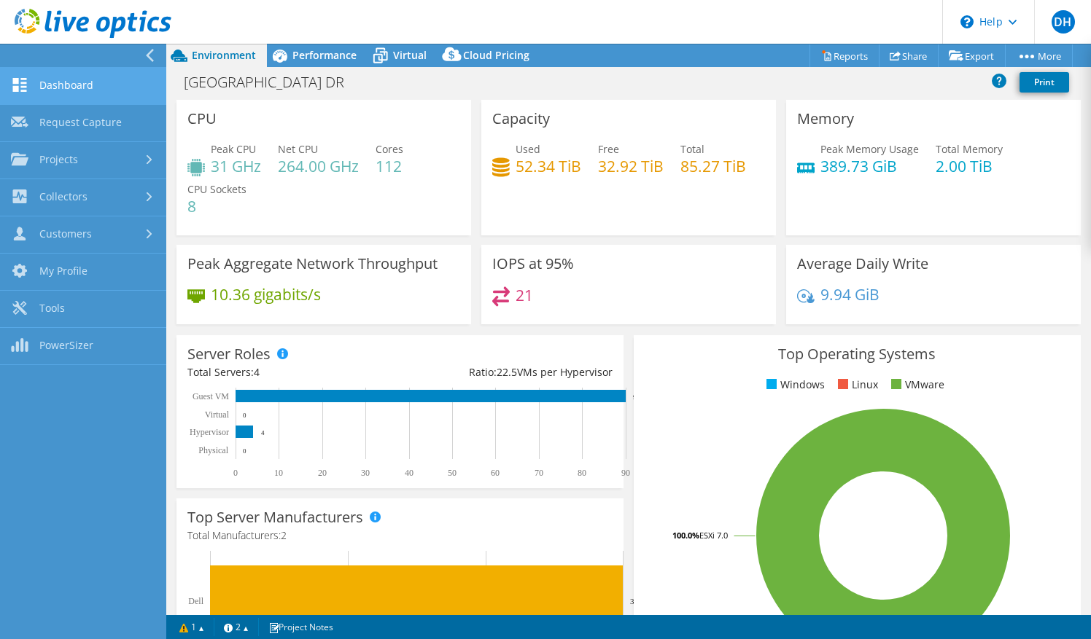
click at [40, 74] on link "Dashboard" at bounding box center [83, 86] width 166 height 37
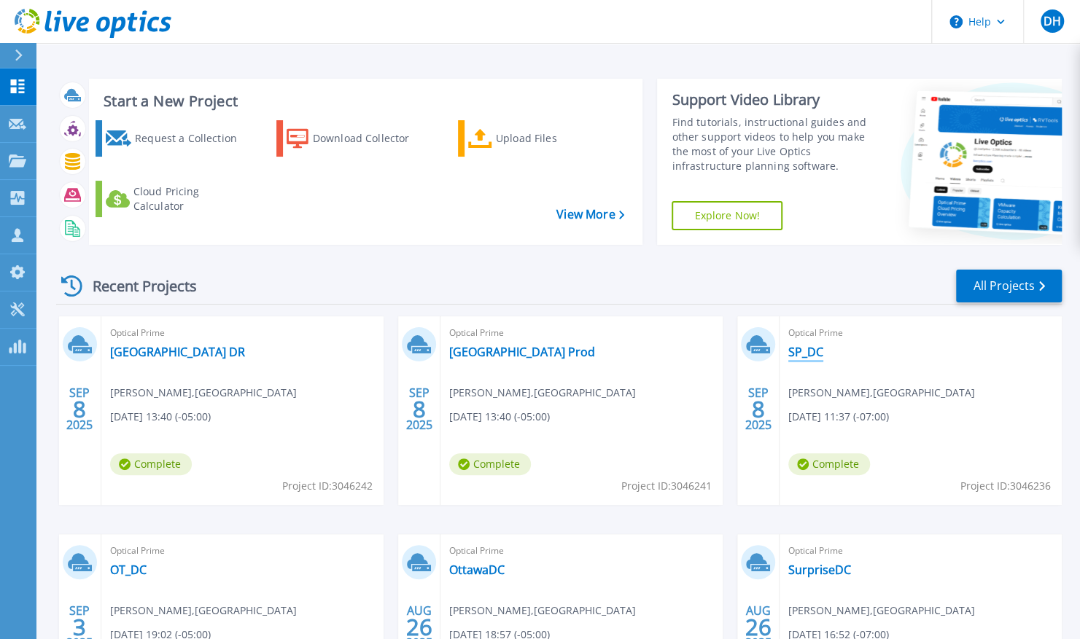
click at [812, 353] on link "SP_DC" at bounding box center [805, 352] width 35 height 15
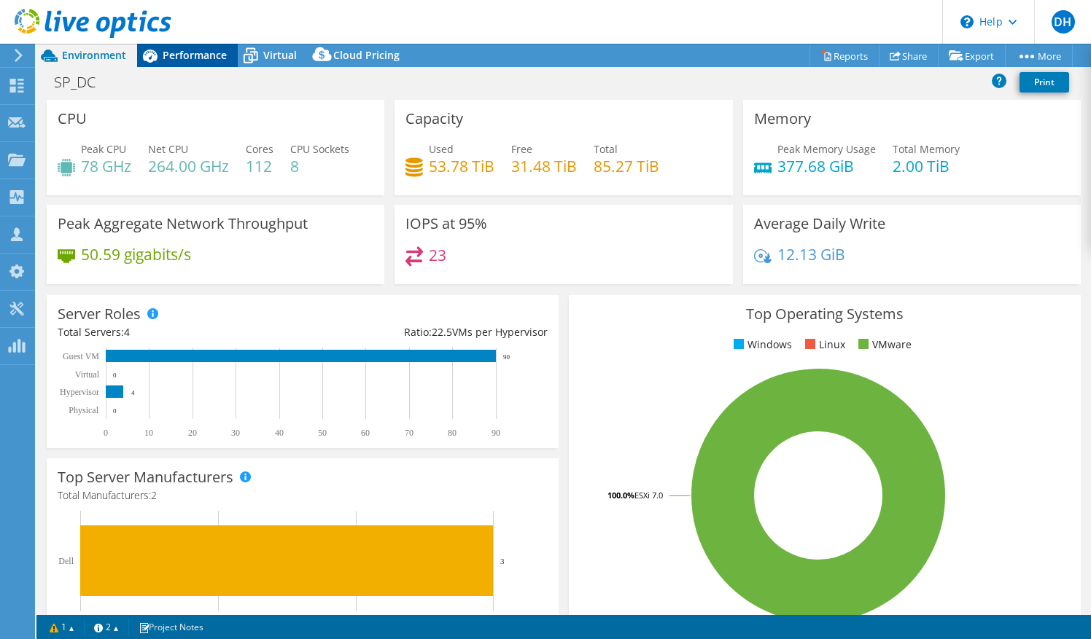
click at [192, 50] on span "Performance" at bounding box center [195, 55] width 64 height 14
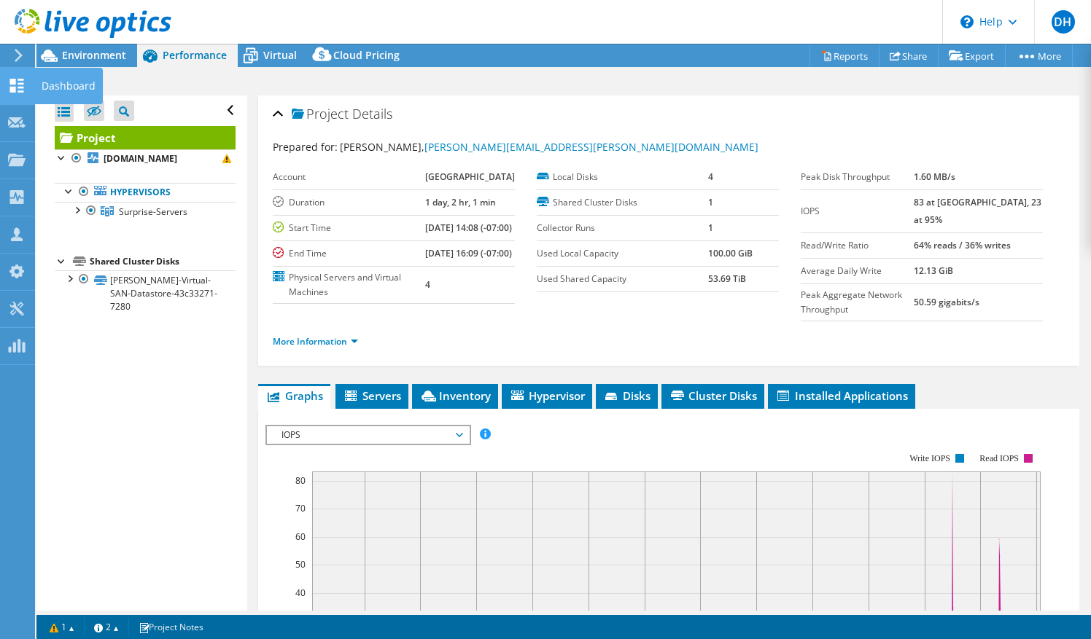
click at [17, 79] on icon at bounding box center [16, 86] width 17 height 14
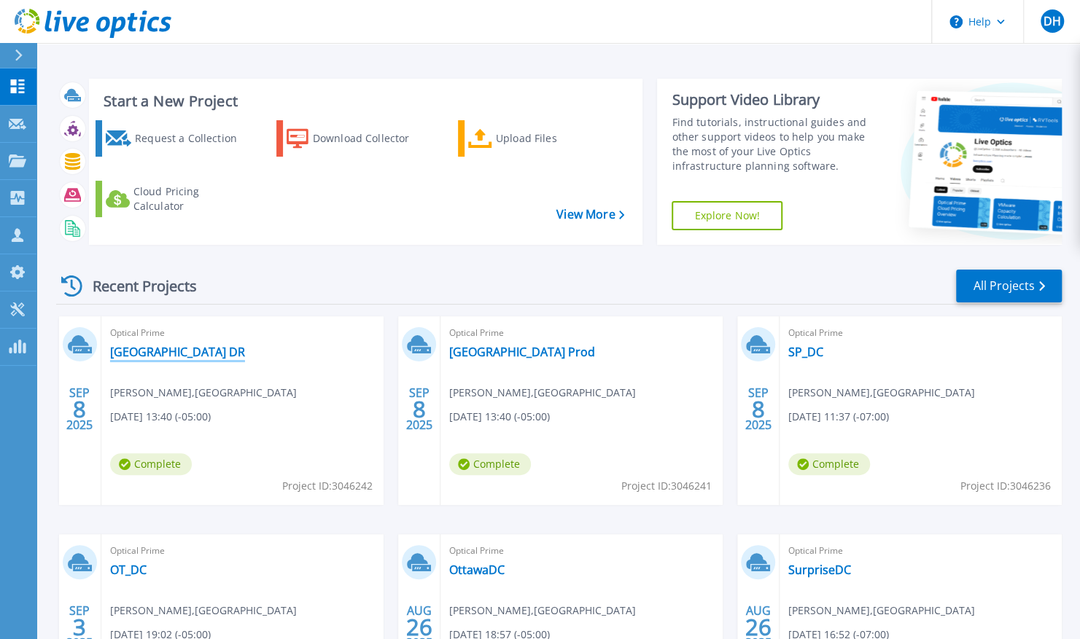
click at [195, 357] on link "[GEOGRAPHIC_DATA] DR" at bounding box center [177, 352] width 135 height 15
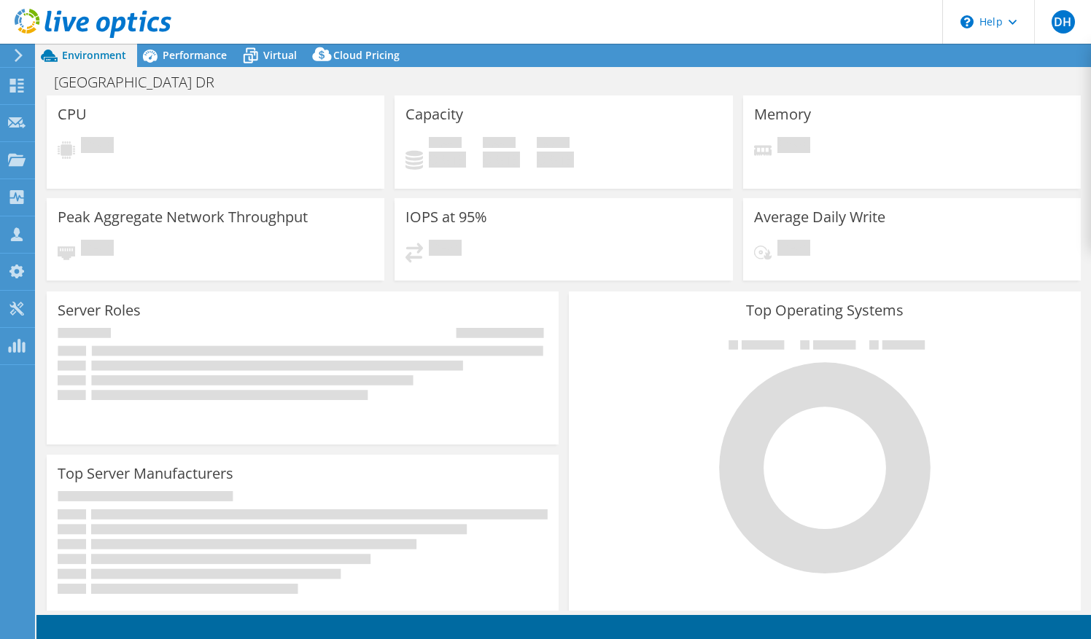
select select "USD"
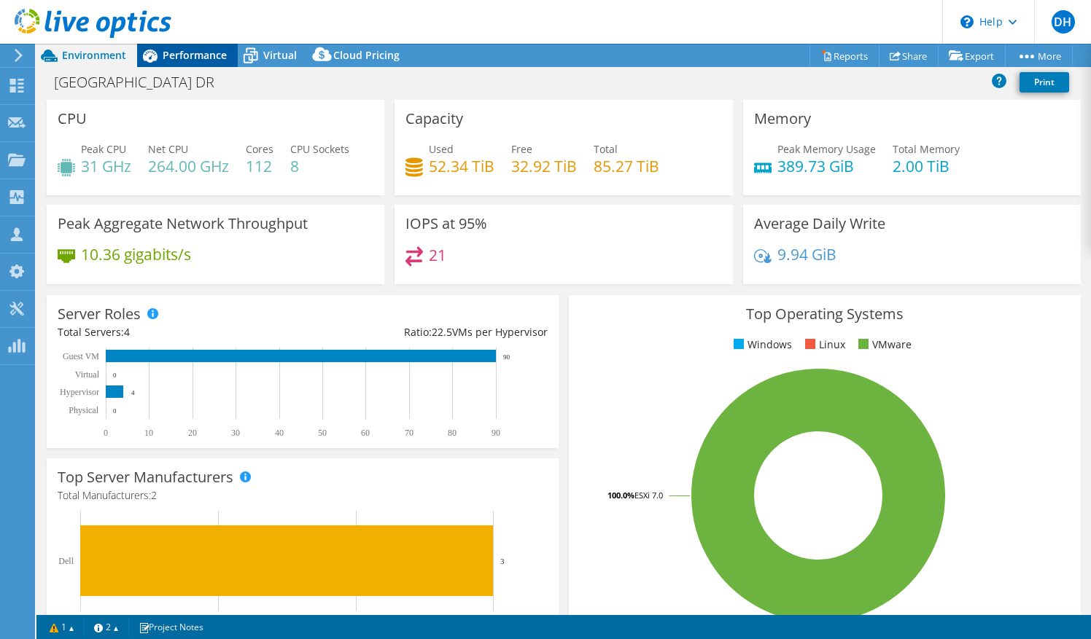
click at [226, 52] on span "Performance" at bounding box center [195, 55] width 64 height 14
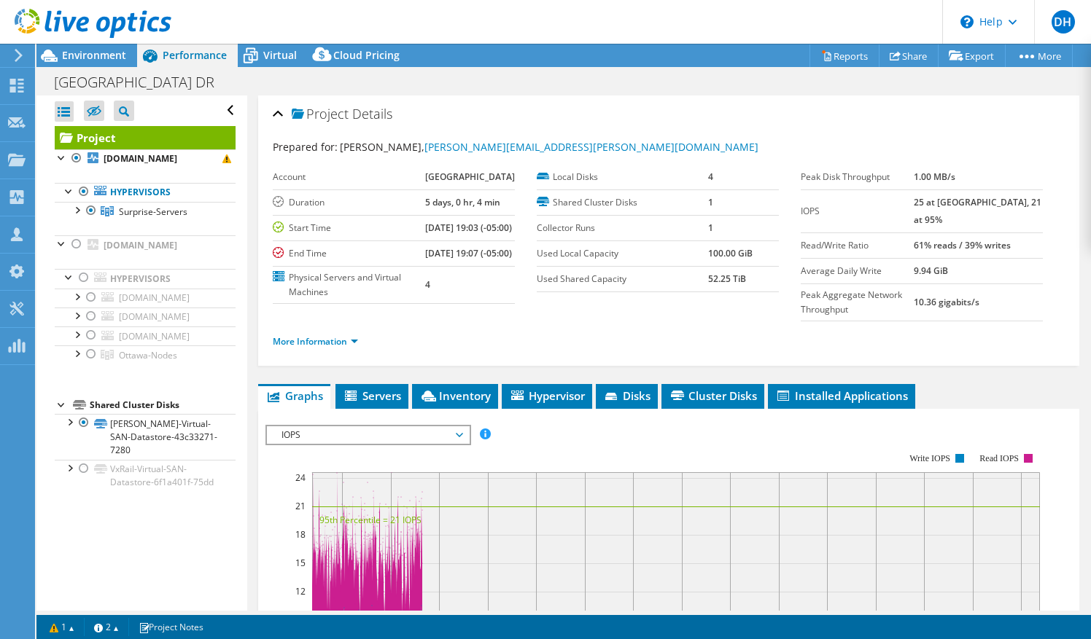
click at [626, 79] on div "[GEOGRAPHIC_DATA] DR Print" at bounding box center [563, 82] width 1054 height 27
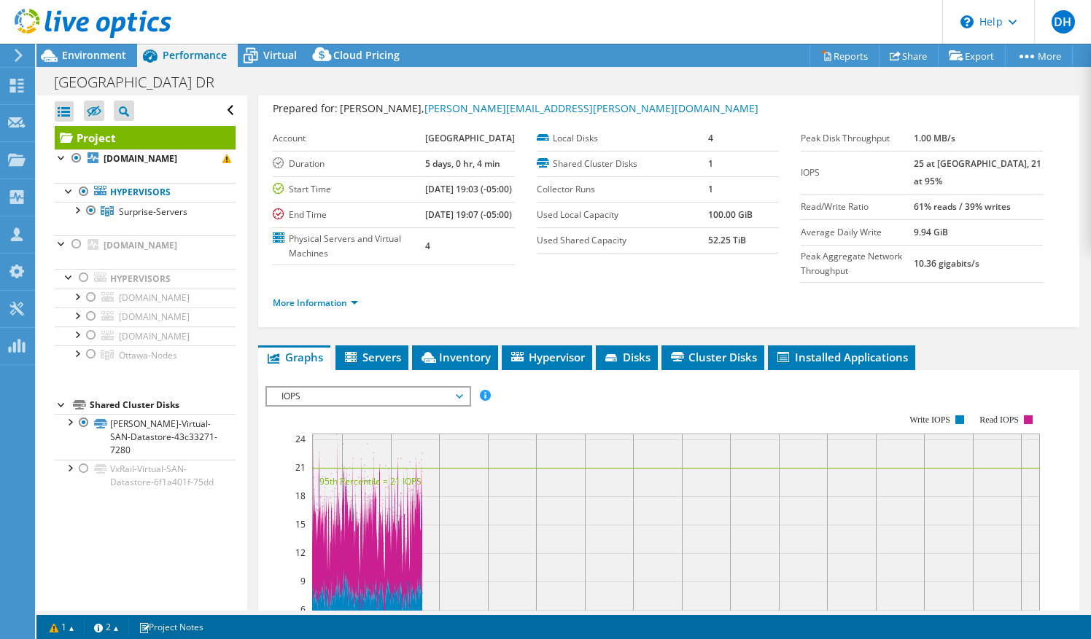
scroll to position [39, 0]
click at [410, 405] on span "IOPS" at bounding box center [367, 395] width 187 height 17
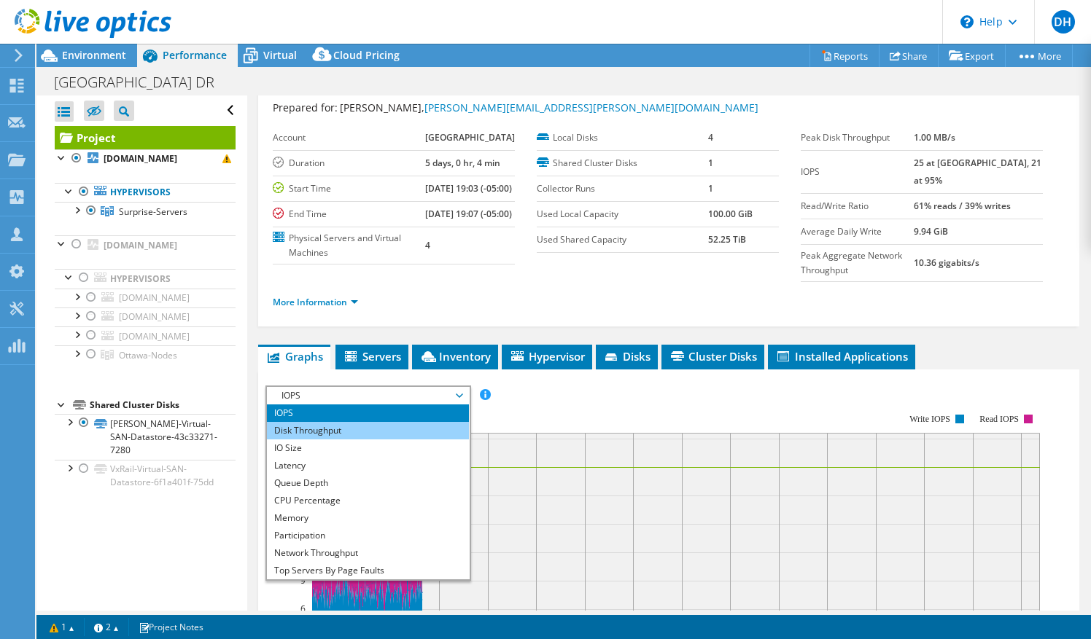
click at [340, 440] on li "Disk Throughput" at bounding box center [368, 430] width 202 height 17
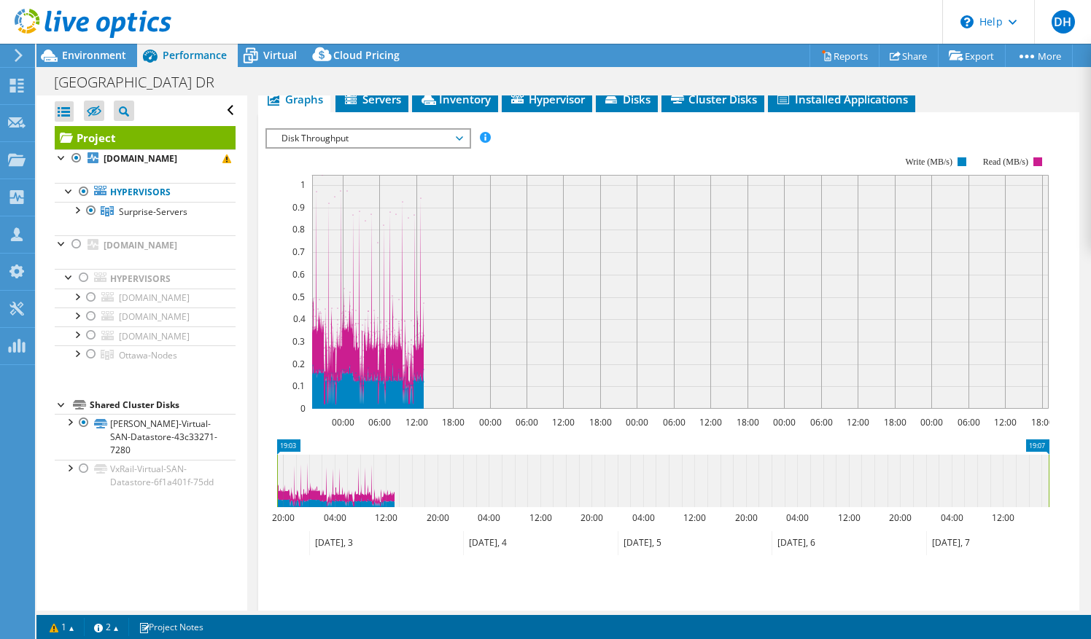
scroll to position [0, 0]
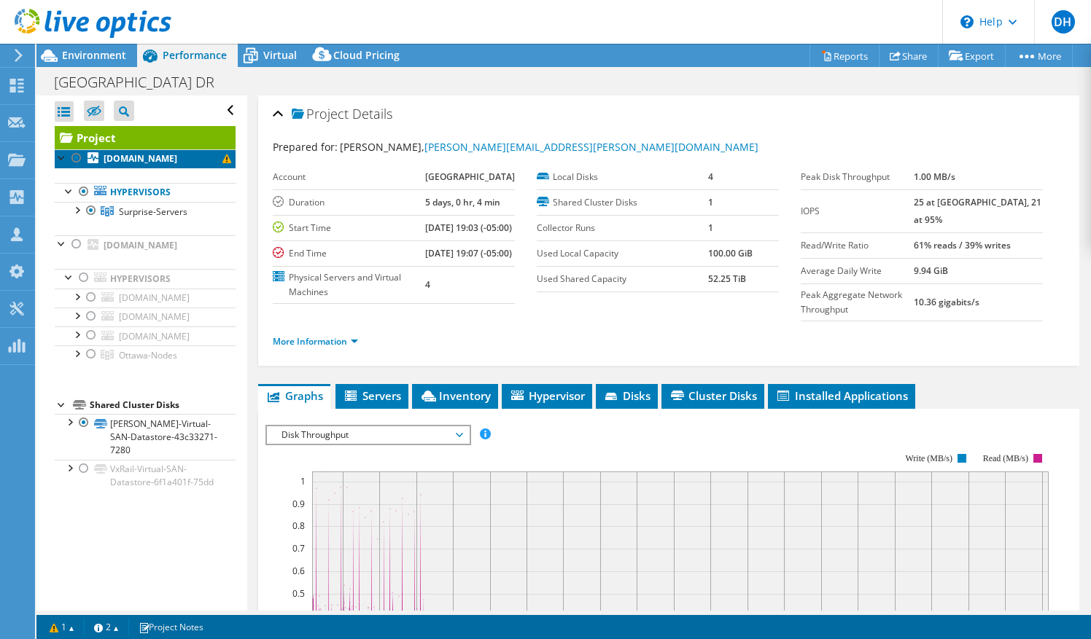
click at [158, 152] on link "[DOMAIN_NAME]" at bounding box center [145, 158] width 181 height 19
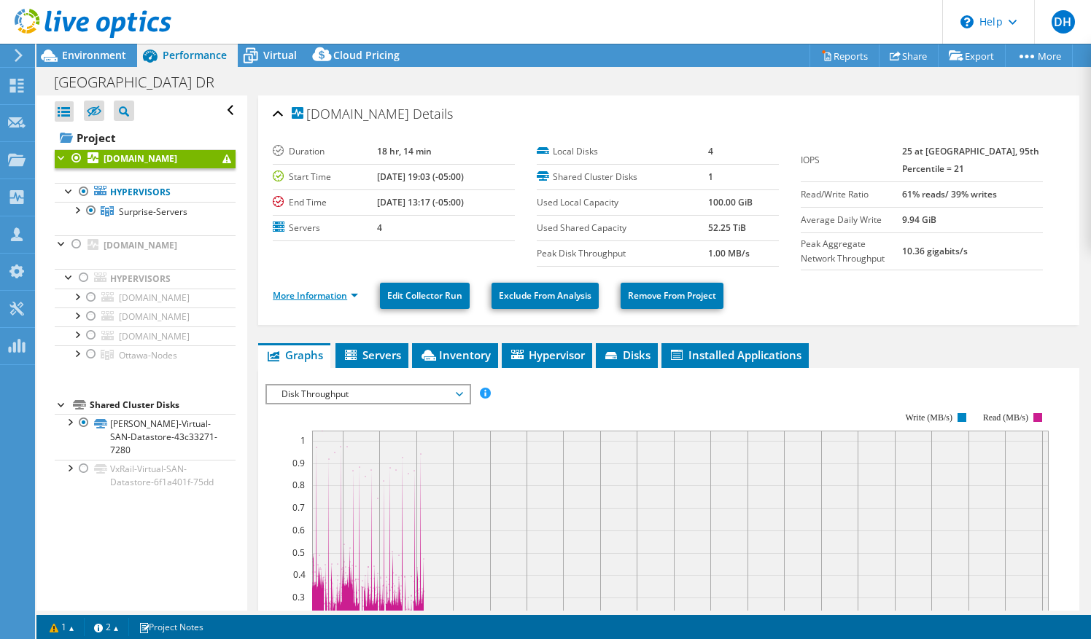
click at [332, 294] on link "More Information" at bounding box center [315, 295] width 85 height 12
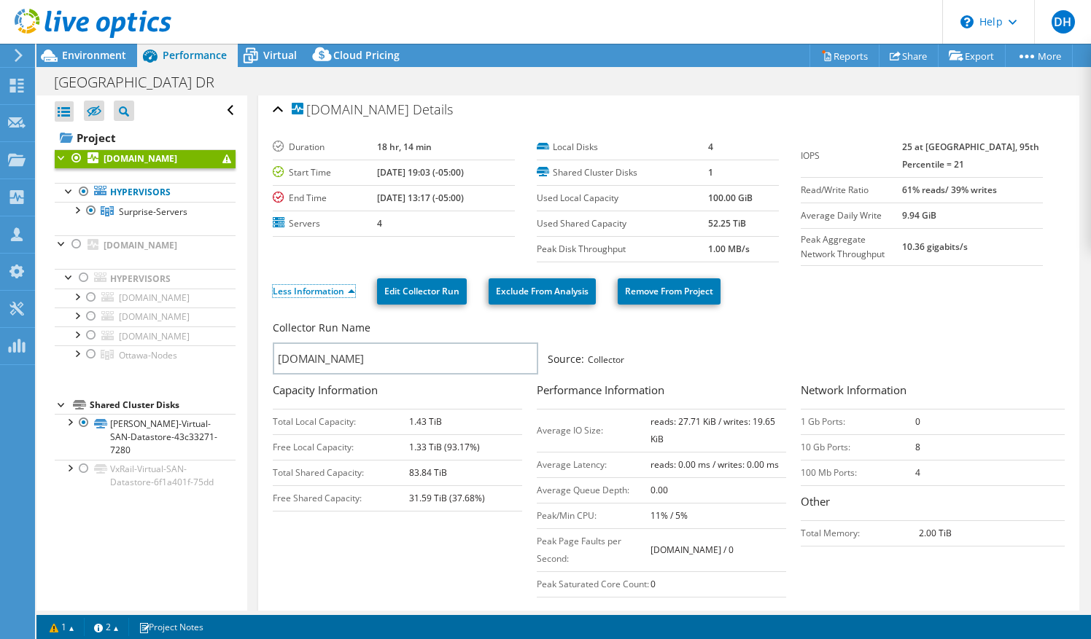
scroll to position [1, 0]
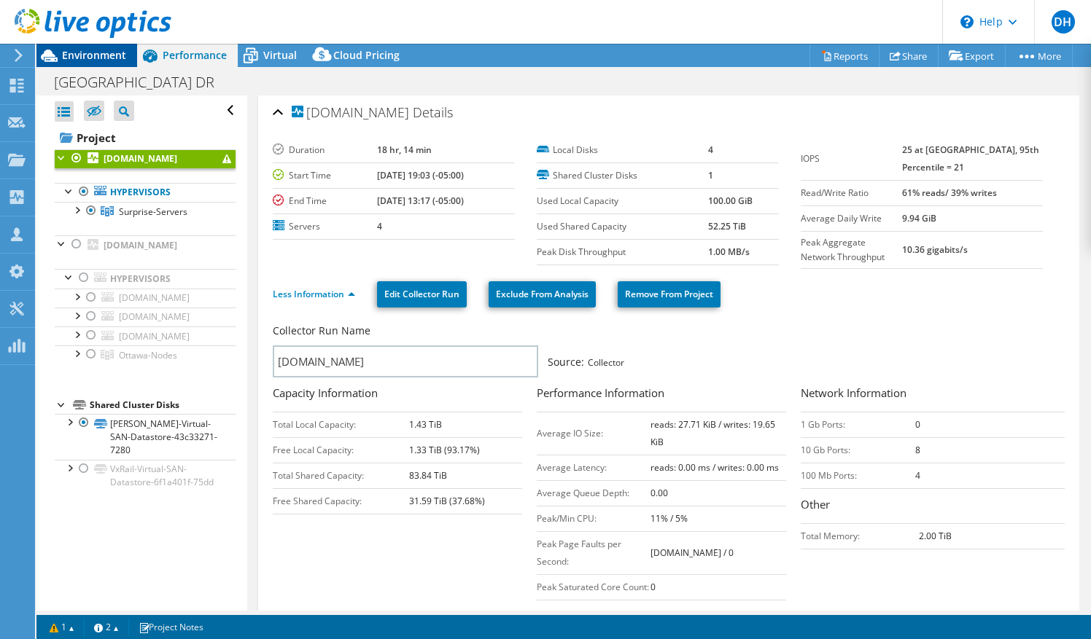
click at [93, 54] on span "Environment" at bounding box center [94, 55] width 64 height 14
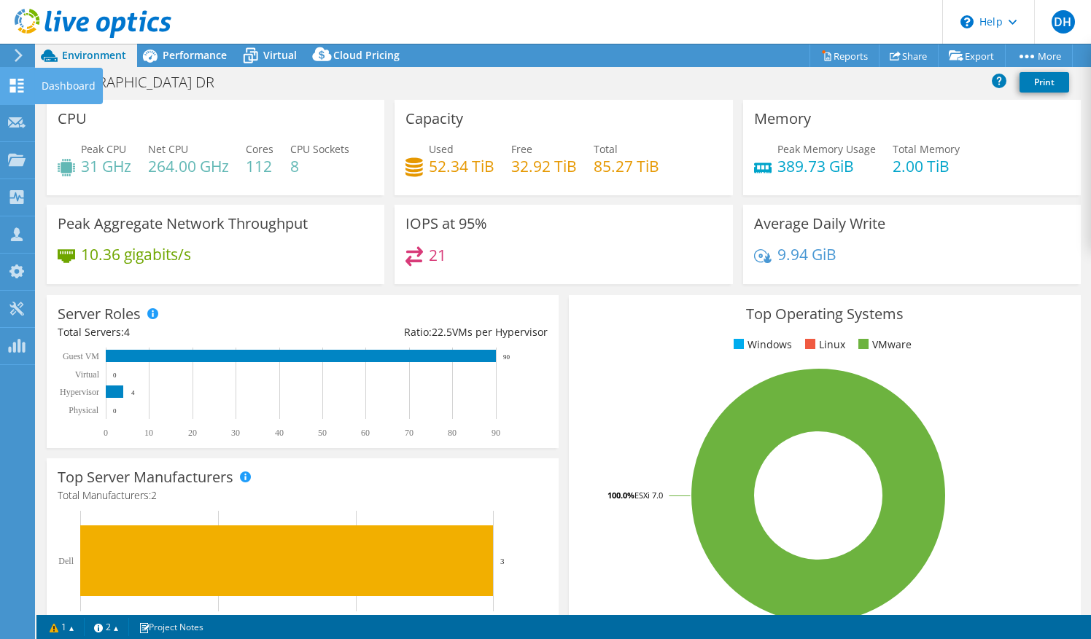
click at [13, 89] on use at bounding box center [17, 86] width 14 height 14
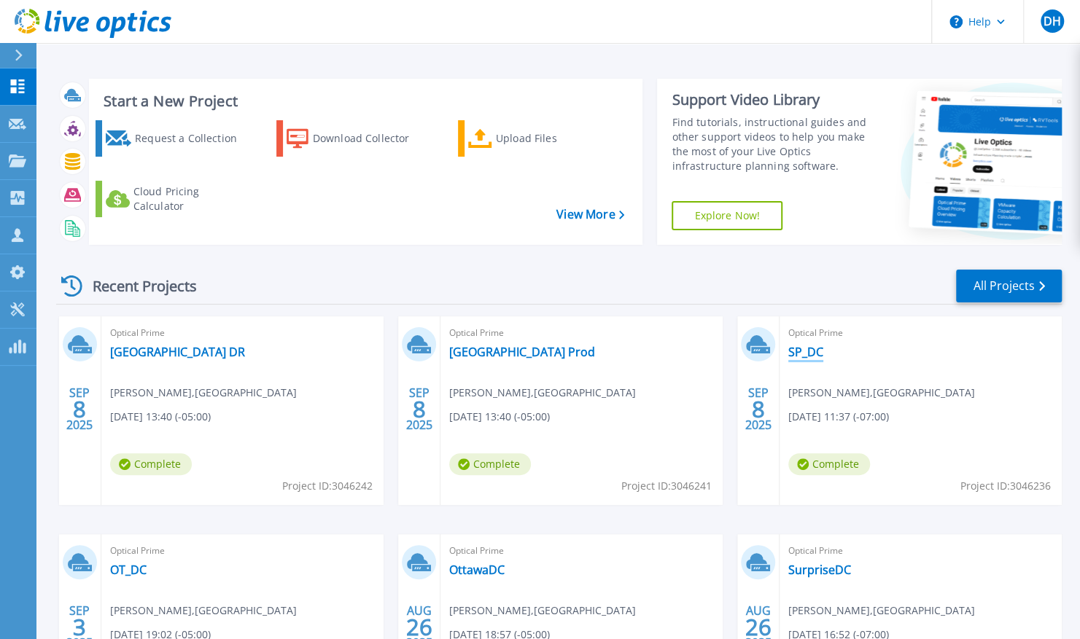
click at [808, 351] on link "SP_DC" at bounding box center [805, 352] width 35 height 15
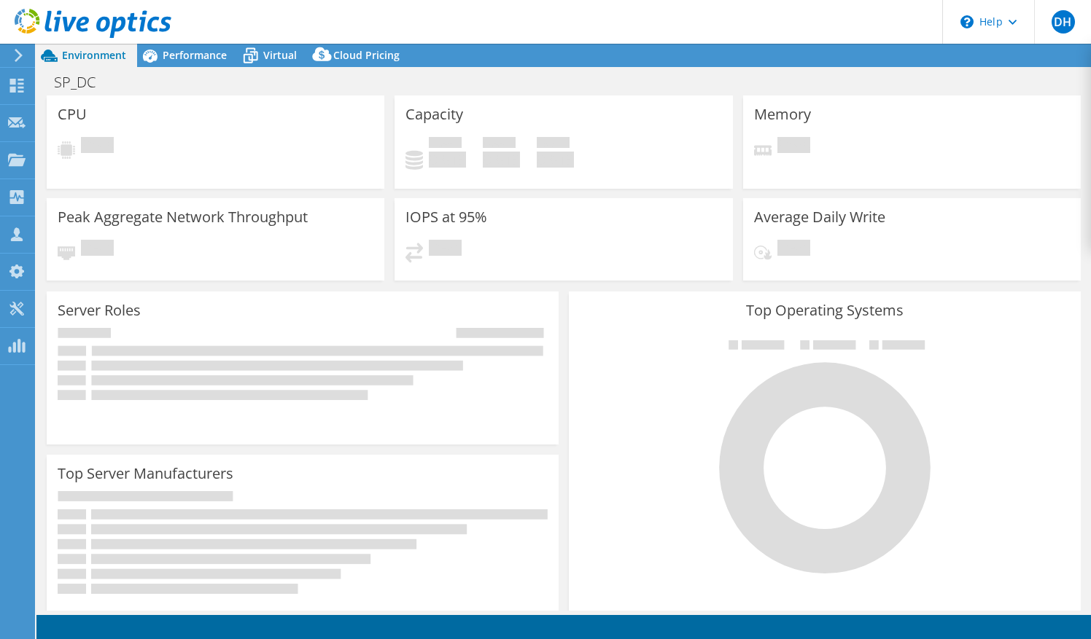
select select "USD"
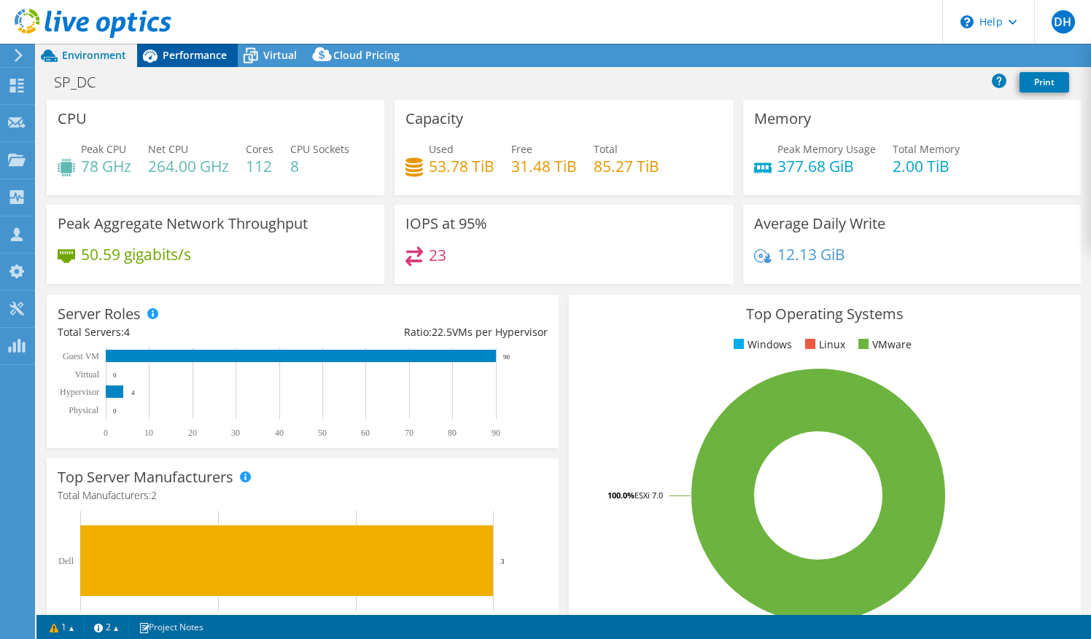
click at [203, 51] on span "Performance" at bounding box center [195, 55] width 64 height 14
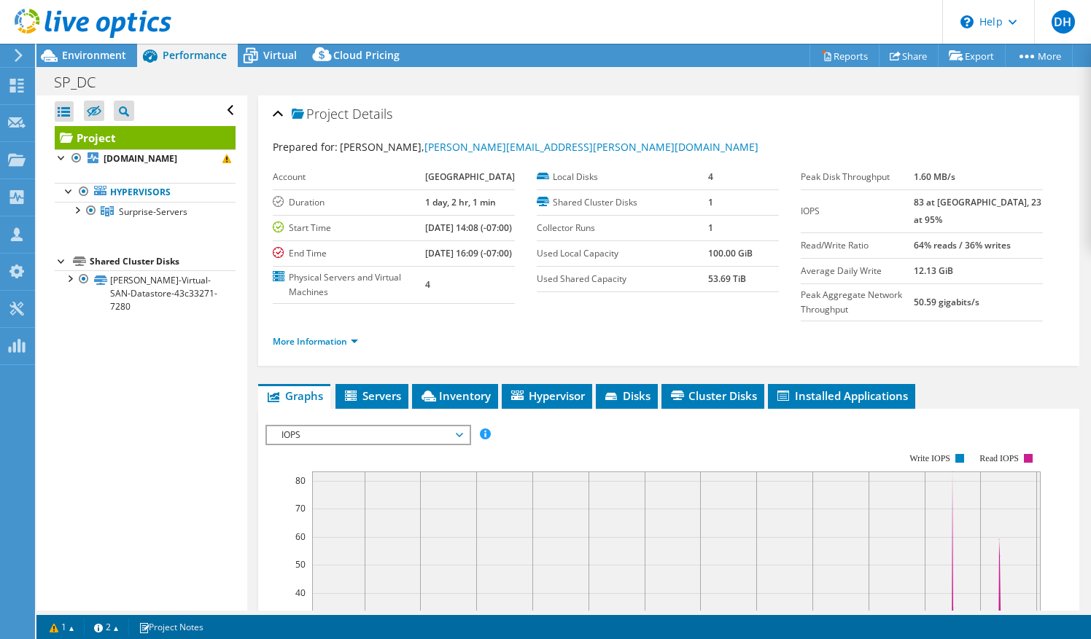
click at [104, 47] on div at bounding box center [85, 24] width 171 height 49
click at [74, 45] on div at bounding box center [85, 24] width 171 height 49
click at [83, 61] on span "Environment" at bounding box center [94, 55] width 64 height 14
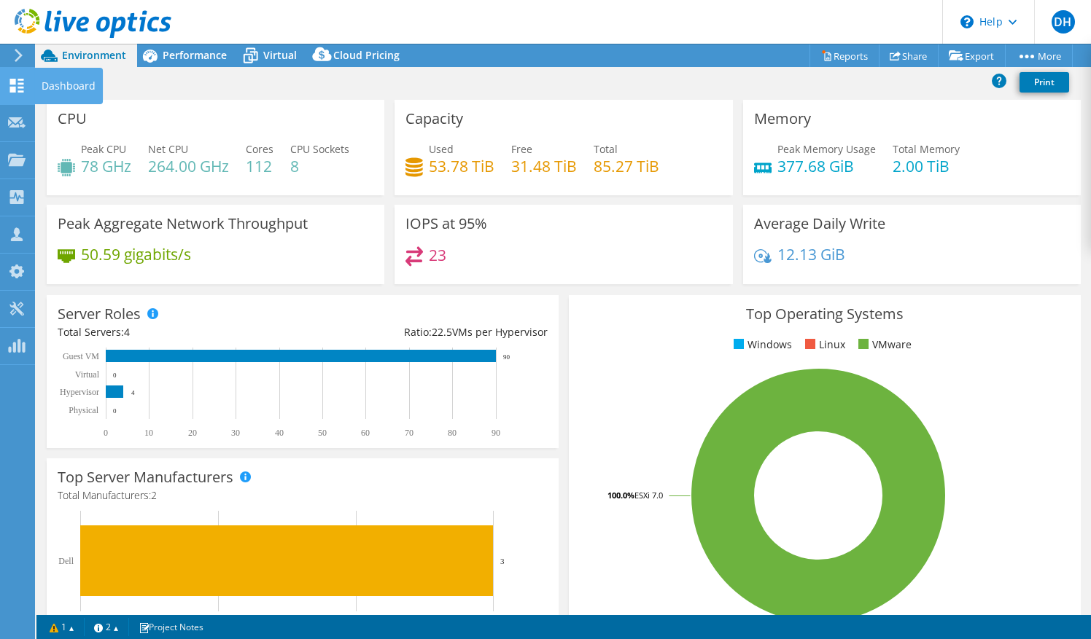
click at [15, 82] on use at bounding box center [17, 86] width 14 height 14
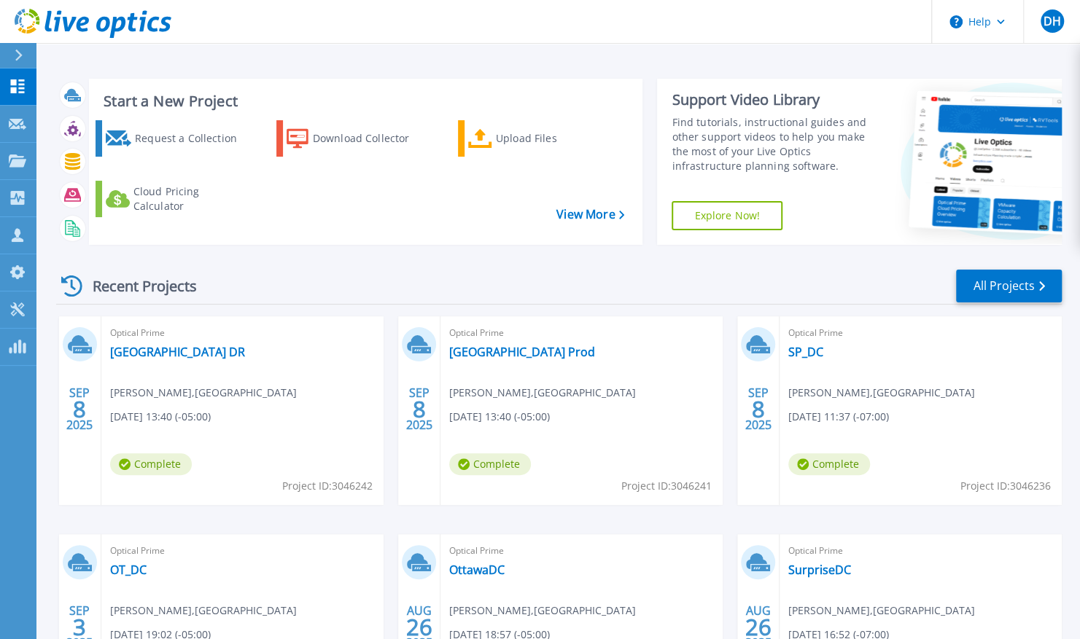
click at [195, 335] on span "Optical Prime" at bounding box center [242, 333] width 265 height 16
click at [195, 338] on span "Optical Prime" at bounding box center [242, 333] width 265 height 16
click at [198, 364] on div "Optical Prime [GEOGRAPHIC_DATA] [PERSON_NAME] , [GEOGRAPHIC_DATA] [DATE] 13:40 …" at bounding box center [242, 410] width 282 height 189
click at [197, 349] on link "[GEOGRAPHIC_DATA] DR" at bounding box center [177, 352] width 135 height 15
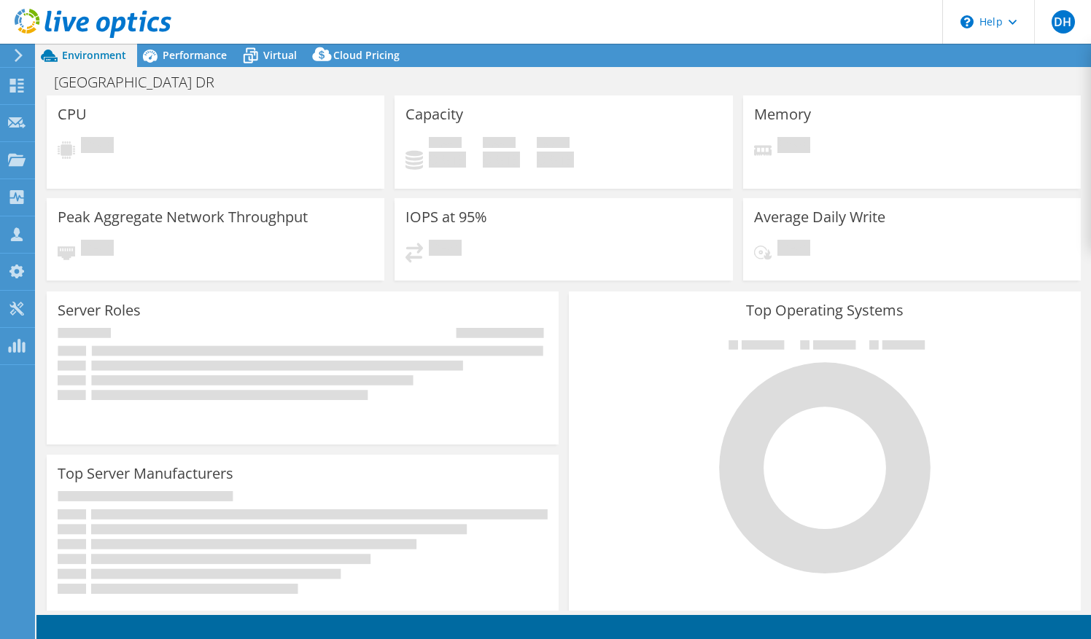
select select "USD"
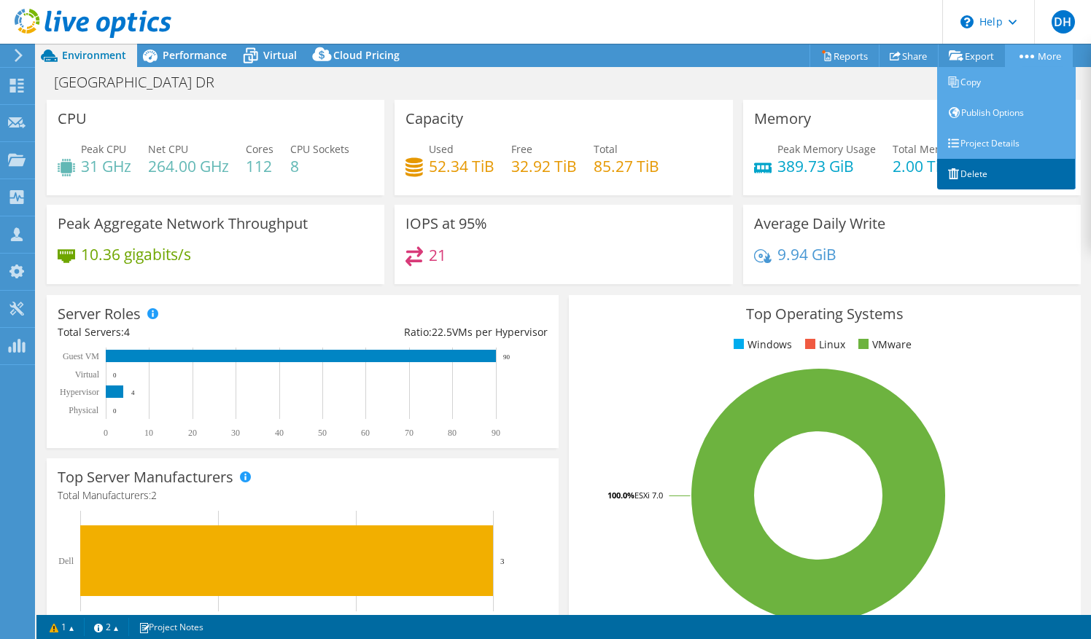
click at [979, 169] on link "Delete" at bounding box center [1006, 174] width 139 height 31
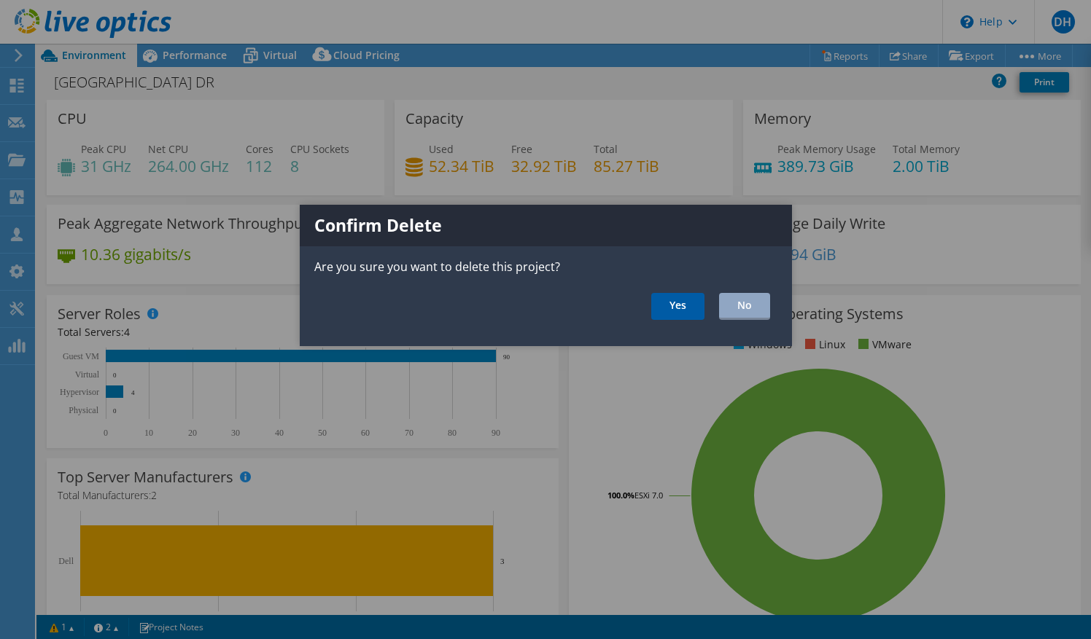
click at [680, 303] on link "Yes" at bounding box center [677, 306] width 53 height 27
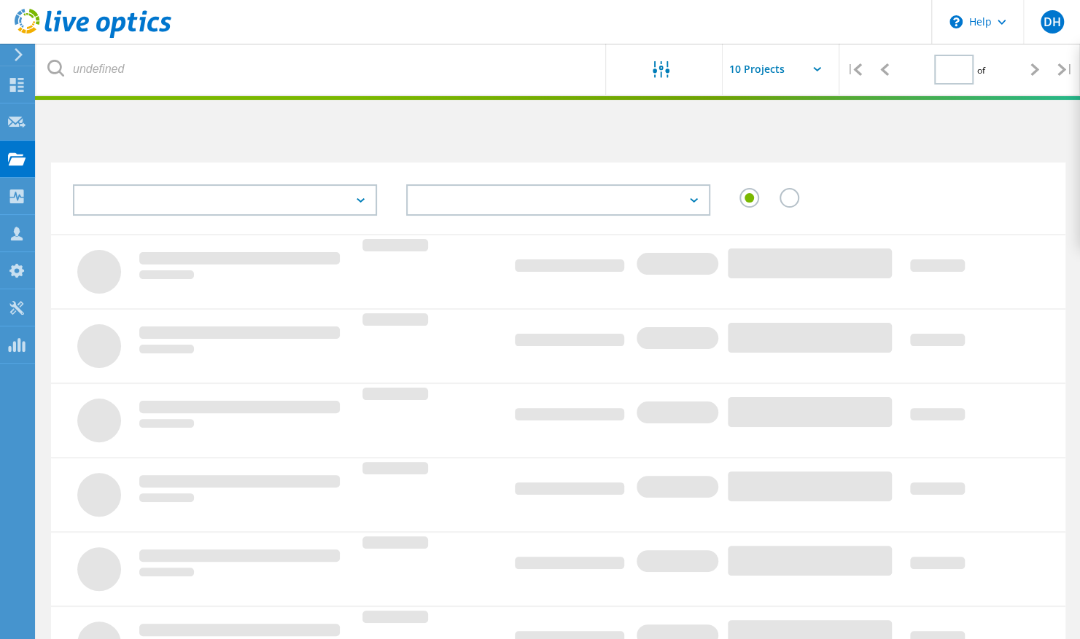
type input "2"
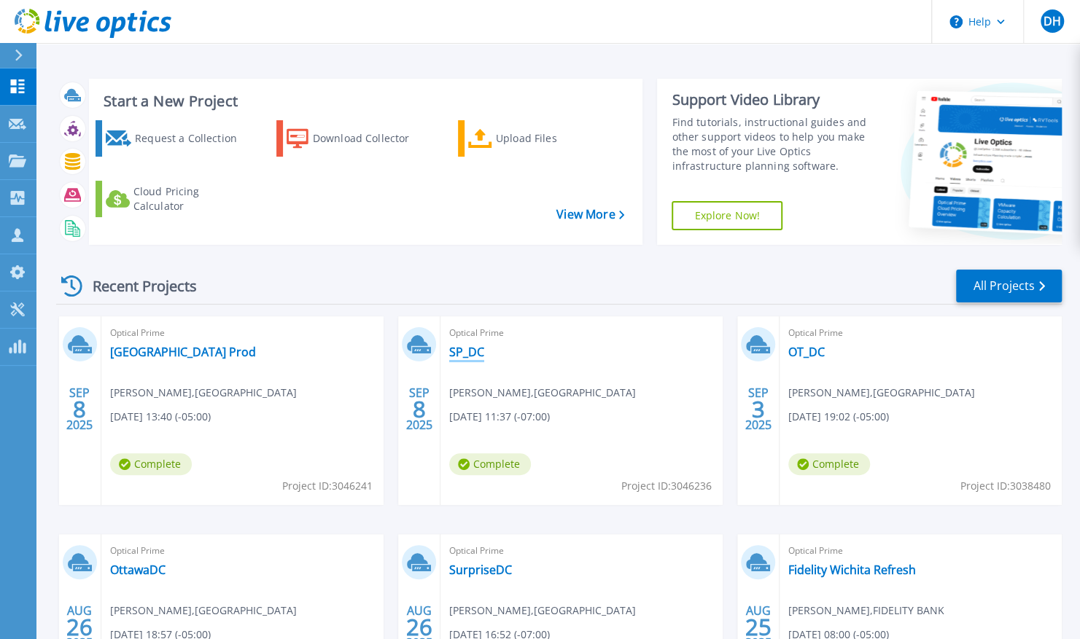
click at [470, 351] on link "SP_DC" at bounding box center [466, 352] width 35 height 15
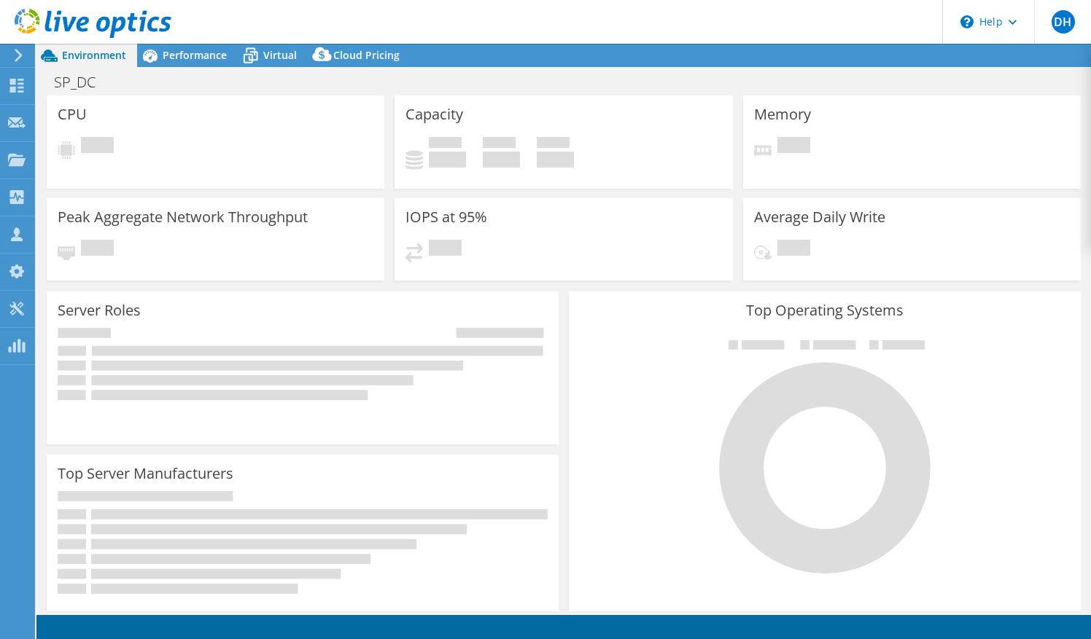
select select "USD"
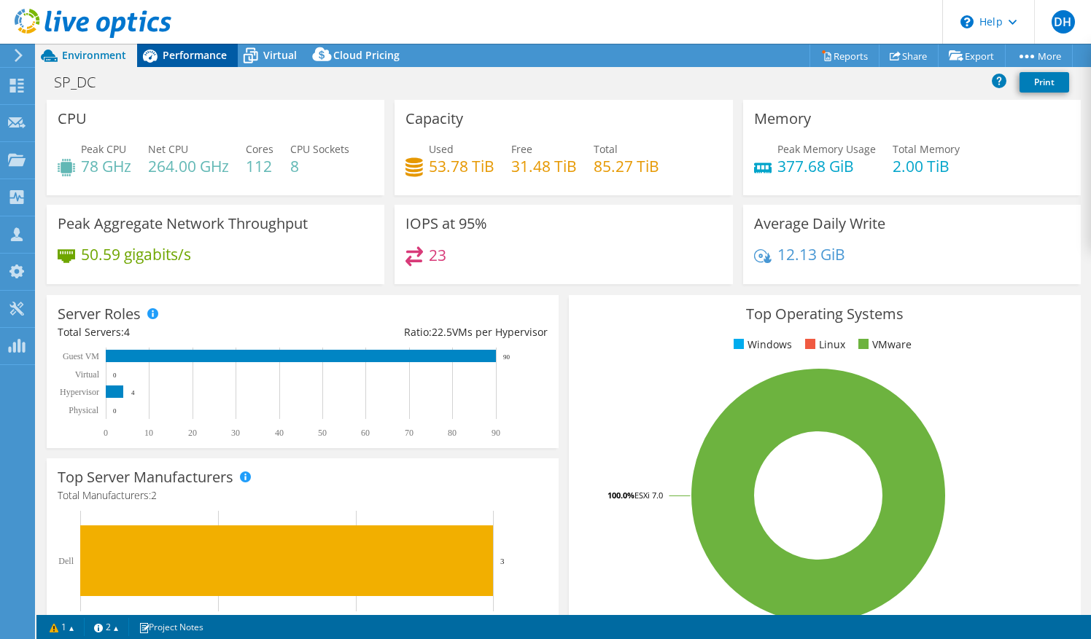
click at [192, 58] on span "Performance" at bounding box center [195, 55] width 64 height 14
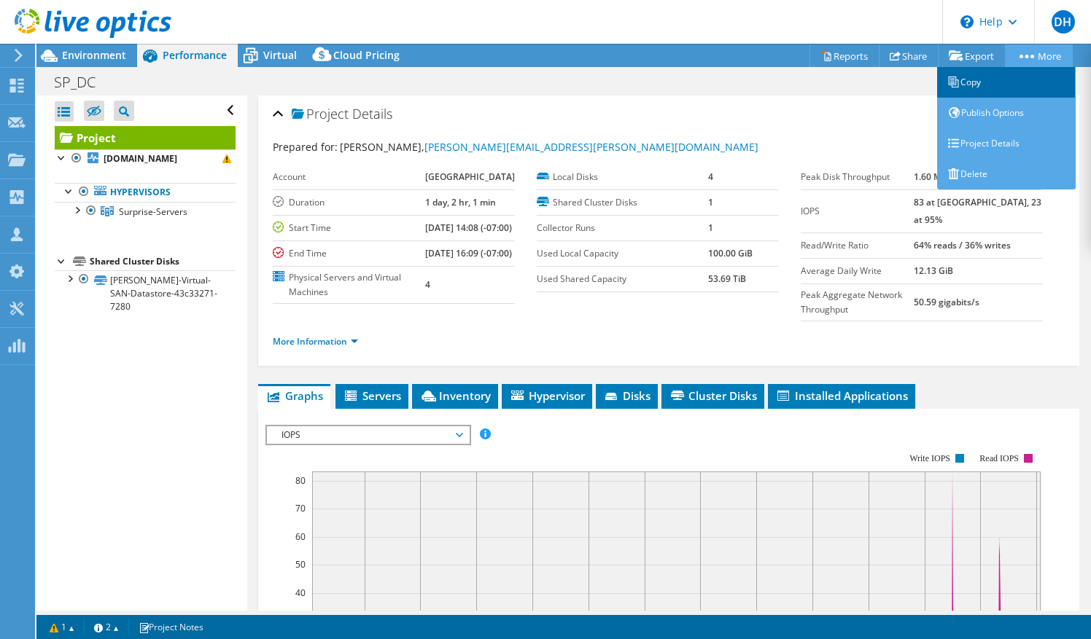
click at [994, 85] on link "Copy" at bounding box center [1006, 82] width 139 height 31
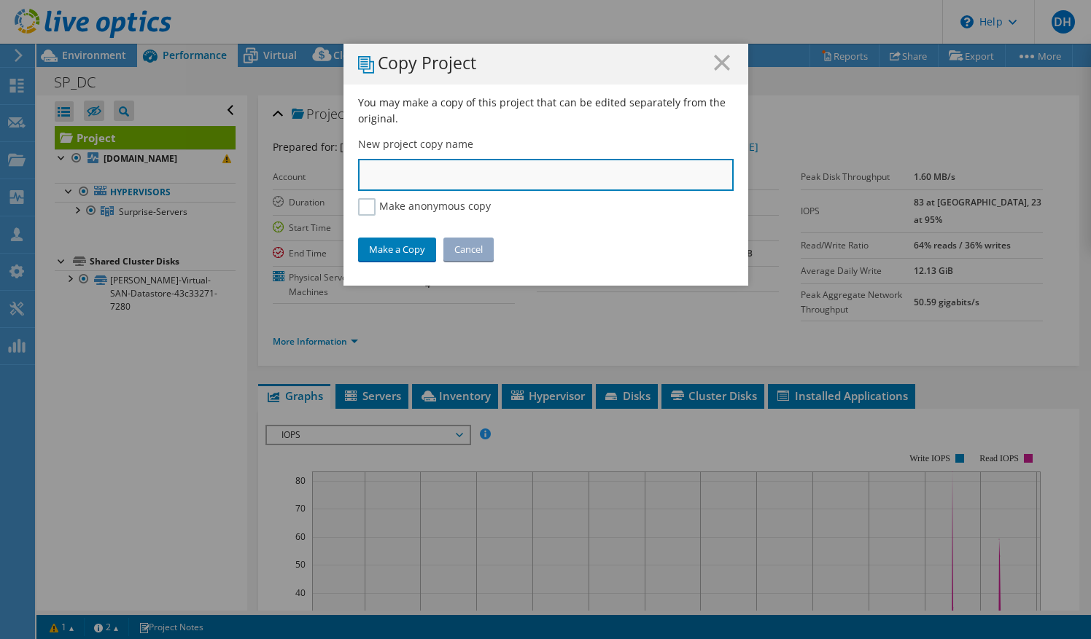
click at [490, 169] on input "text" at bounding box center [546, 175] width 376 height 32
type input "[GEOGRAPHIC_DATA] DR"
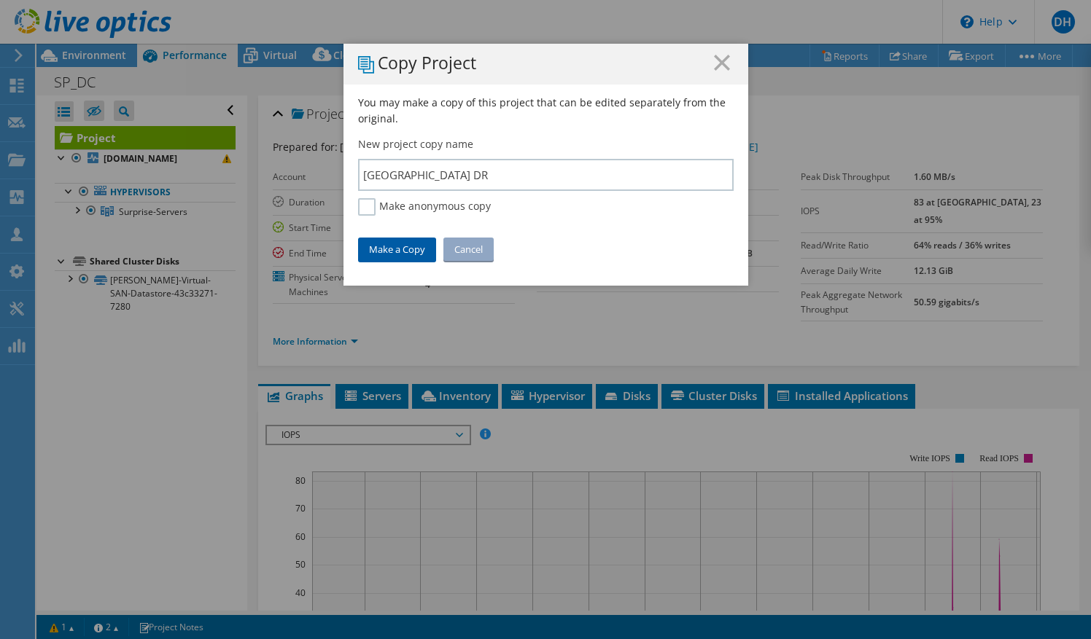
click at [376, 252] on link "Make a Copy" at bounding box center [397, 249] width 78 height 23
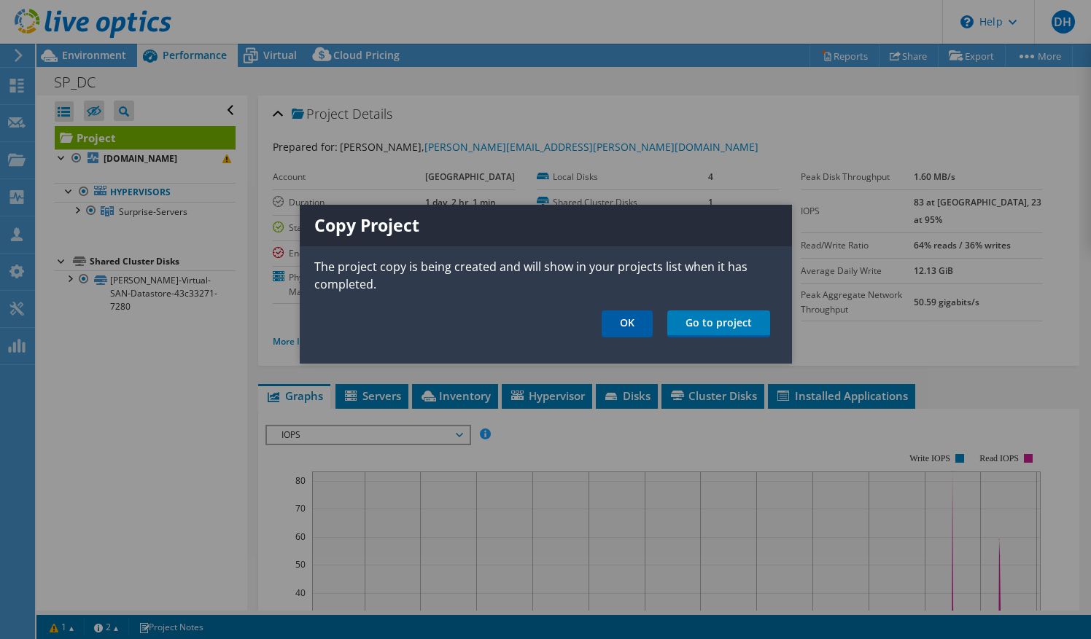
click at [622, 324] on link "OK" at bounding box center [627, 324] width 51 height 27
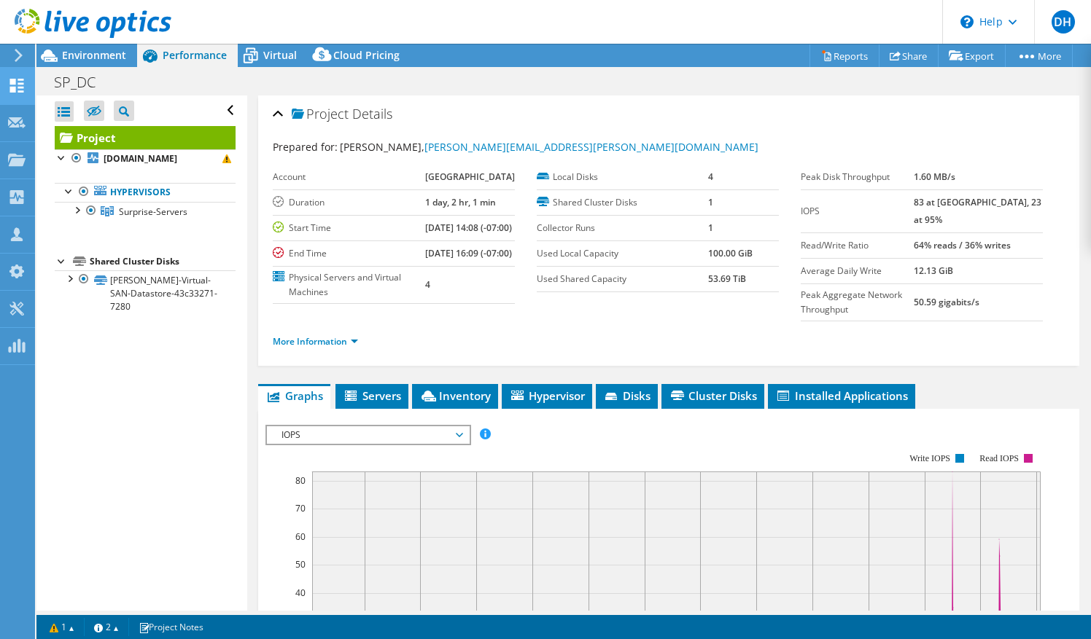
click at [22, 88] on icon at bounding box center [16, 86] width 17 height 14
